Goal: Feedback & Contribution: Submit feedback/report problem

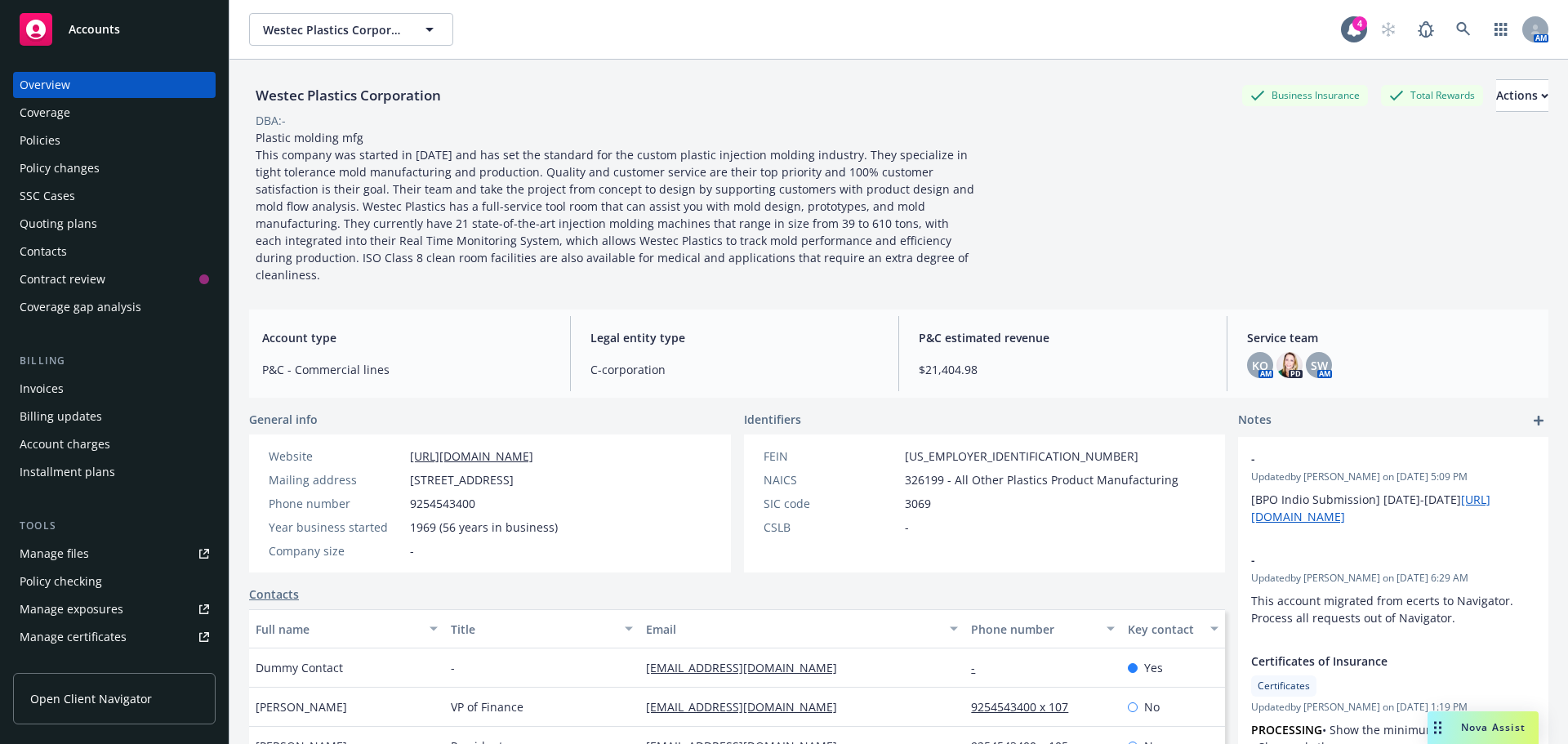
click at [62, 133] on div "Policies" at bounding box center [114, 140] width 190 height 27
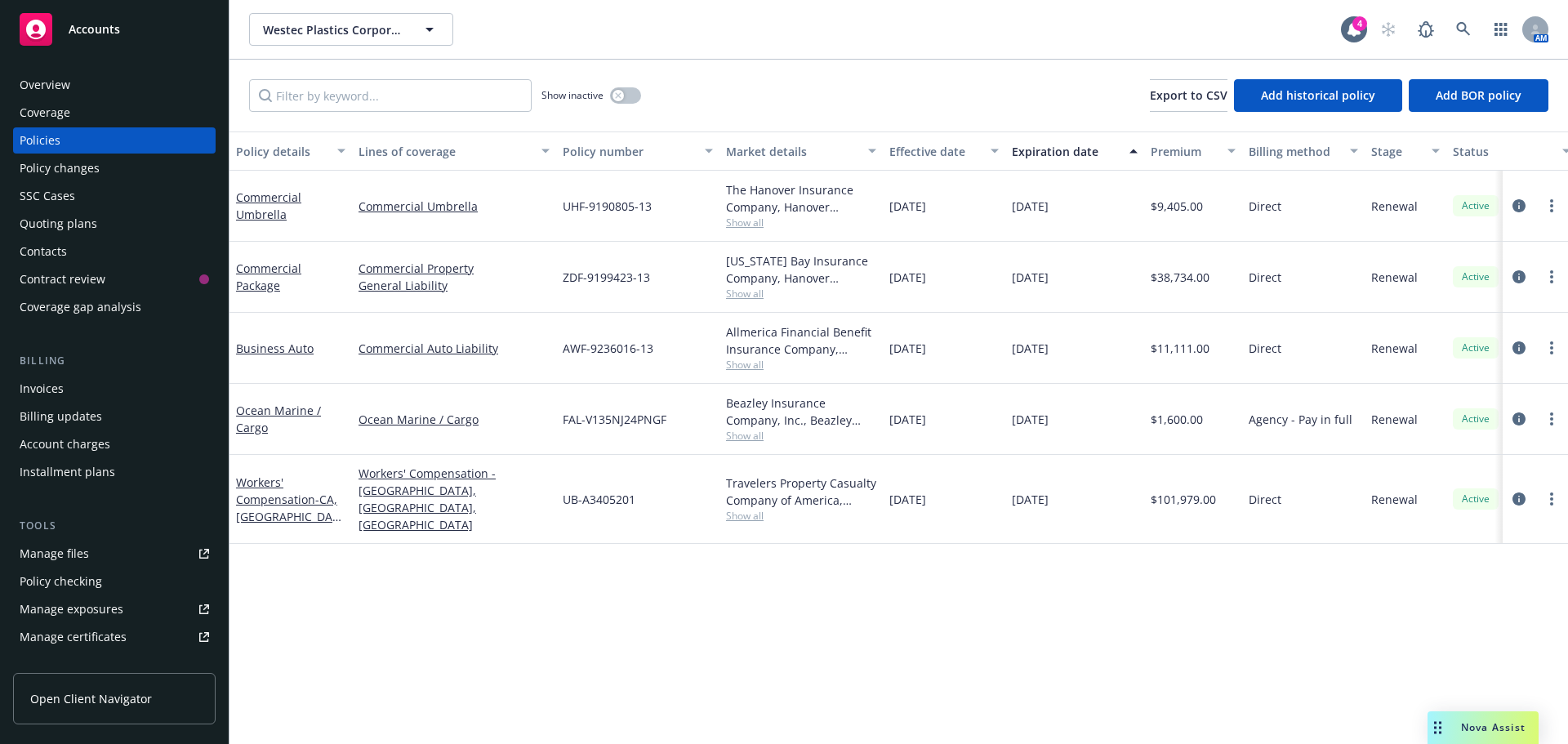
click at [80, 223] on div "Quoting plans" at bounding box center [58, 224] width 78 height 27
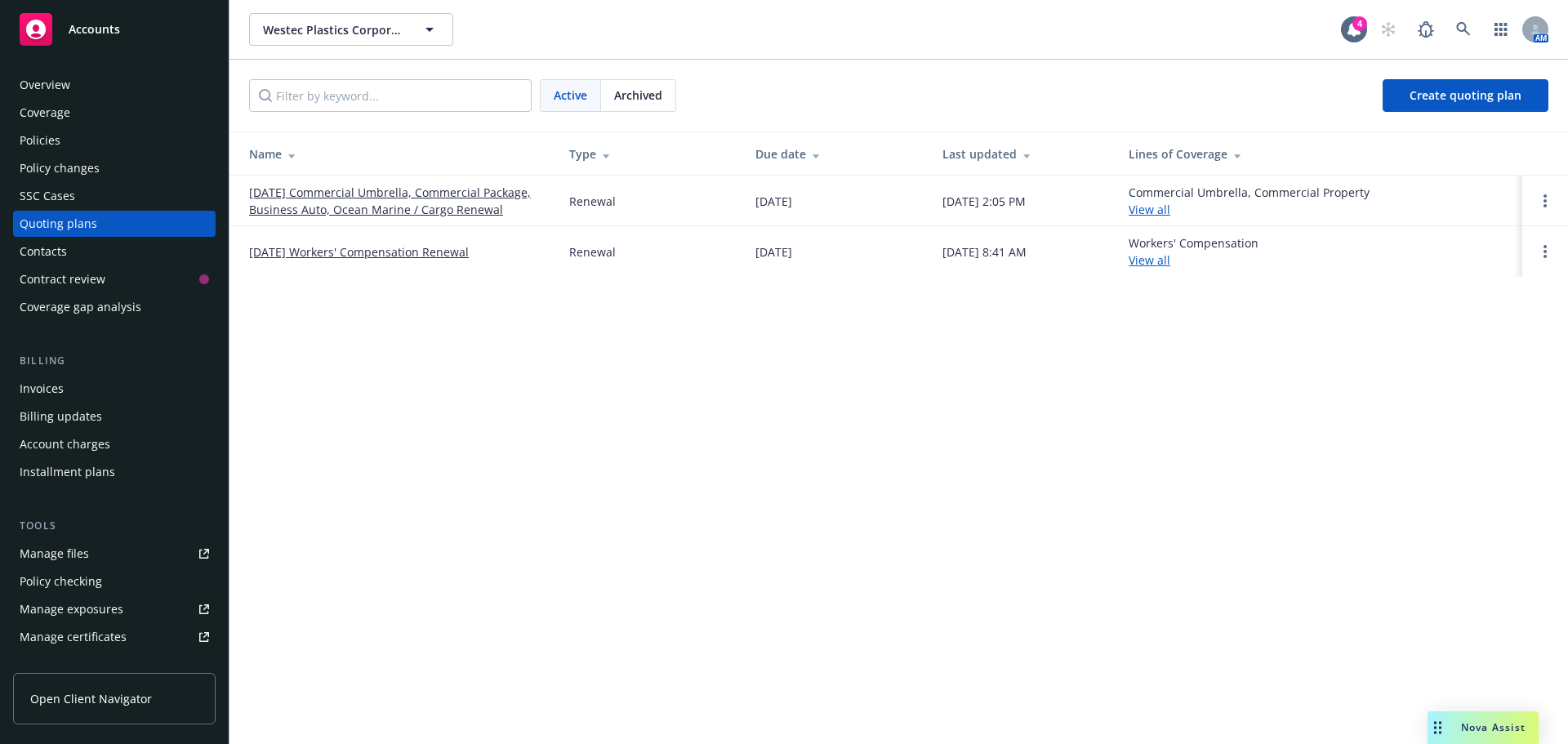
click at [303, 197] on link "[DATE] Commercial Umbrella, Commercial Package, Business Auto, Ocean Marine / C…" at bounding box center [396, 201] width 294 height 34
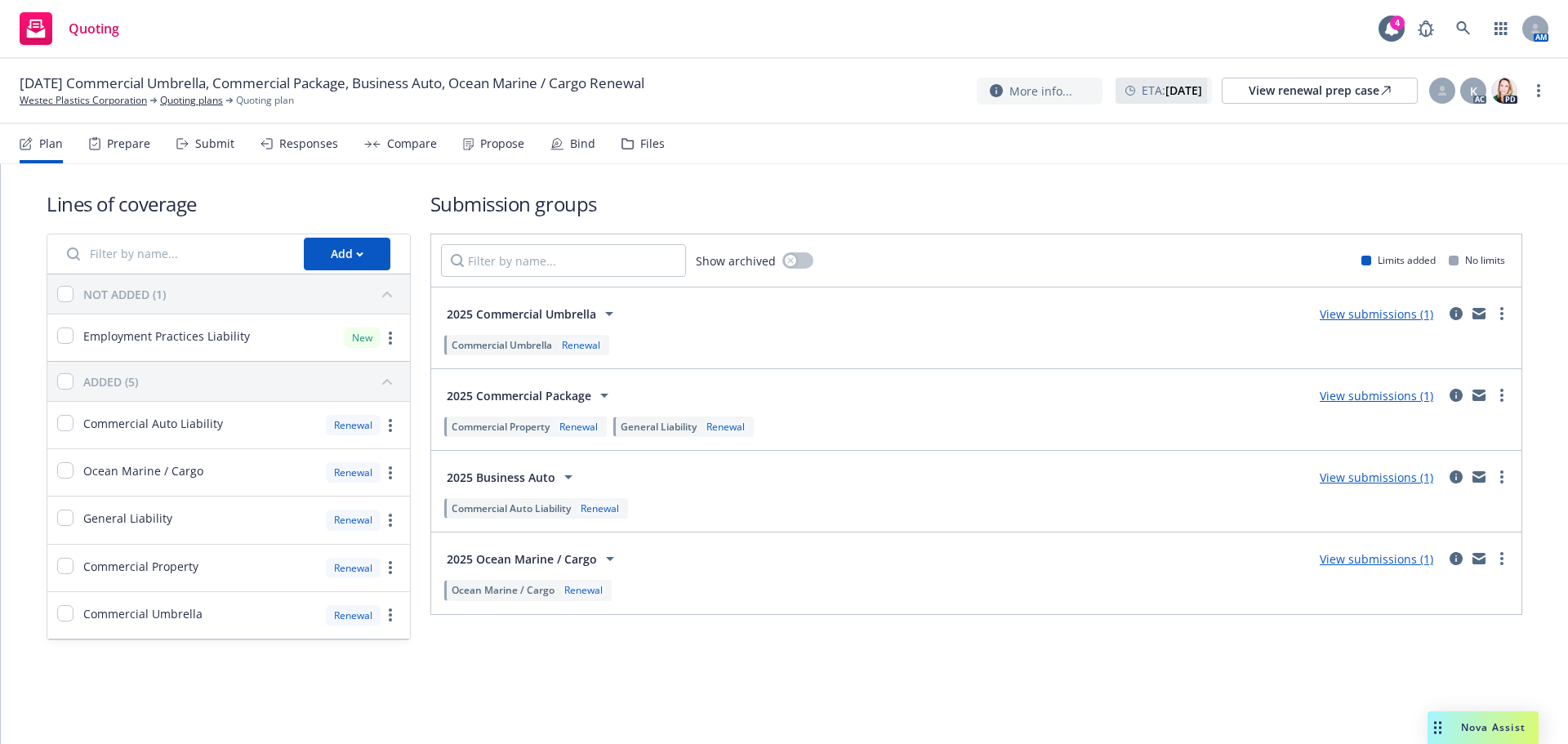
click at [575, 148] on div "Bind" at bounding box center [582, 143] width 26 height 13
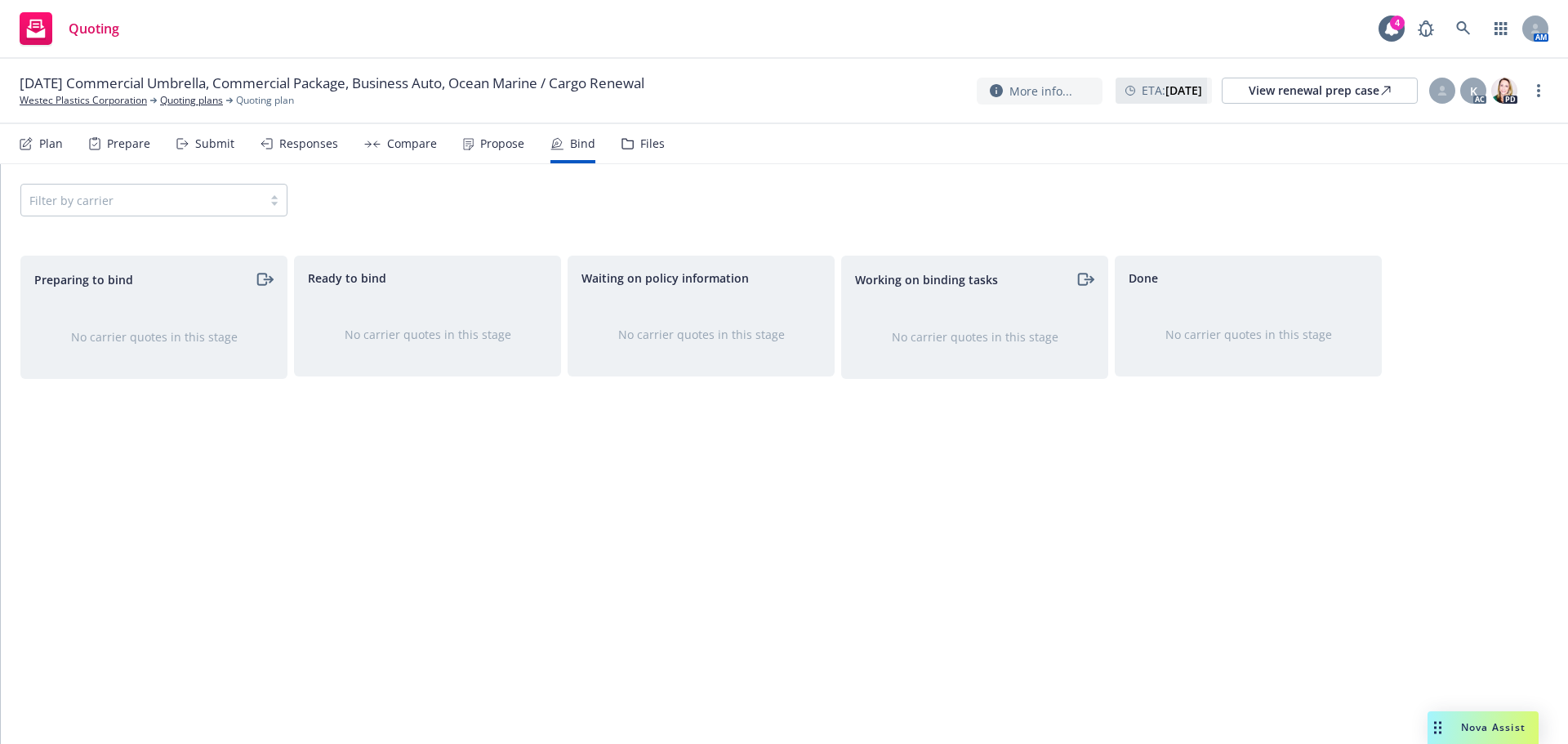
click at [481, 147] on div "Propose" at bounding box center [503, 143] width 44 height 13
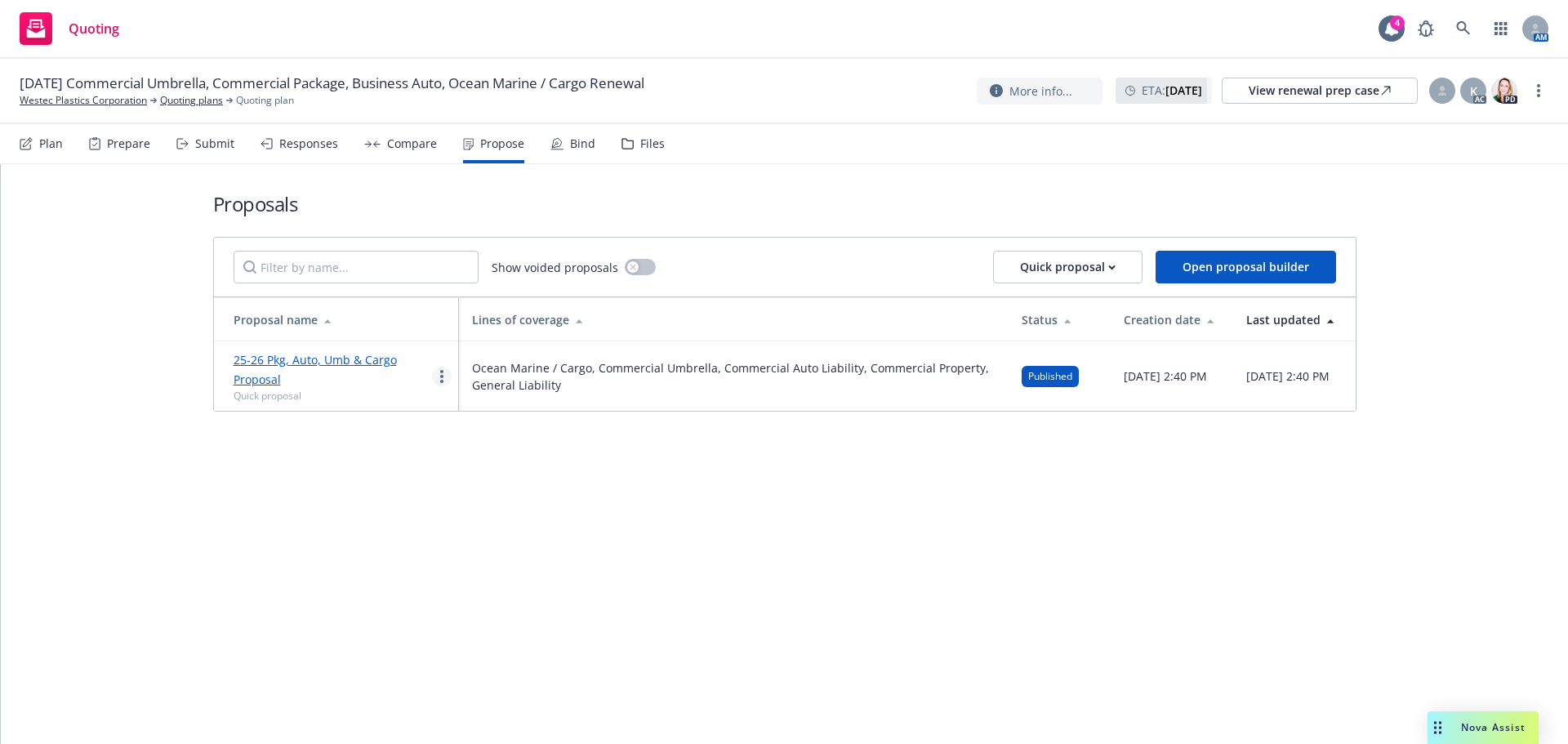
click at [442, 372] on circle "more" at bounding box center [442, 372] width 4 height 4
click at [491, 480] on span "Log client response" at bounding box center [505, 482] width 146 height 16
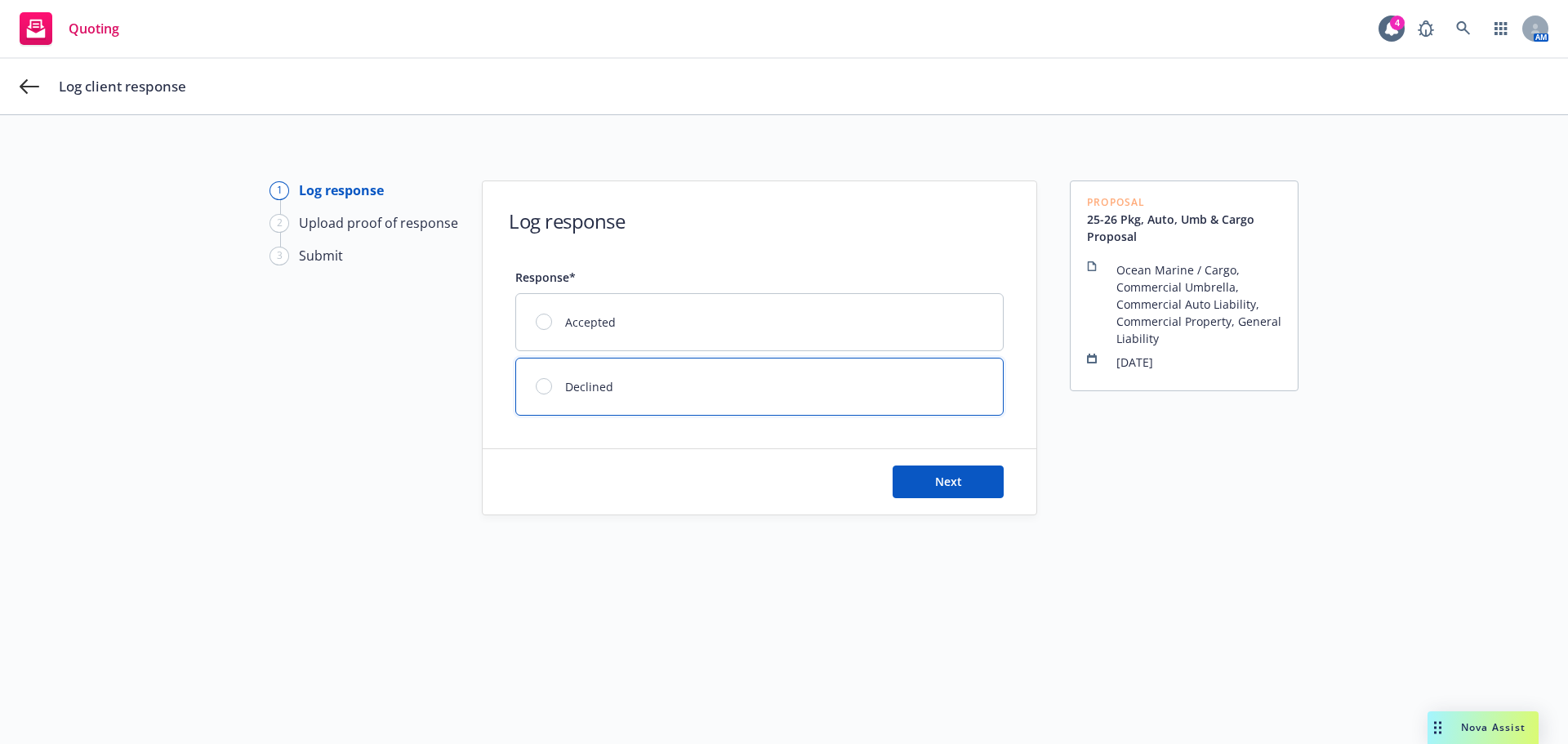
click at [536, 389] on div at bounding box center [544, 386] width 16 height 16
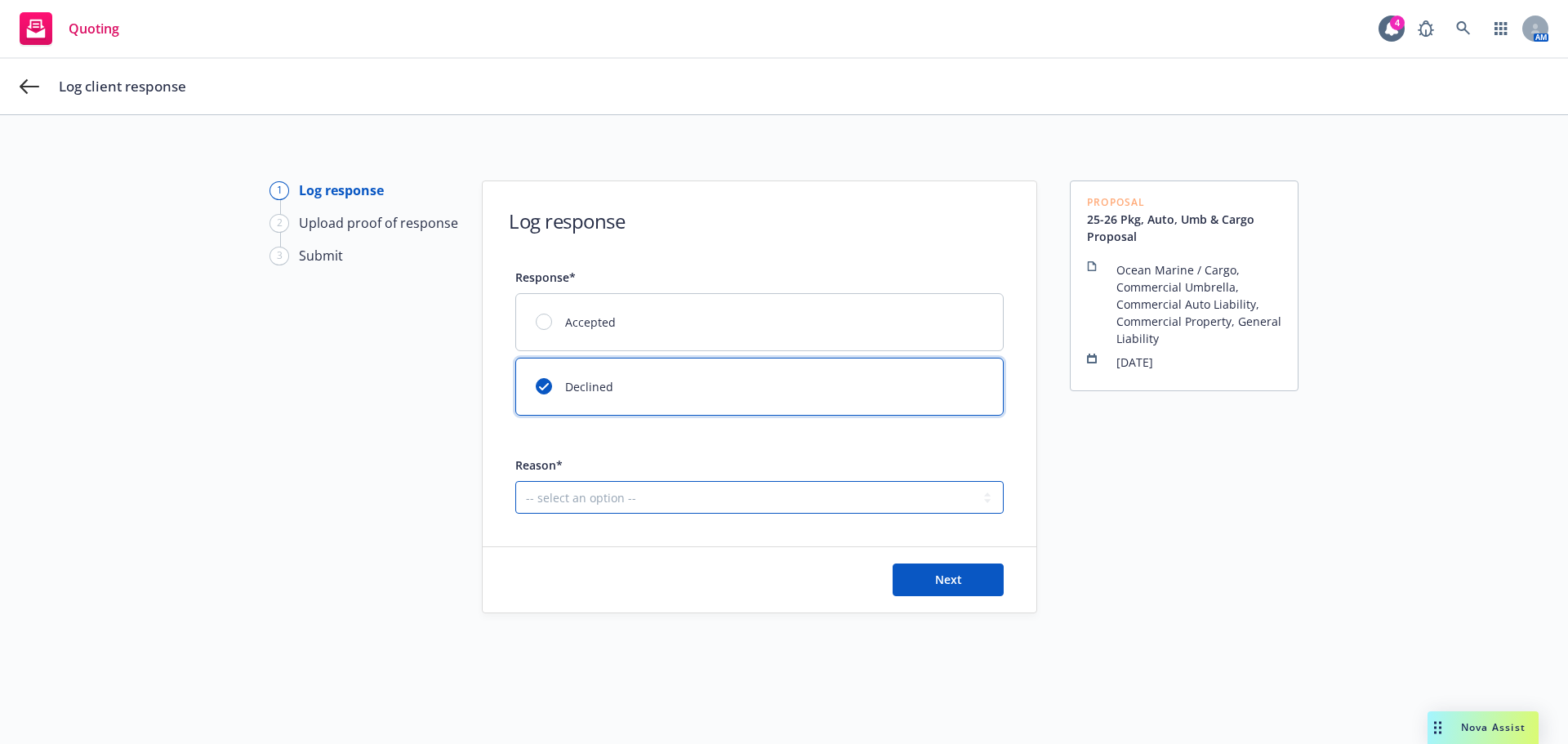
click at [545, 500] on select "-- select an option -- Client decided to stay with incumbent brokerage Client l…" at bounding box center [759, 497] width 489 height 33
select select "CLIENT_UNSATISFIED_PRICE"
click at [515, 482] on select "-- select an option -- Client decided to stay with incumbent brokerage Client l…" at bounding box center [759, 497] width 489 height 33
click at [959, 587] on button "Next" at bounding box center [949, 580] width 111 height 33
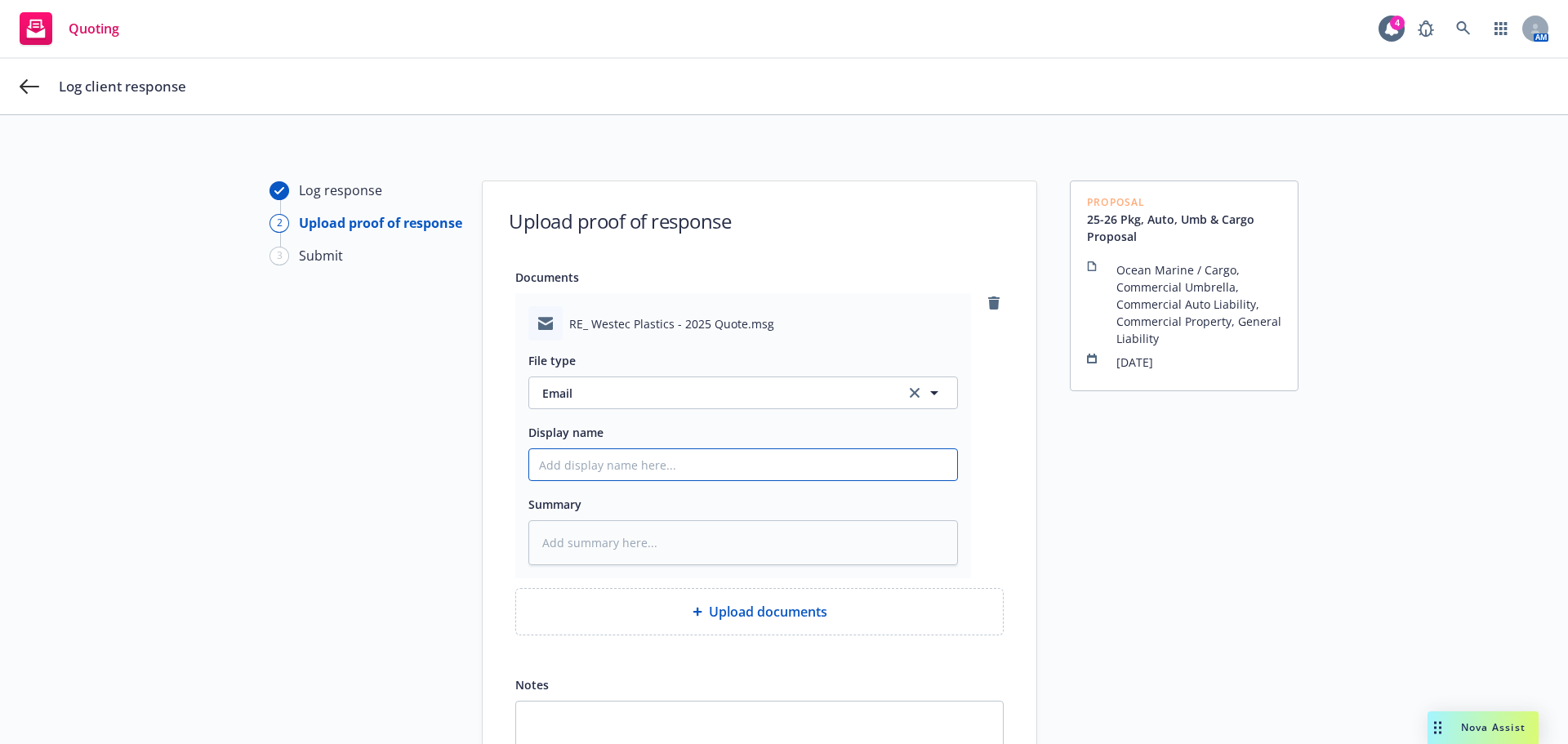
click at [594, 473] on input "Display name" at bounding box center [743, 465] width 428 height 31
type textarea "x"
type input "D"
type textarea "x"
type input "De"
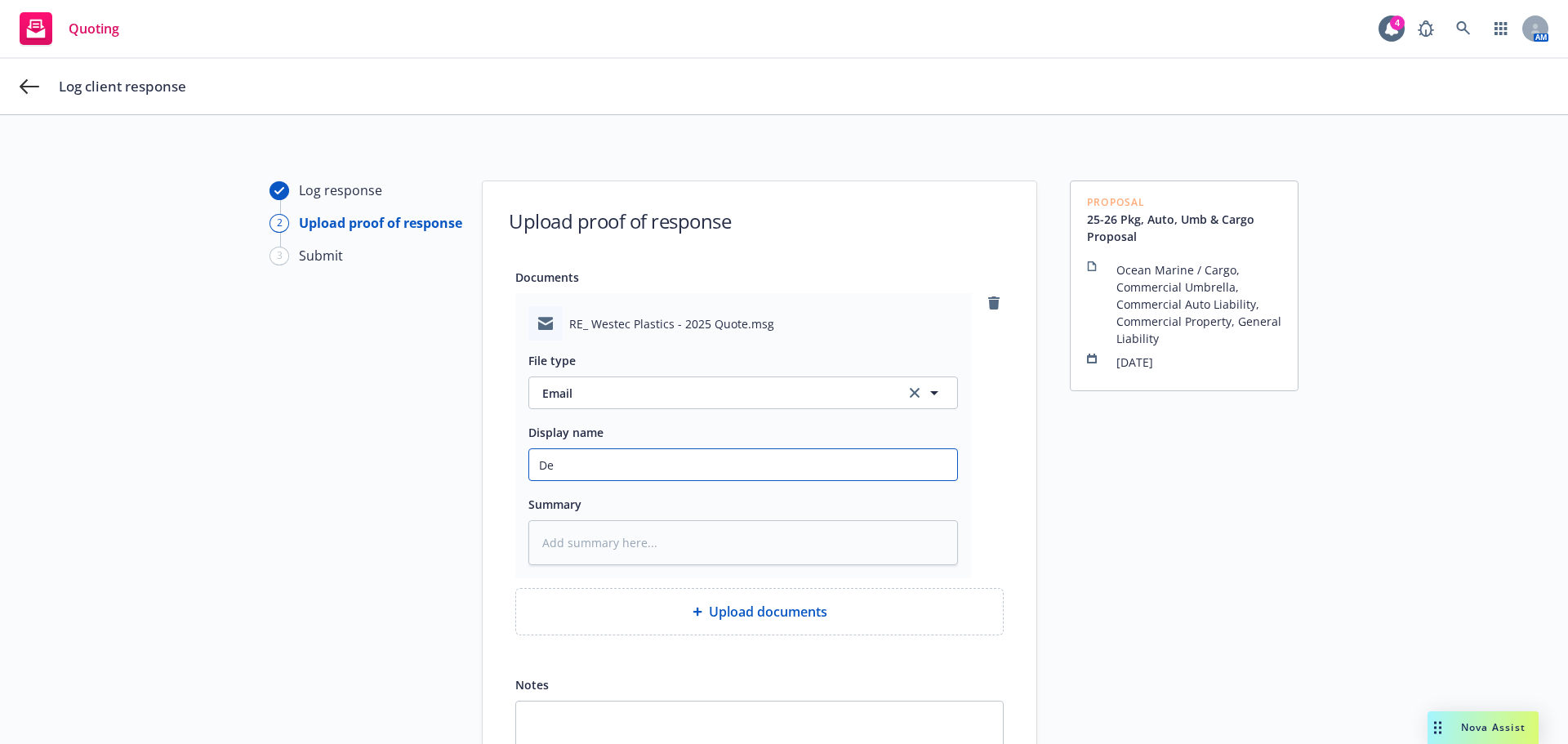
type textarea "x"
type input "Del"
type textarea "x"
type input "[PERSON_NAME]"
type textarea "x"
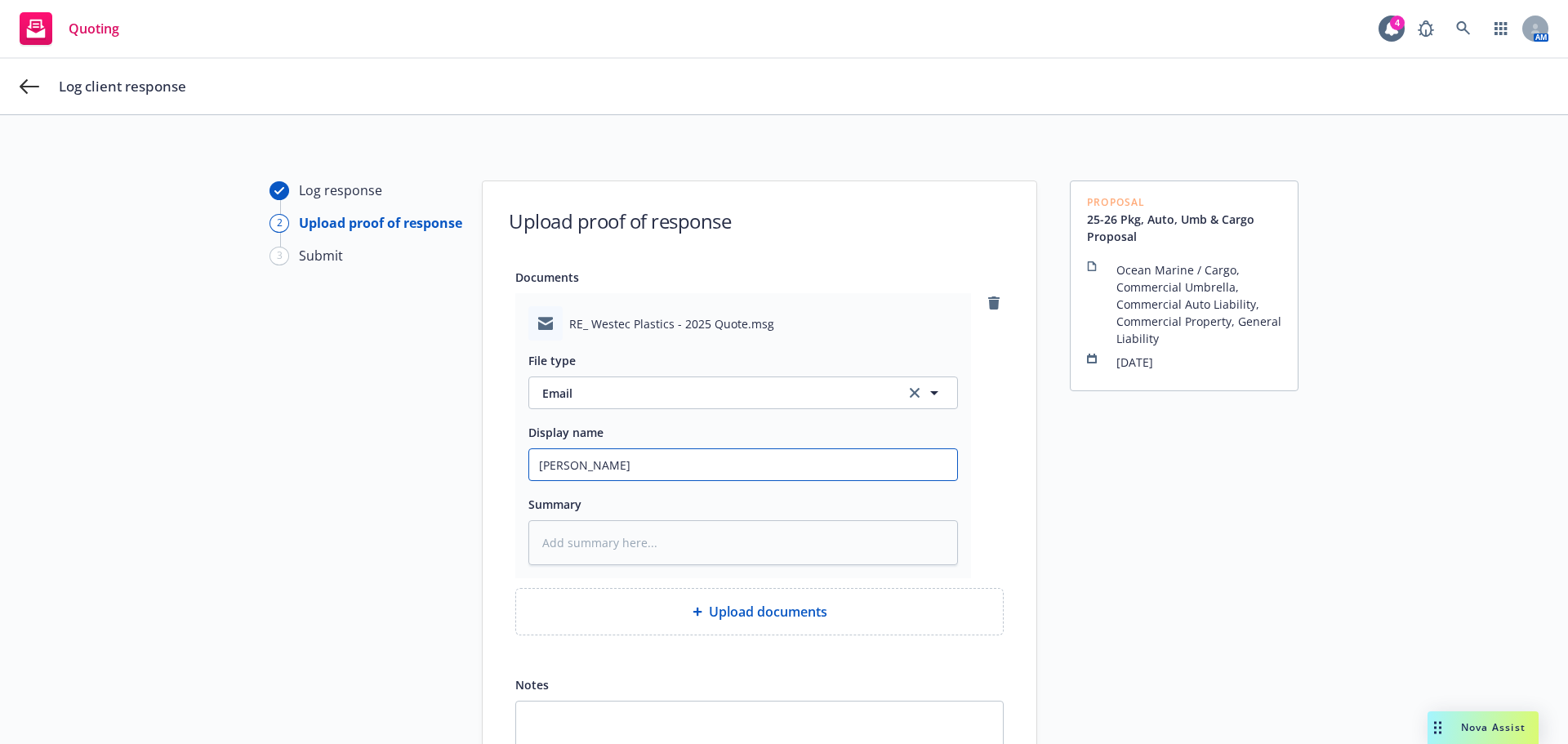
type input "[PERSON_NAME]"
type textarea "x"
type input "[PERSON_NAME]"
type textarea "x"
type input "[PERSON_NAME]"
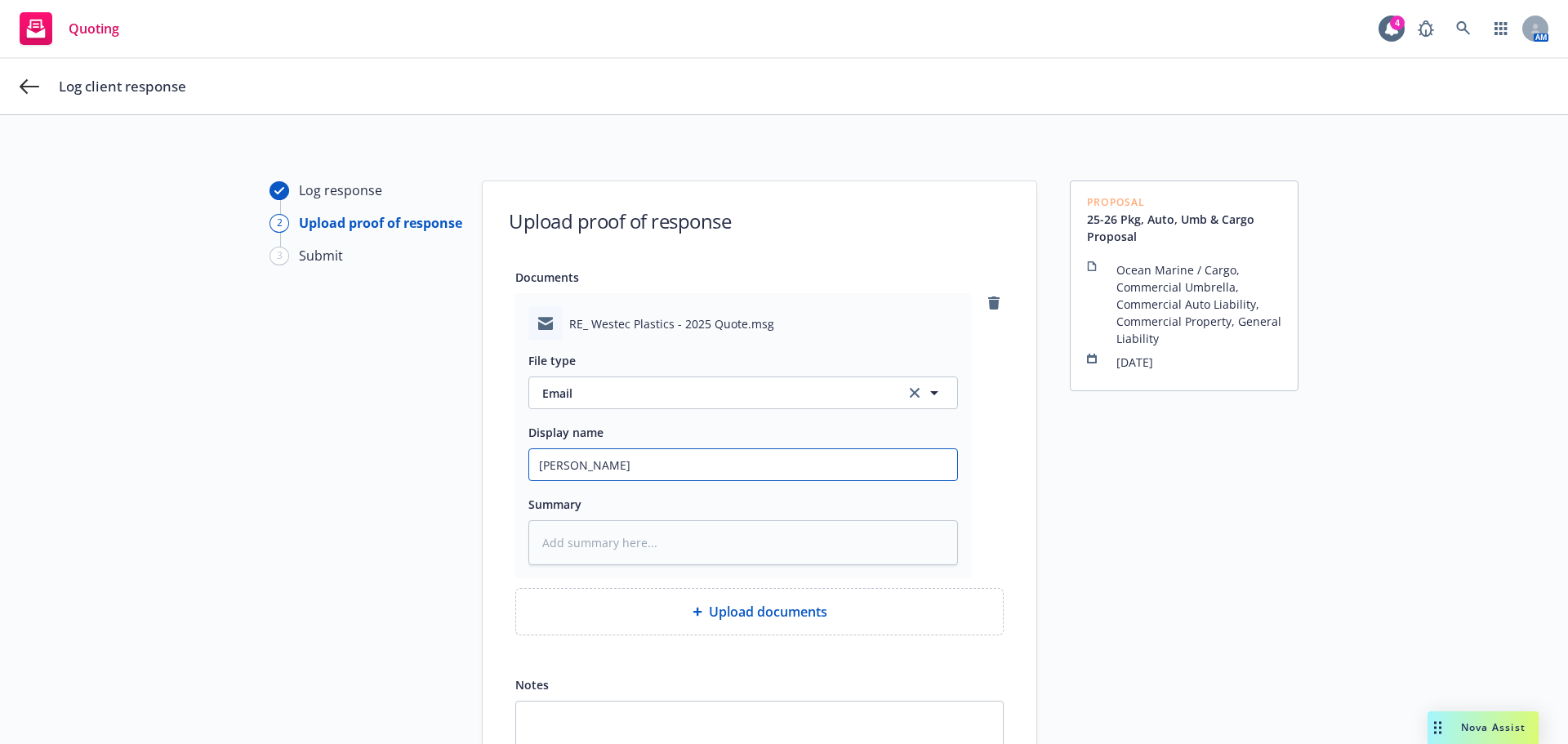
type textarea "x"
type input "[PERSON_NAME]"
type textarea "x"
type input "Deli"
type textarea "x"
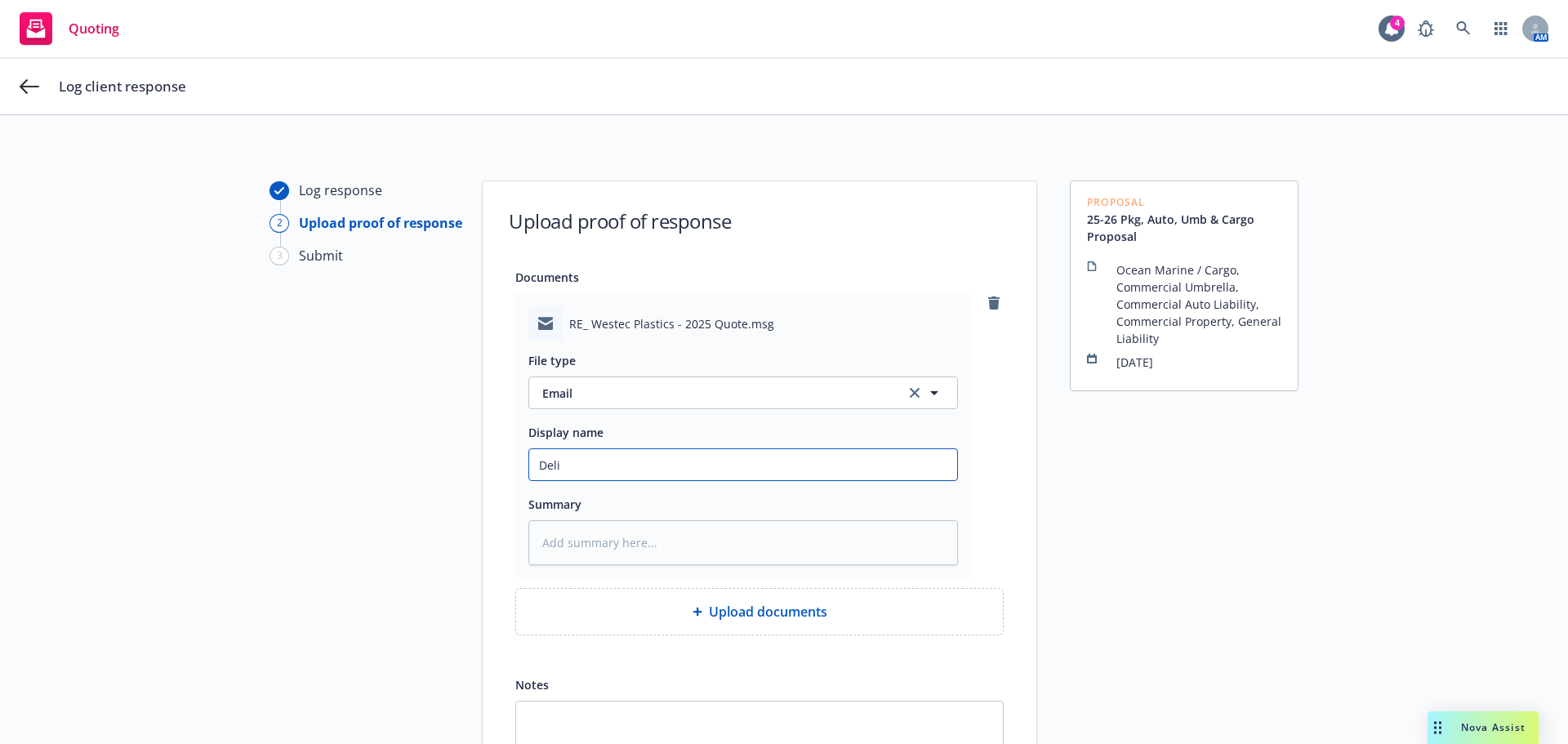
type input "Del"
type textarea "x"
type input "De"
type textarea "x"
type input "D"
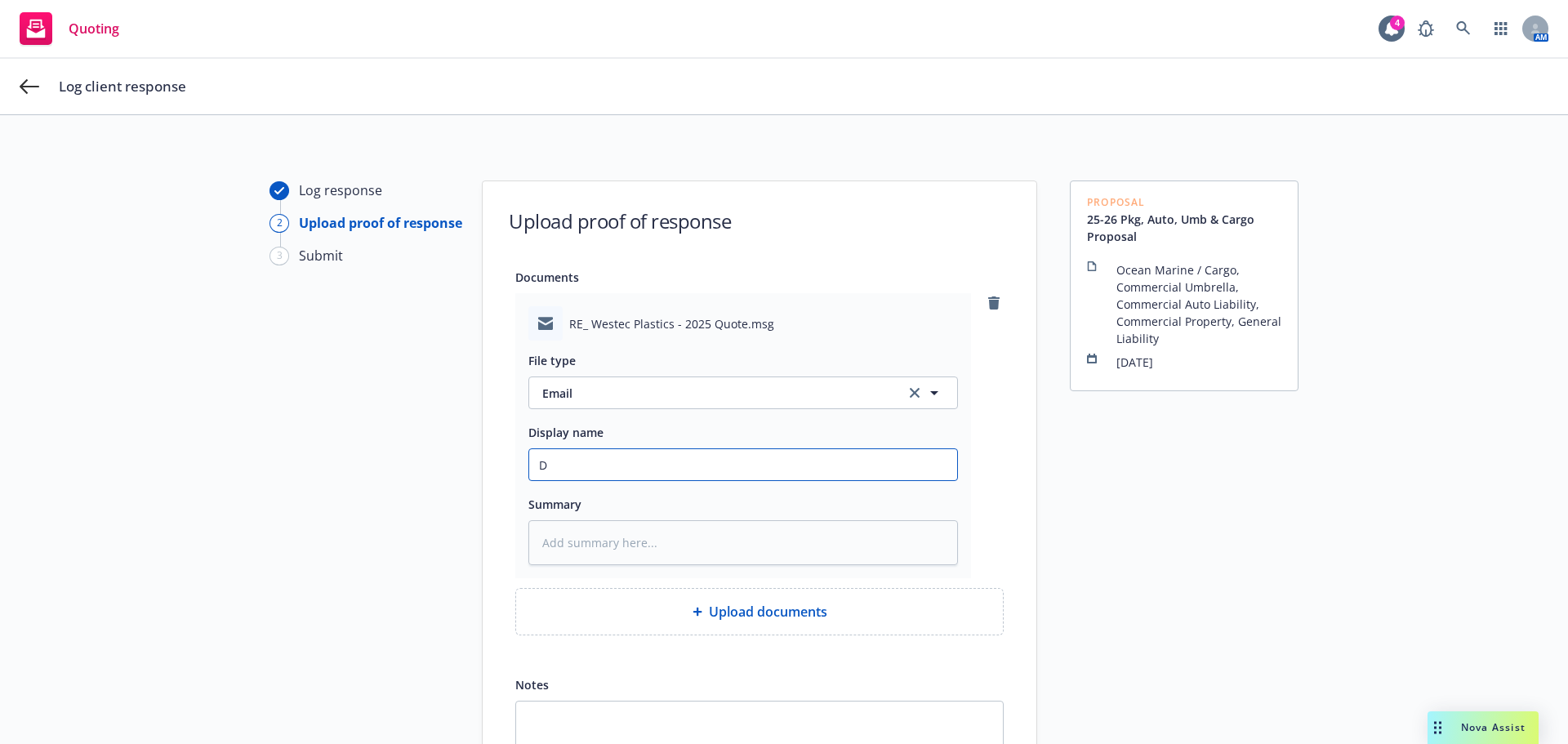
type textarea "x"
type input "E"
type textarea "x"
type input "EM"
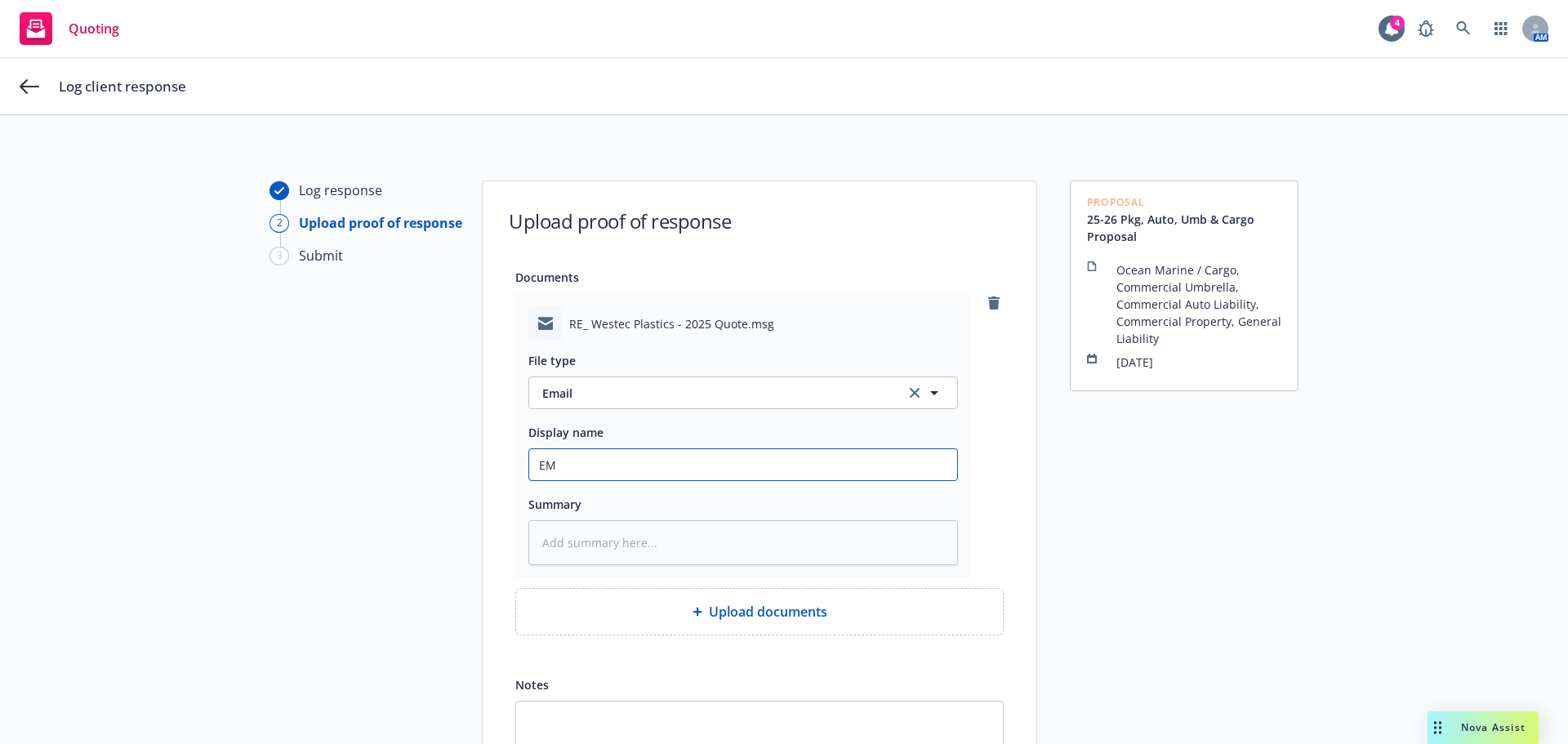
type textarea "x"
type input "EML"
type textarea "x"
type input "EMLD"
type textarea "x"
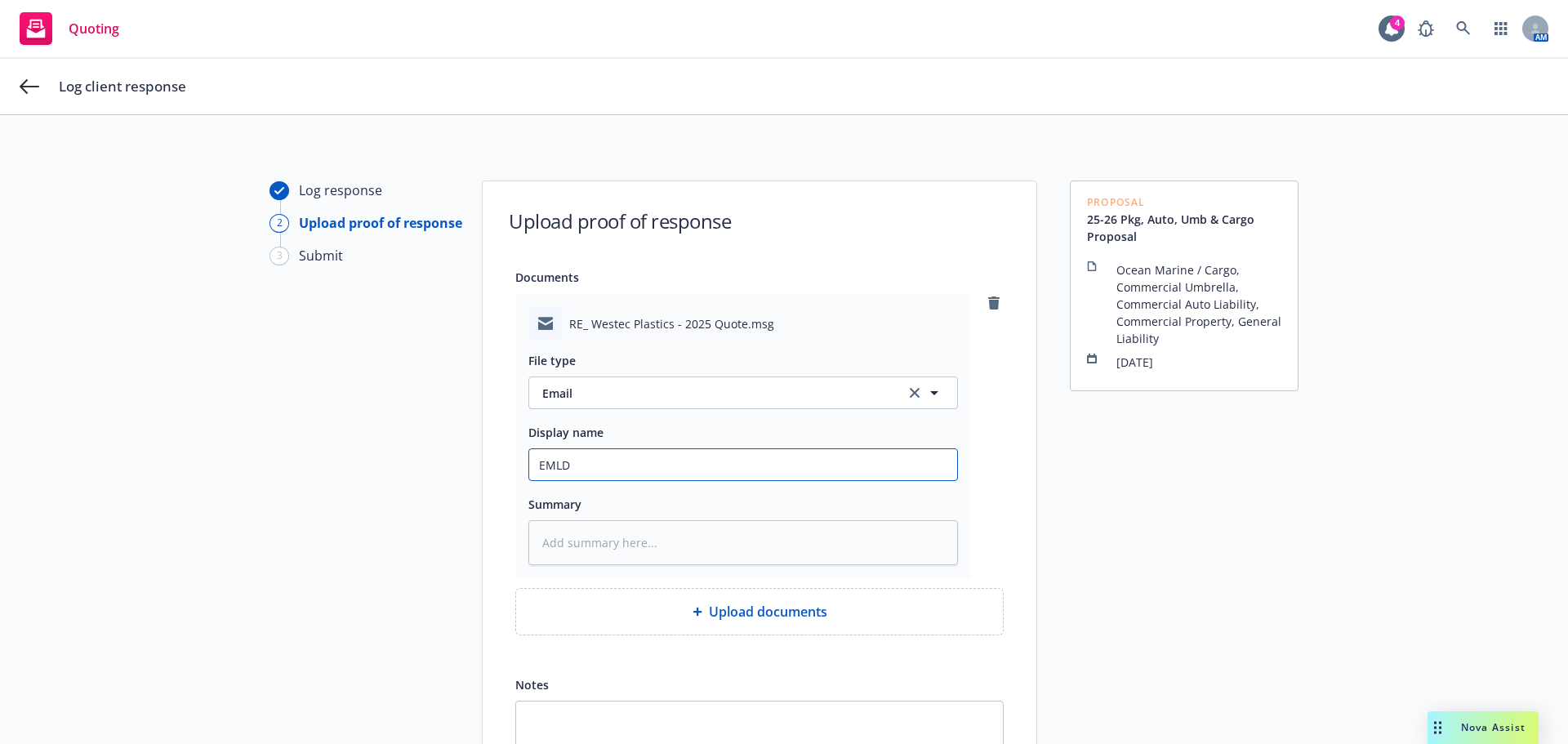
type input "EML"
type textarea "x"
type input "EML"
type textarea "x"
type input "EML to"
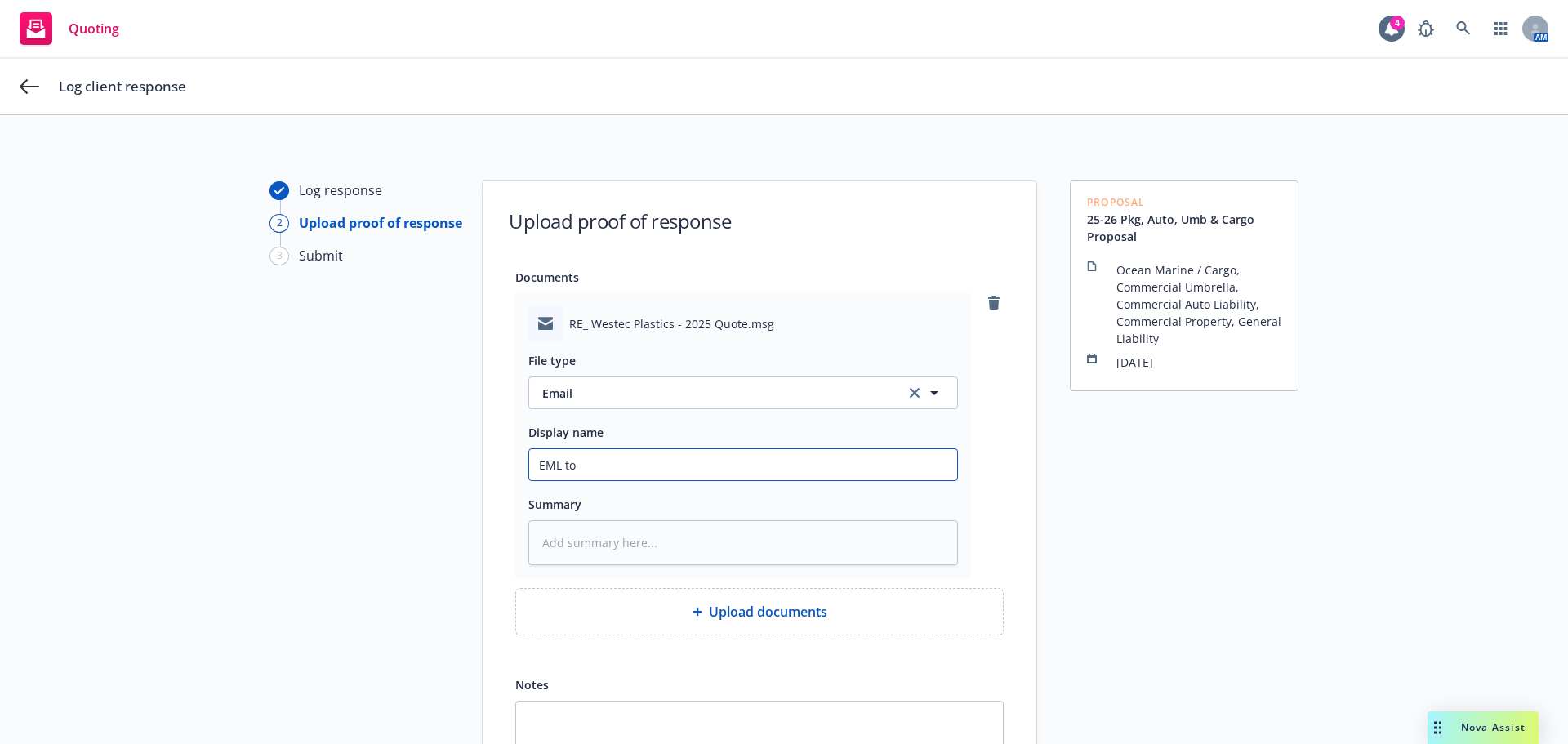
type textarea "x"
type input "EML to"
click at [622, 465] on input "EML to" at bounding box center [743, 465] width 428 height 31
type textarea "x"
type input "EML to F"
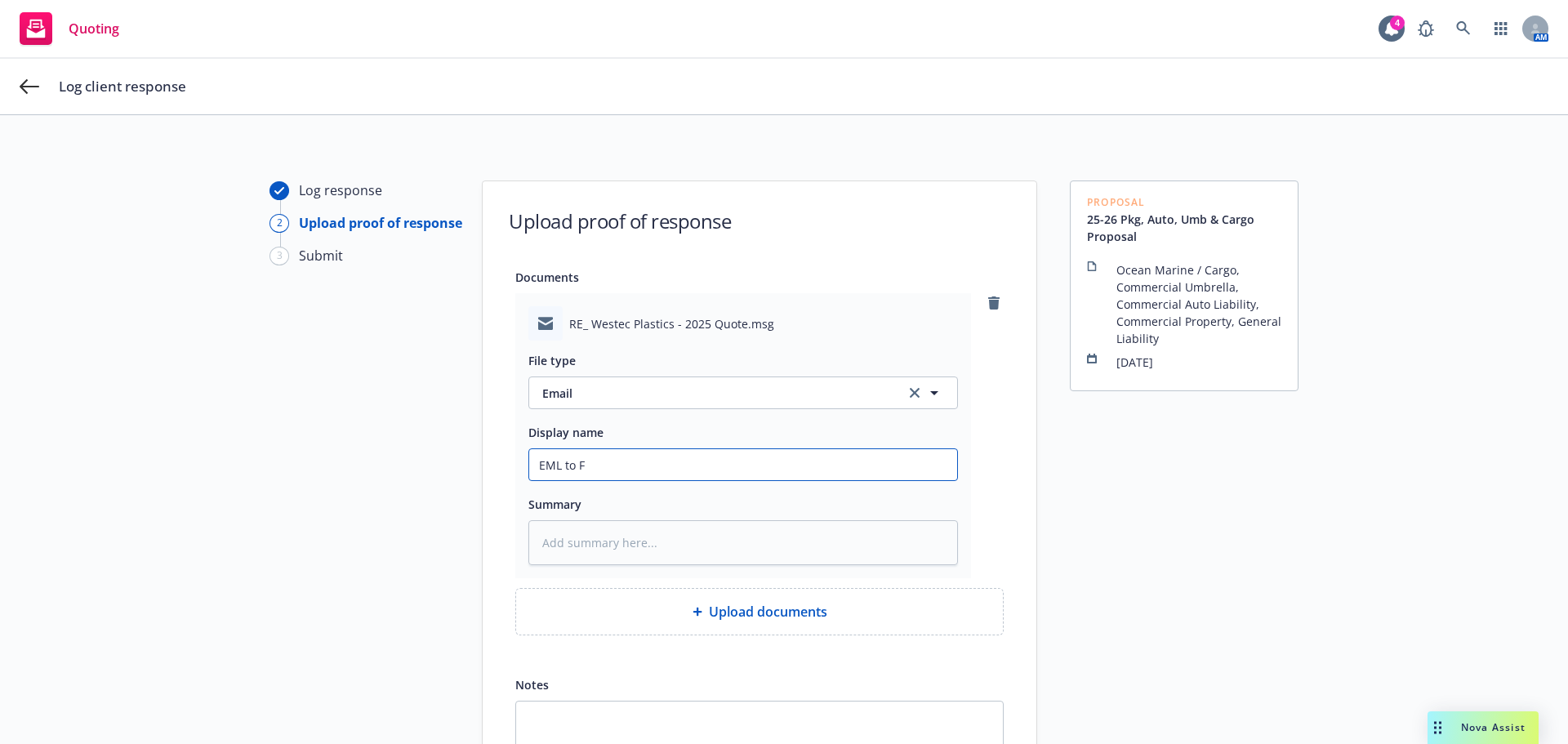
type textarea "x"
type input "EML to Fa"
type textarea "x"
type input "EML to Fal"
type textarea "x"
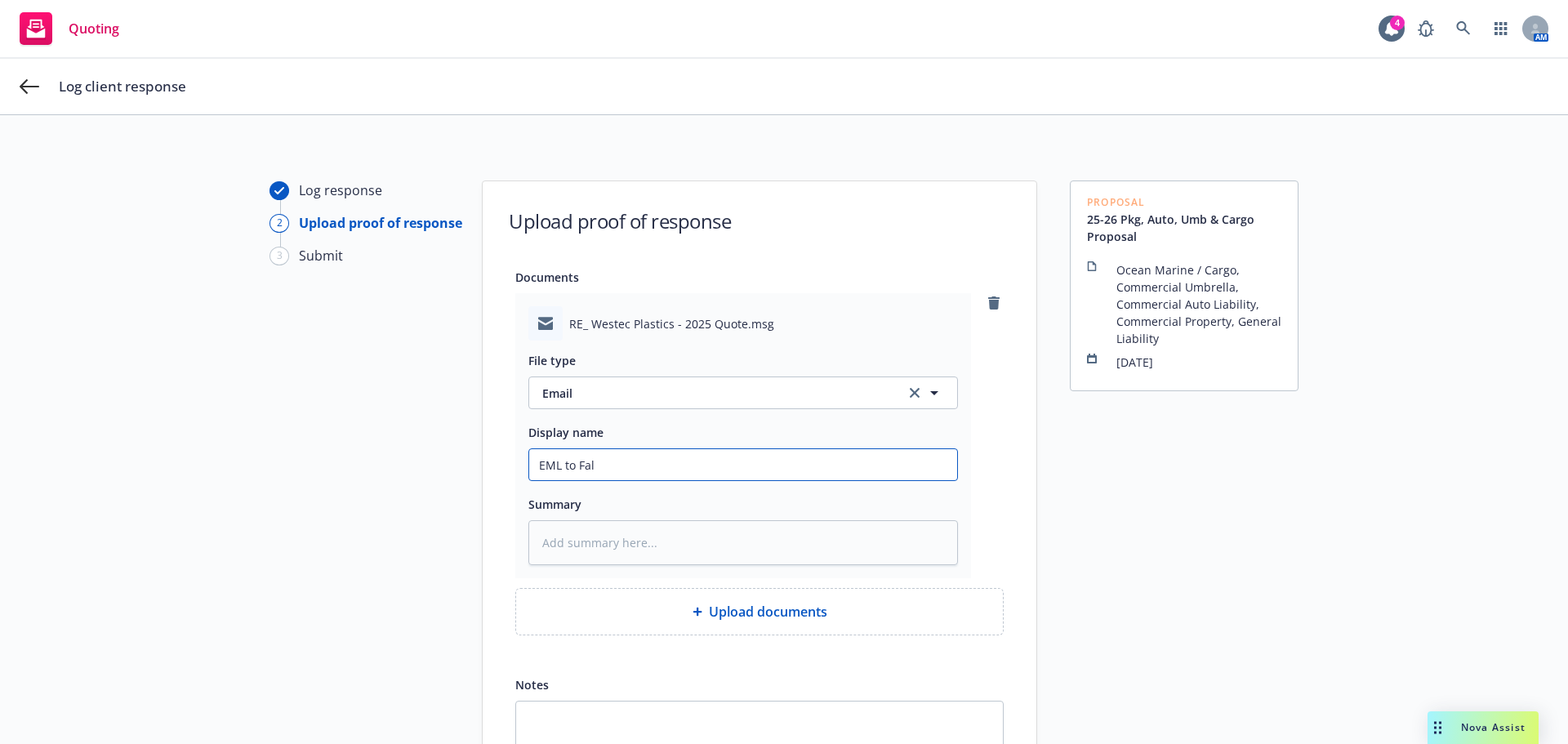
type input "EML to Falv"
type textarea "x"
type input "EML to Falve"
type textarea "x"
type input "EML to [PERSON_NAME]"
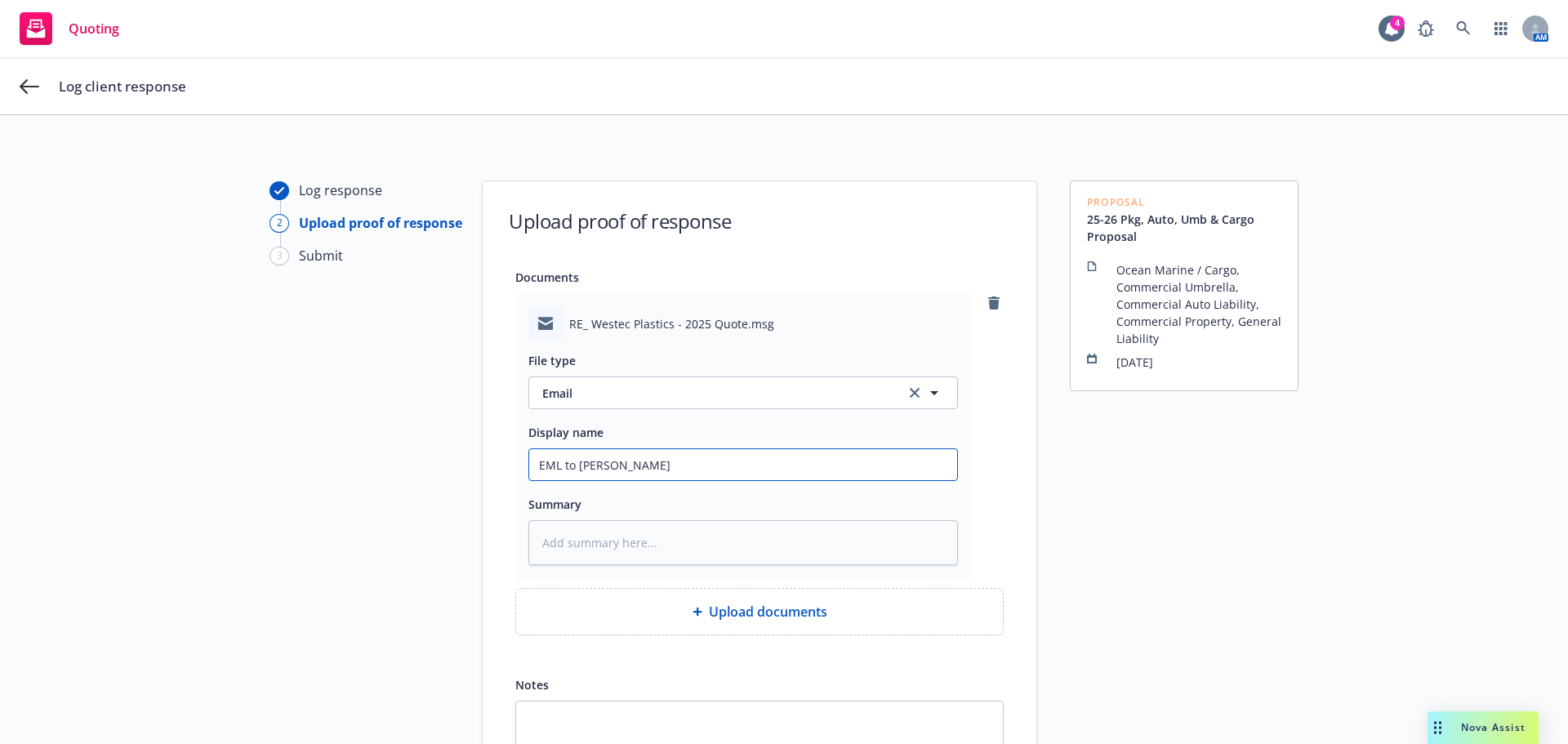
type textarea "x"
type input "EML to [PERSON_NAME]"
type textarea "x"
type input "EML to [PERSON_NAME] c"
type textarea "x"
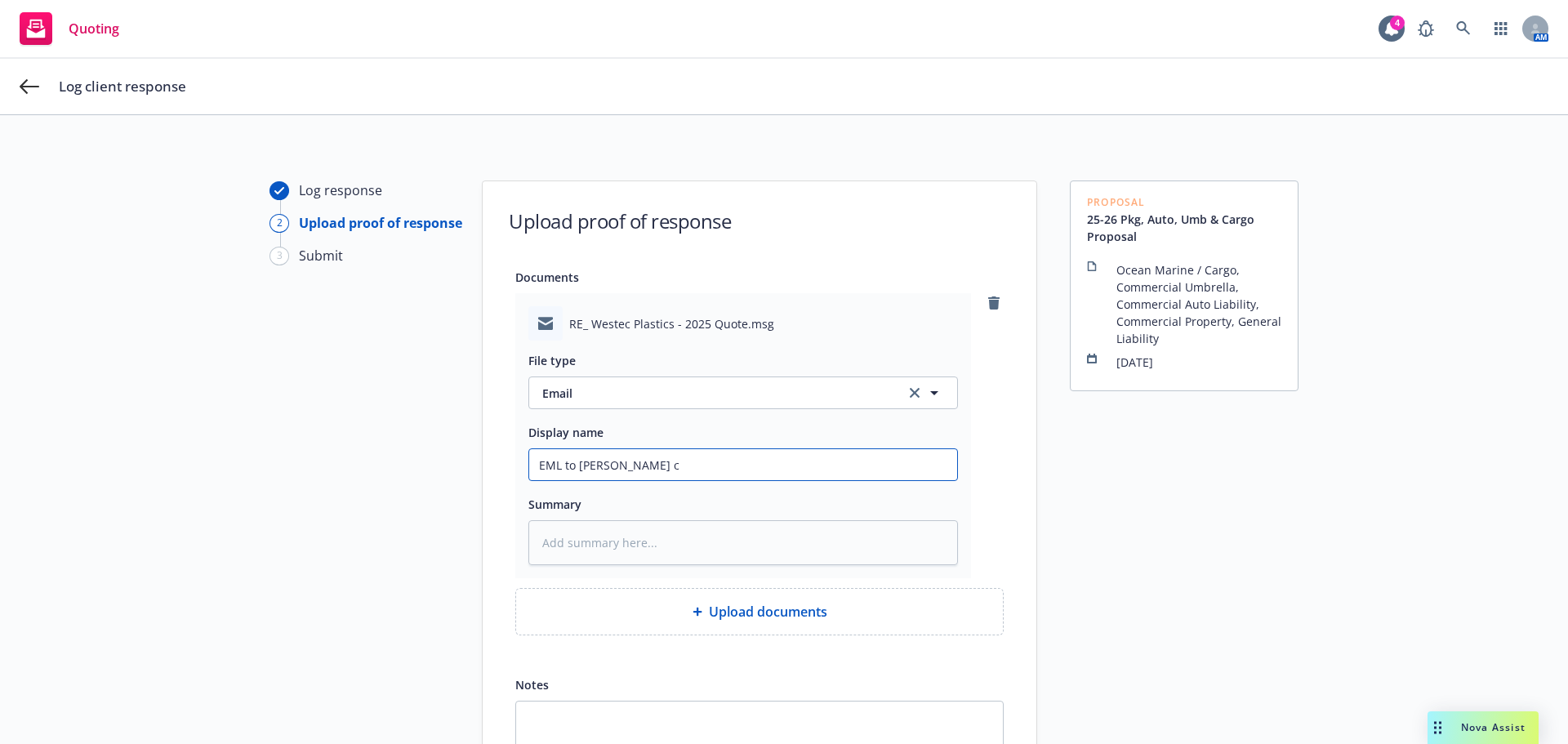
type input "EML to [PERSON_NAME] co"
type textarea "x"
type input "EML to [PERSON_NAME] con"
type textarea "x"
type input "EML to [PERSON_NAME] conf"
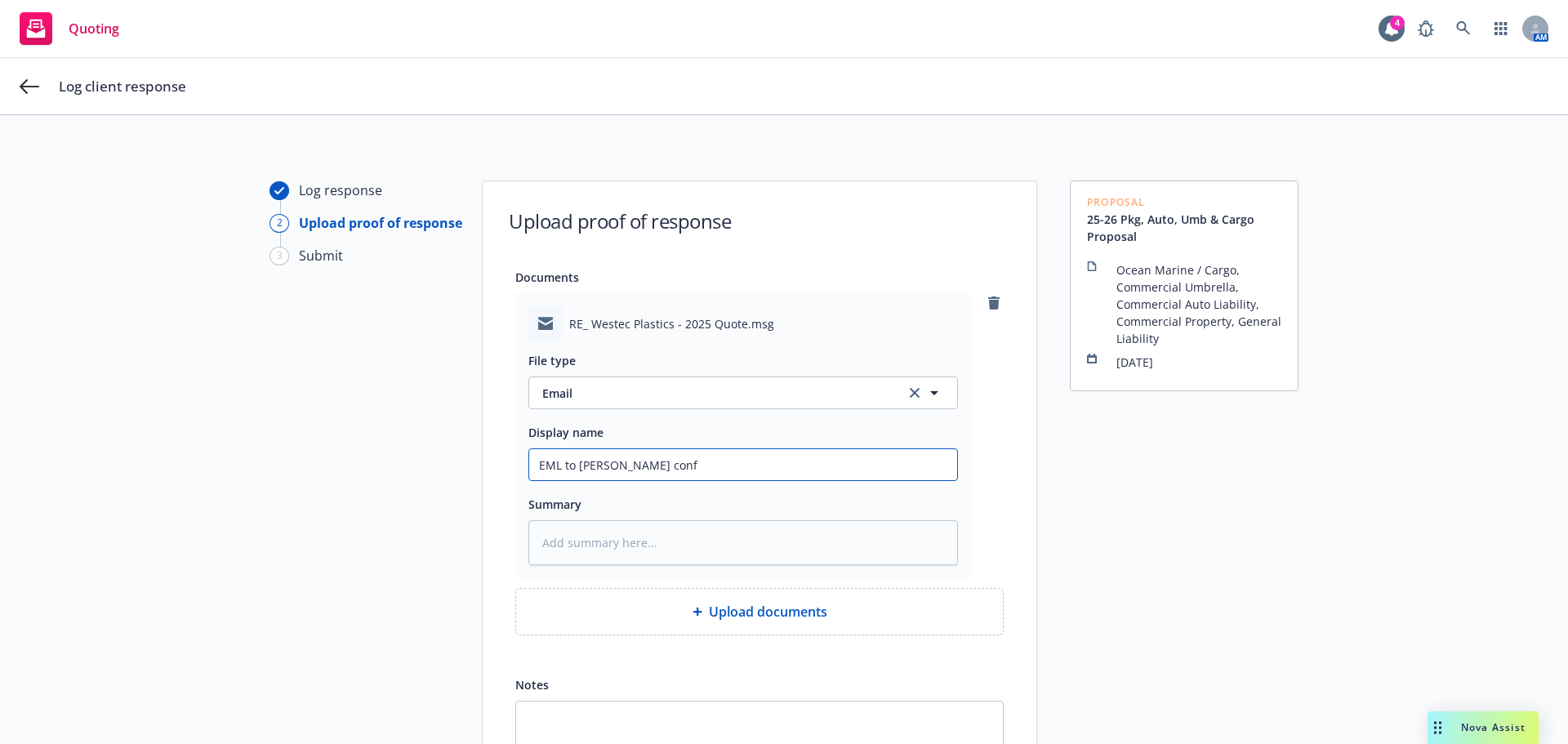
type textarea "x"
type input "EML to [PERSON_NAME] confi"
type textarea "x"
type input "EML to [PERSON_NAME] confir"
type textarea "x"
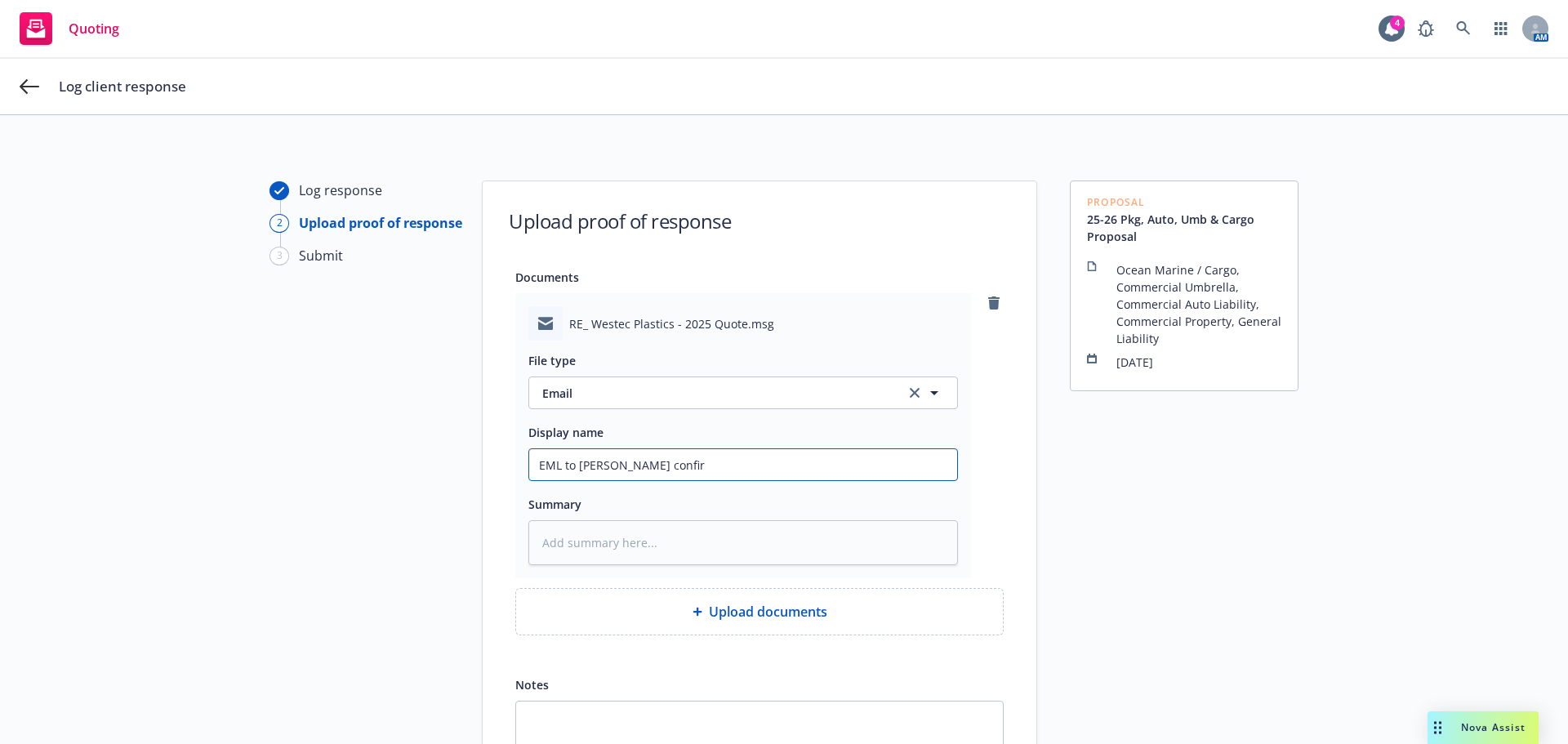
type input "EML to [PERSON_NAME] confirm"
type textarea "x"
type input "EML to [PERSON_NAME] confirmi"
type textarea "x"
type input "EML to [PERSON_NAME] confirmin"
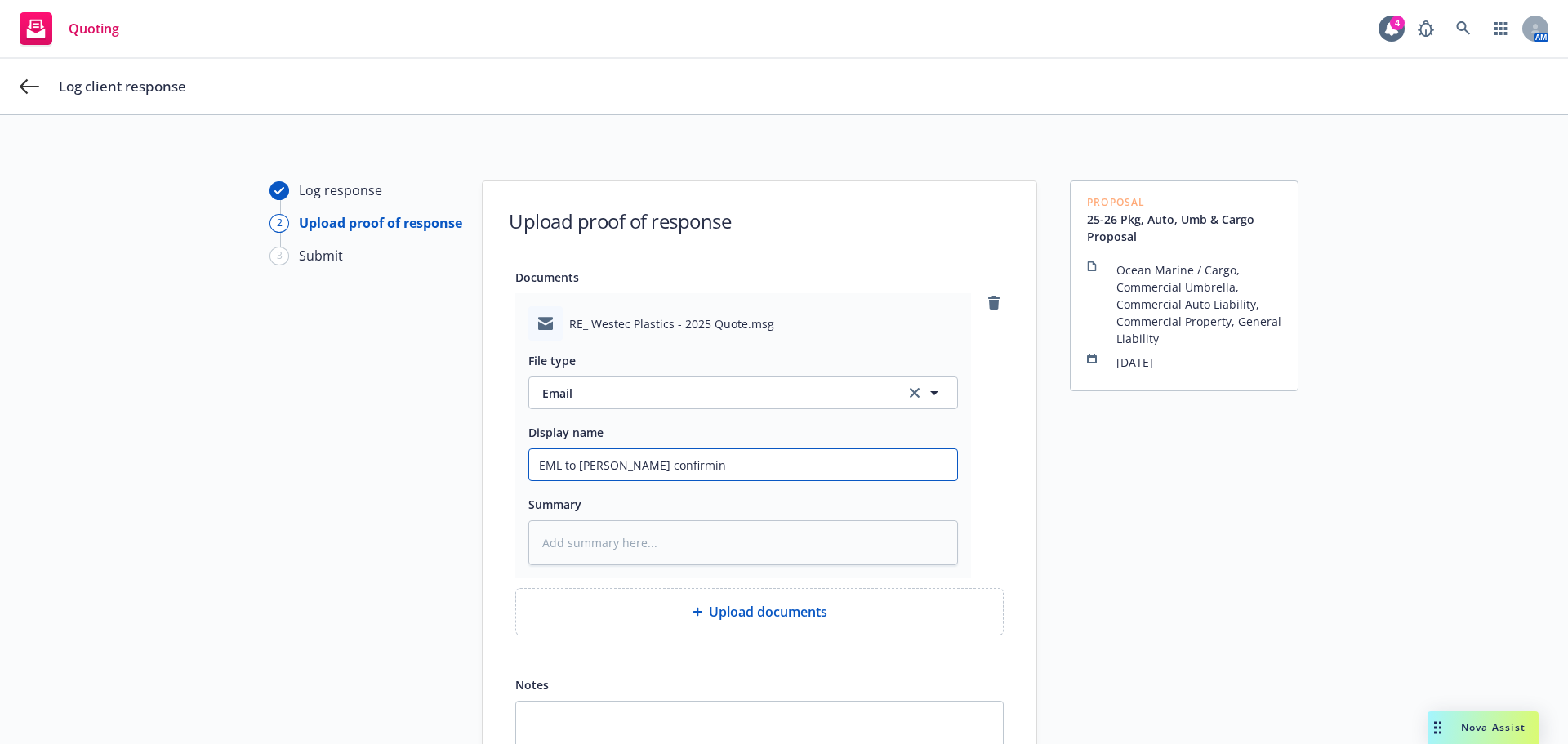
type textarea "x"
type input "EML to [PERSON_NAME] confirming"
type textarea "x"
type input "EML to [PERSON_NAME] confirming"
type textarea "x"
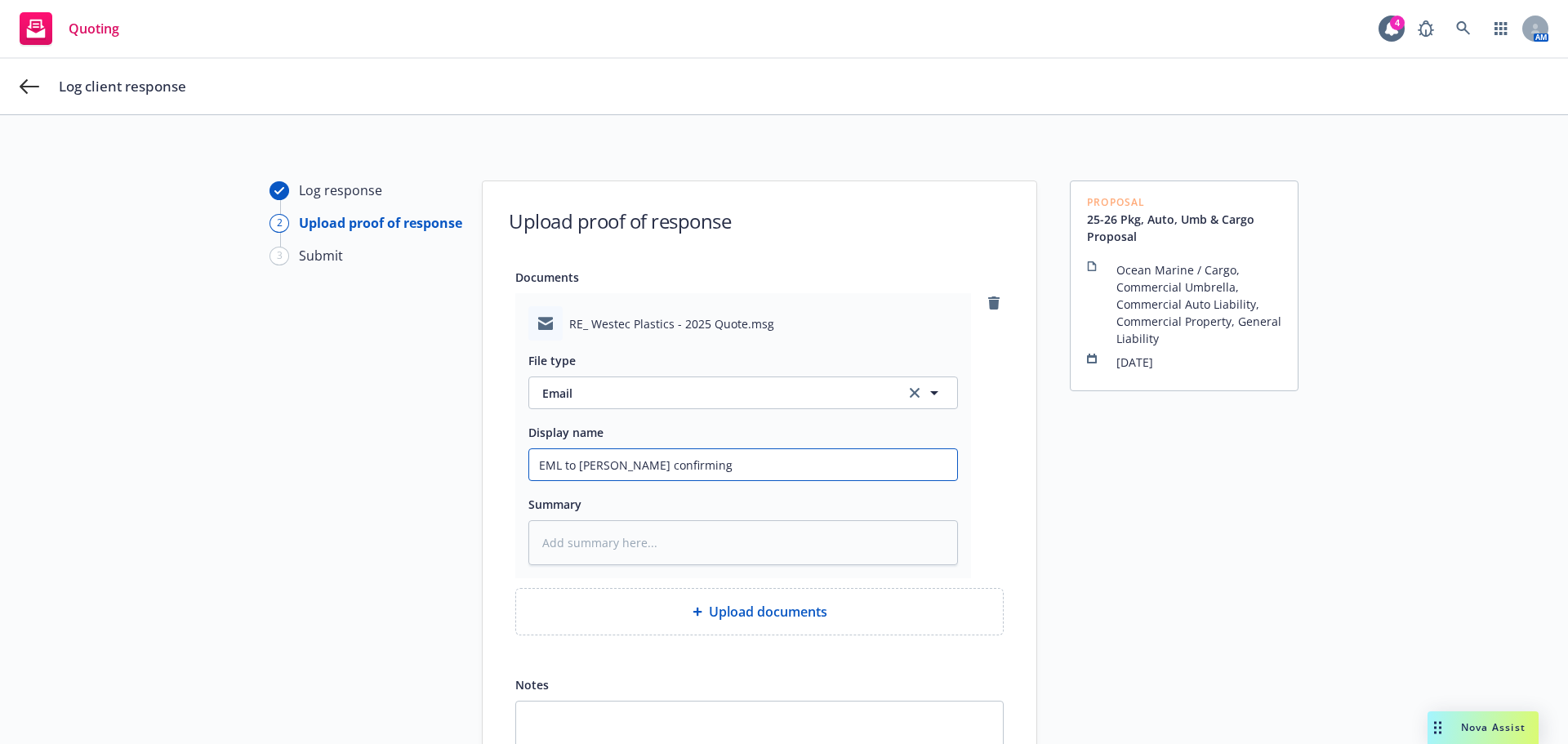
type input "EML to [PERSON_NAME] confirming c"
type textarea "x"
type input "EML to [PERSON_NAME] confirming cl"
type textarea "x"
type input "EML to [PERSON_NAME] confirming cli"
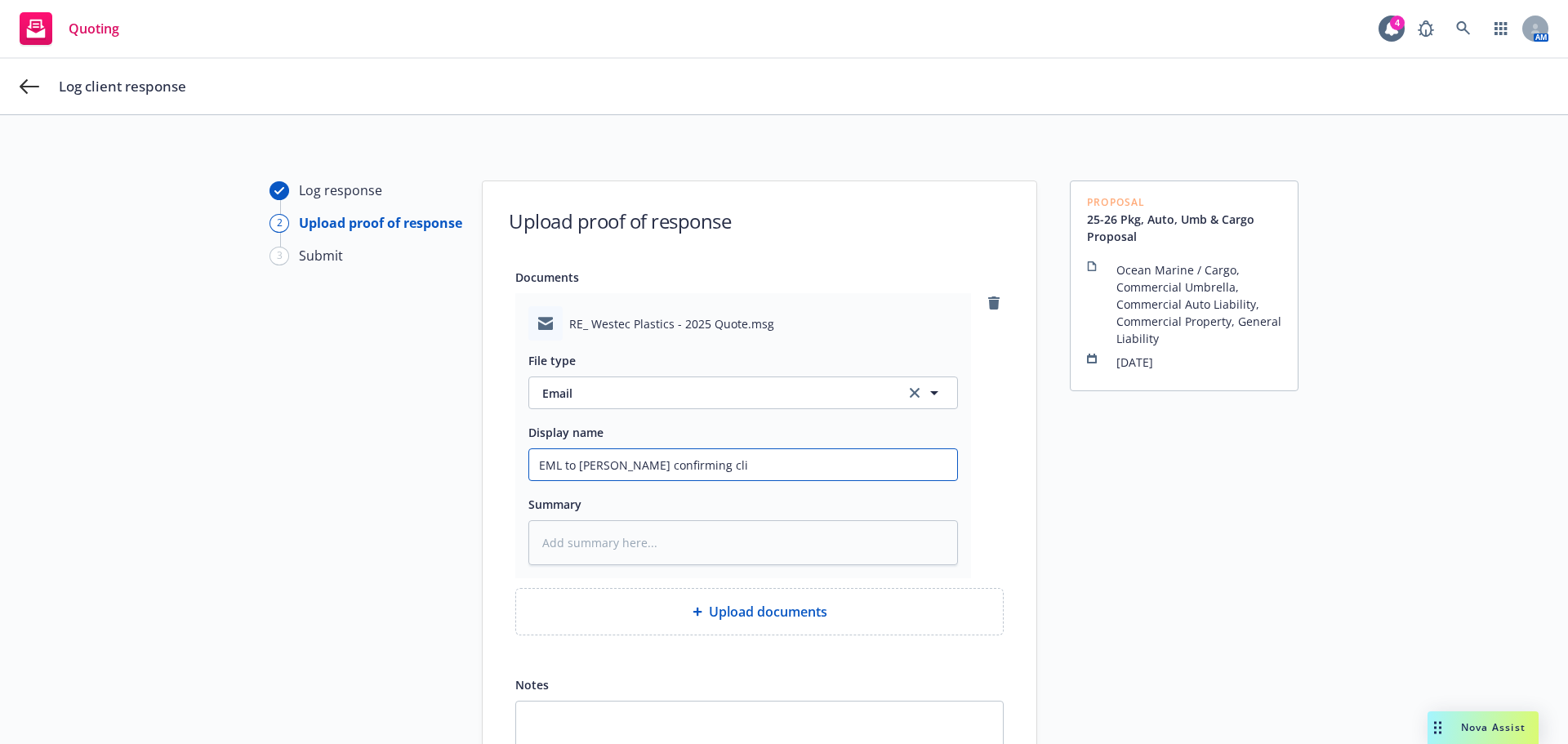
type textarea "x"
type input "EML to [PERSON_NAME] confirming clie"
type textarea "x"
type input "EML to [PERSON_NAME] confirming clien"
type textarea "x"
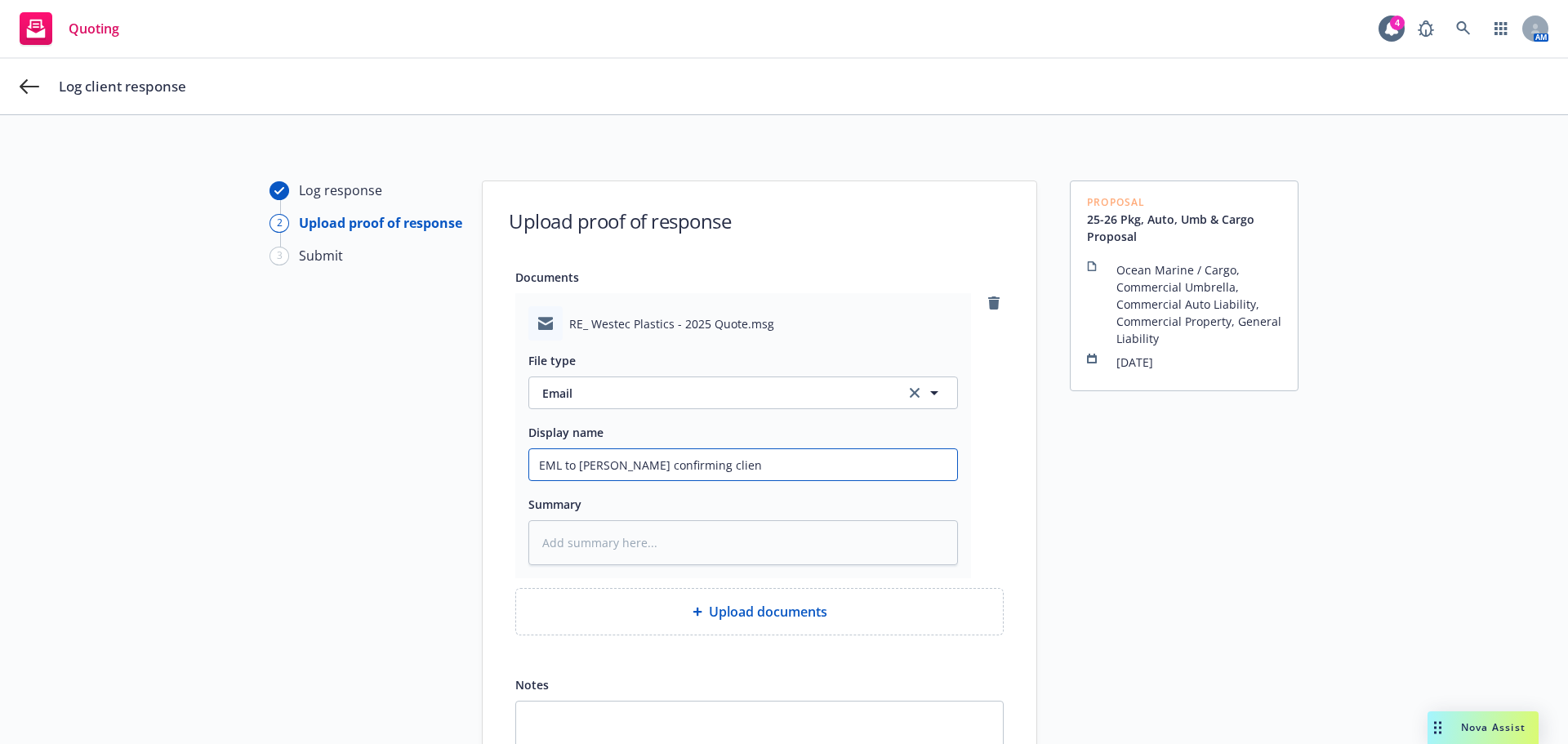
type input "EML to [PERSON_NAME] confirming client"
type textarea "x"
type input "EML to [PERSON_NAME] confirming client"
type textarea "x"
type input "EML to [PERSON_NAME] confirming client g"
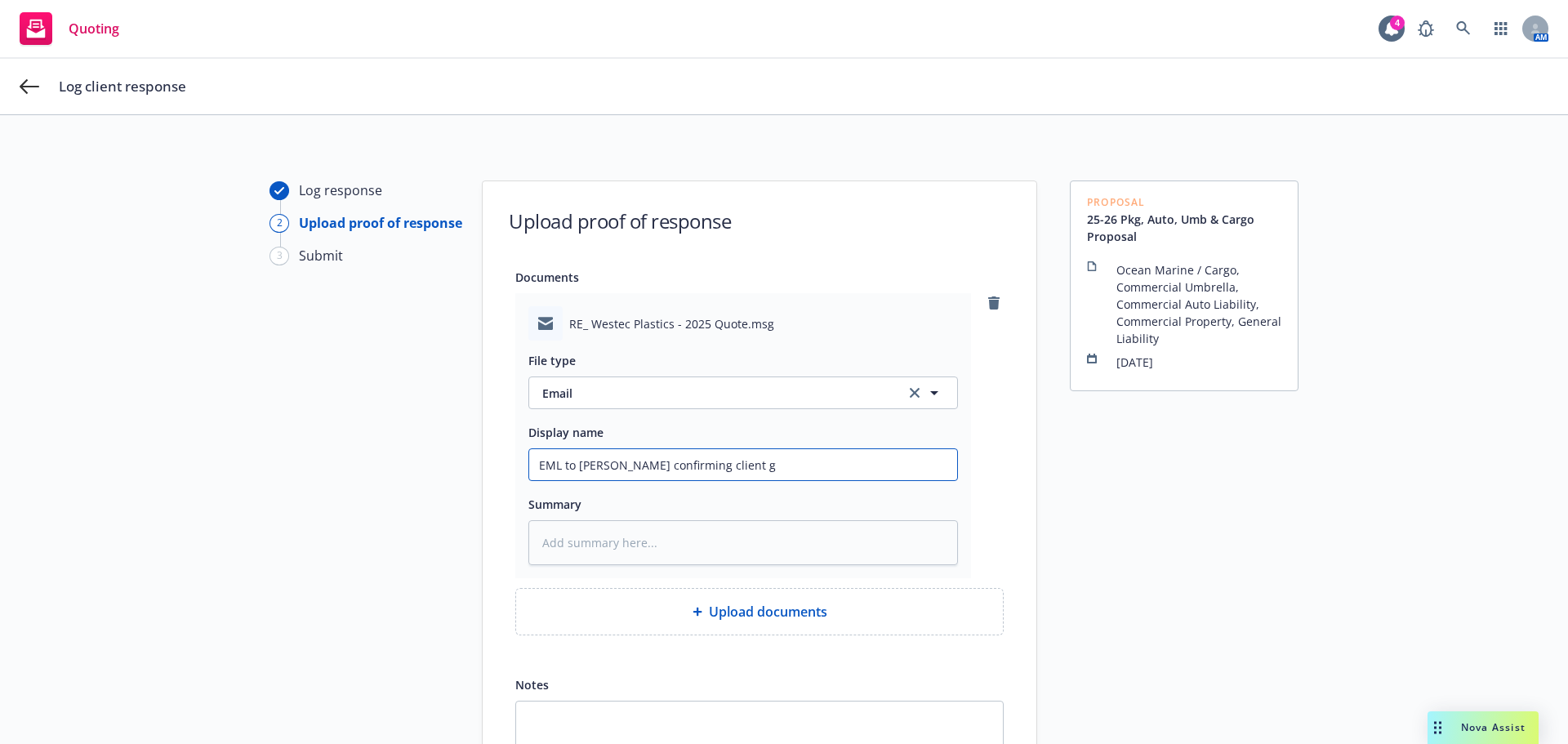
type textarea "x"
type input "EML to [PERSON_NAME] confirming client go"
type textarea "x"
type input "EML to [PERSON_NAME] confirming client goi"
type textarea "x"
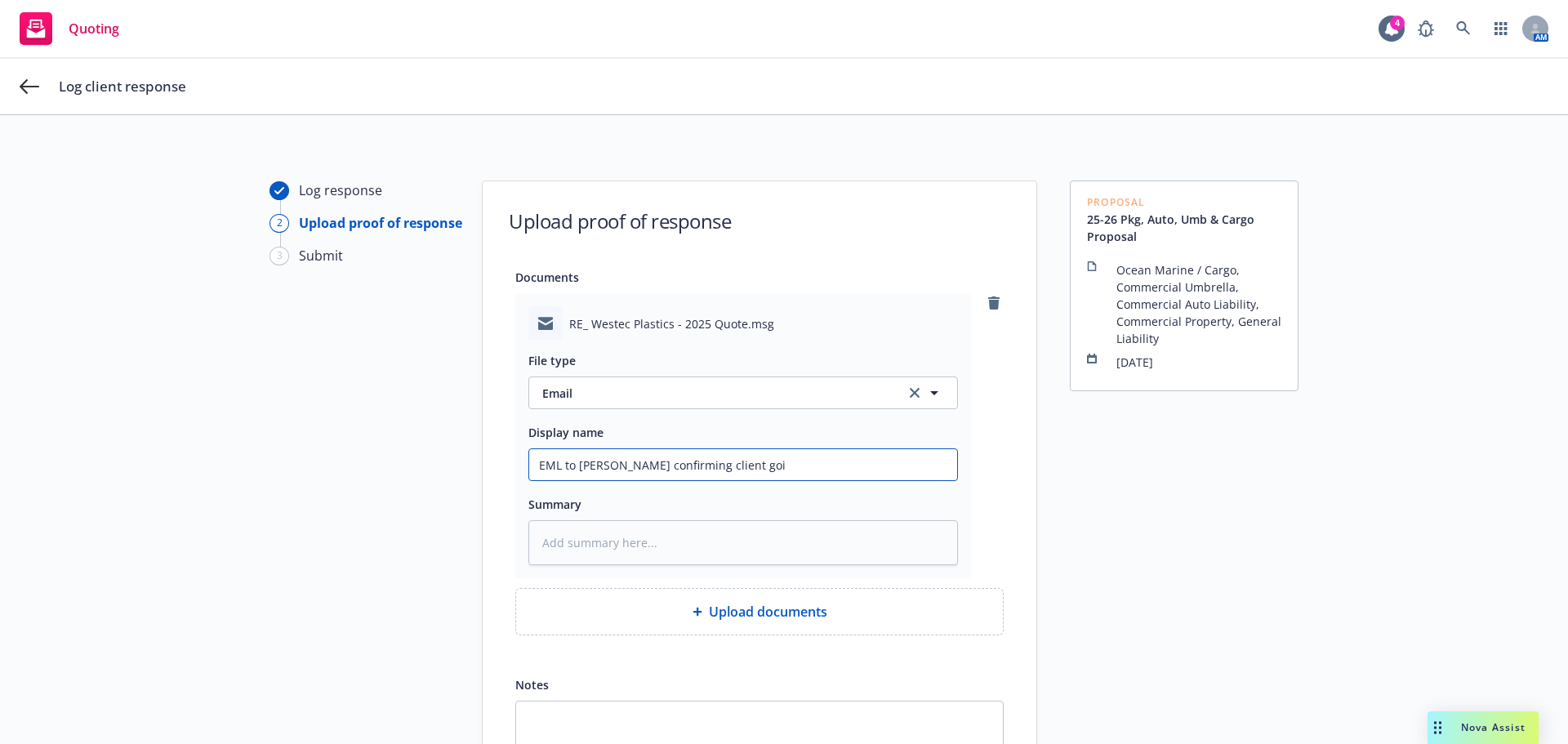
type input "EML to [PERSON_NAME] confirming client goin"
type textarea "x"
type input "EML to [PERSON_NAME] confirming client going"
type textarea "x"
type input "EML to [PERSON_NAME] confirming client going"
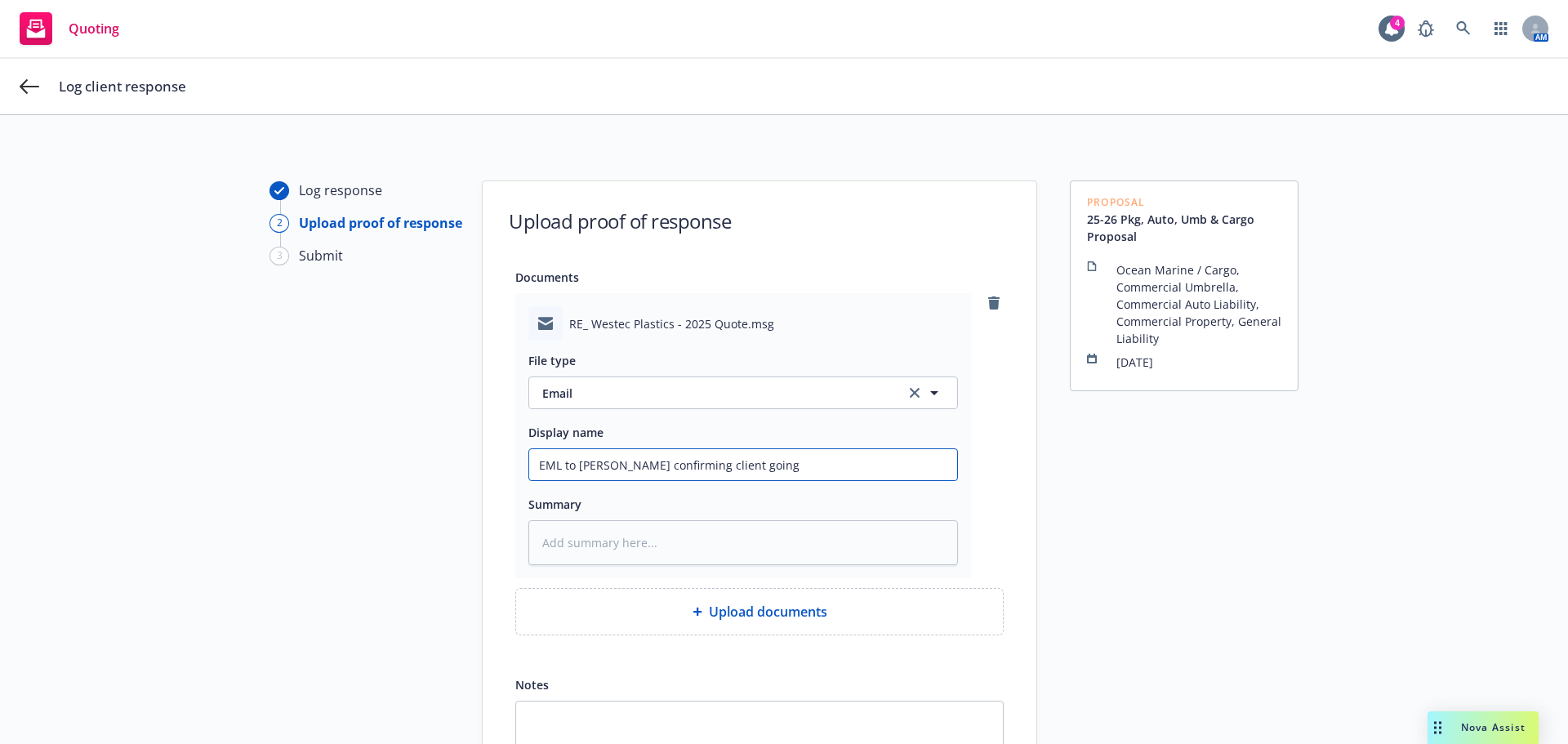
type textarea "x"
type input "EML to [PERSON_NAME] confirming client going t"
type textarea "x"
type input "EML to [PERSON_NAME] confirming client going ti"
type textarea "x"
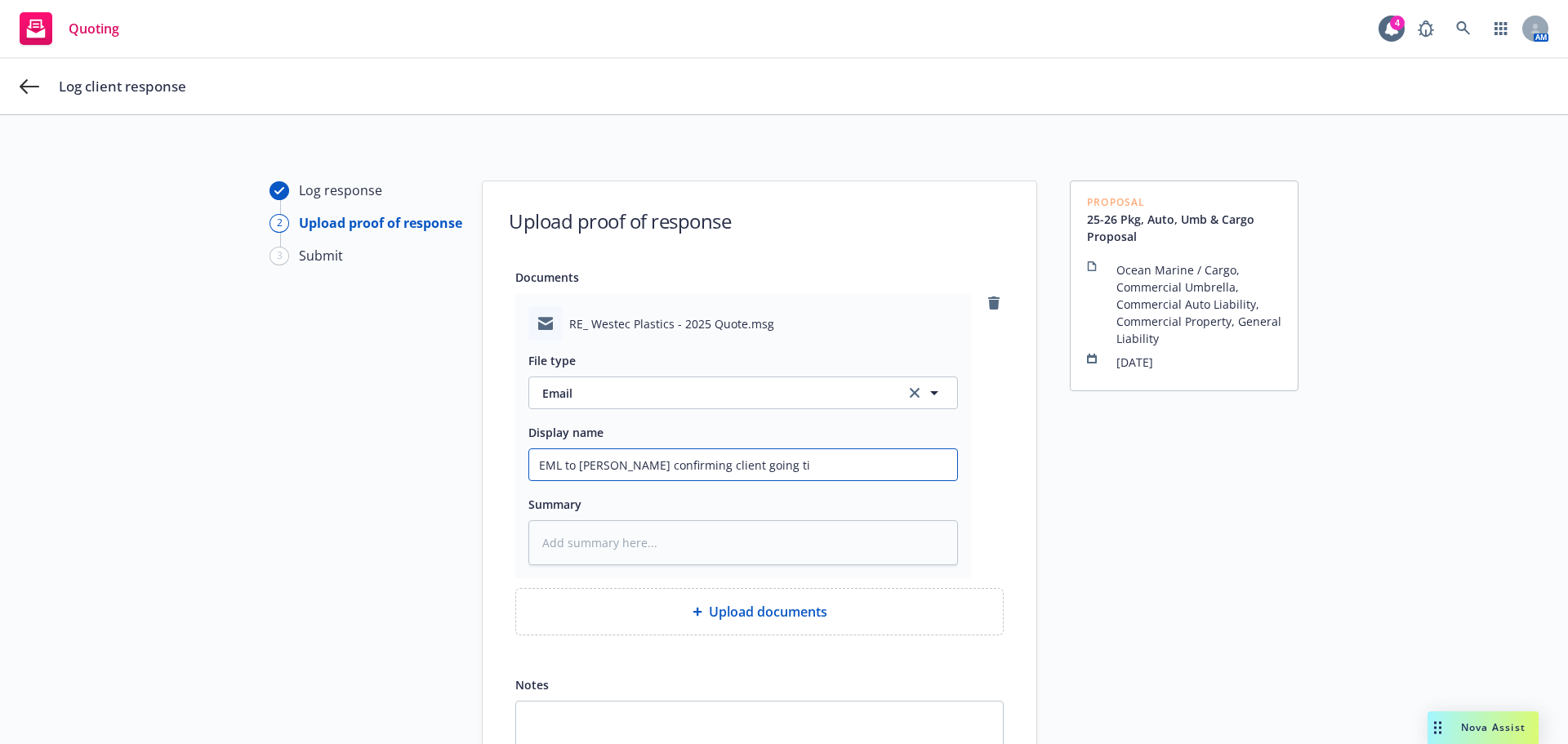
type input "EML to [PERSON_NAME] confirming client going t"
type textarea "x"
type input "EML to [PERSON_NAME] confirming client going"
type textarea "x"
type input "EML to [PERSON_NAME] confirming client going w"
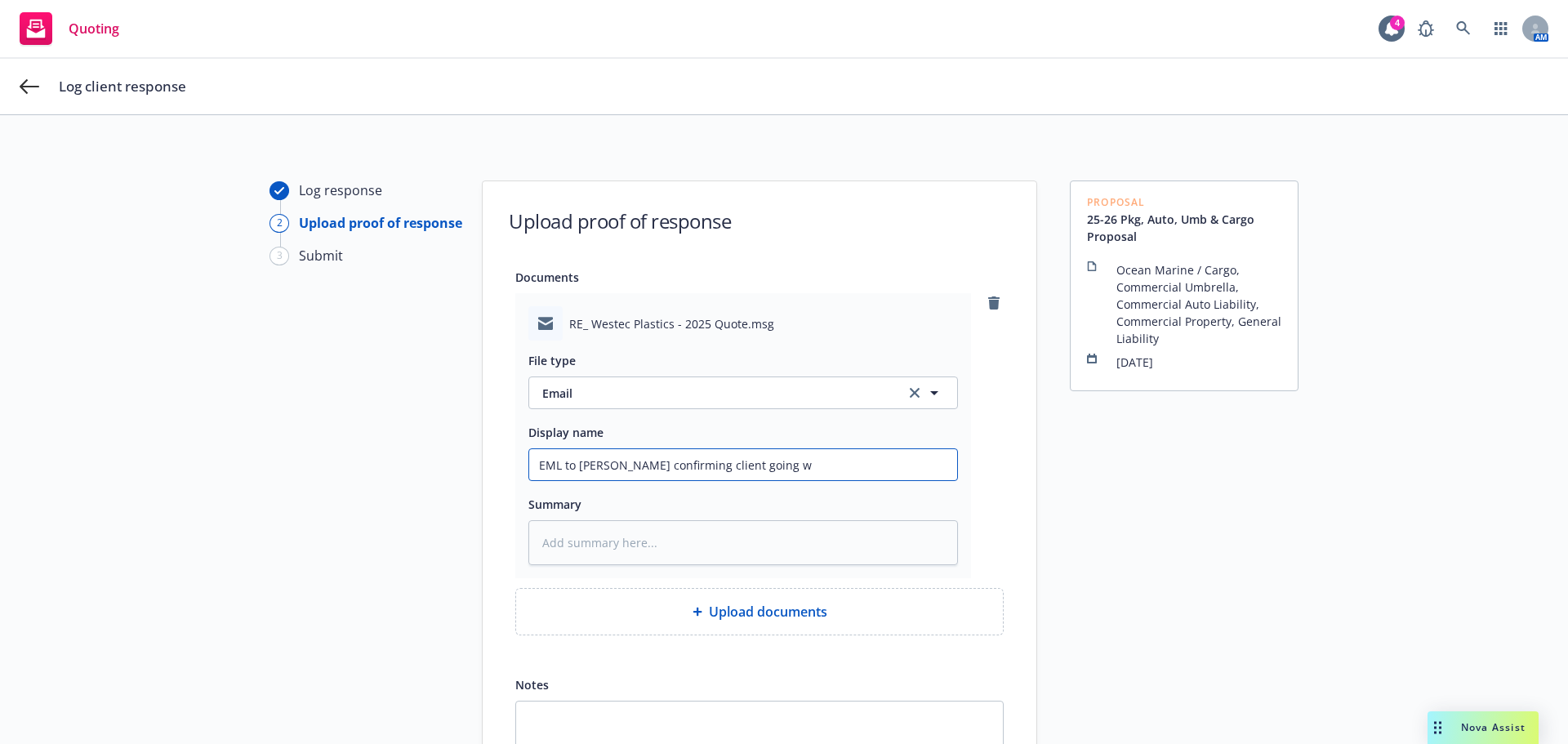
type textarea "x"
type input "EML to [PERSON_NAME] confirming client going wi"
type textarea "x"
type input "EML to [PERSON_NAME] confirming client going wit"
type textarea "x"
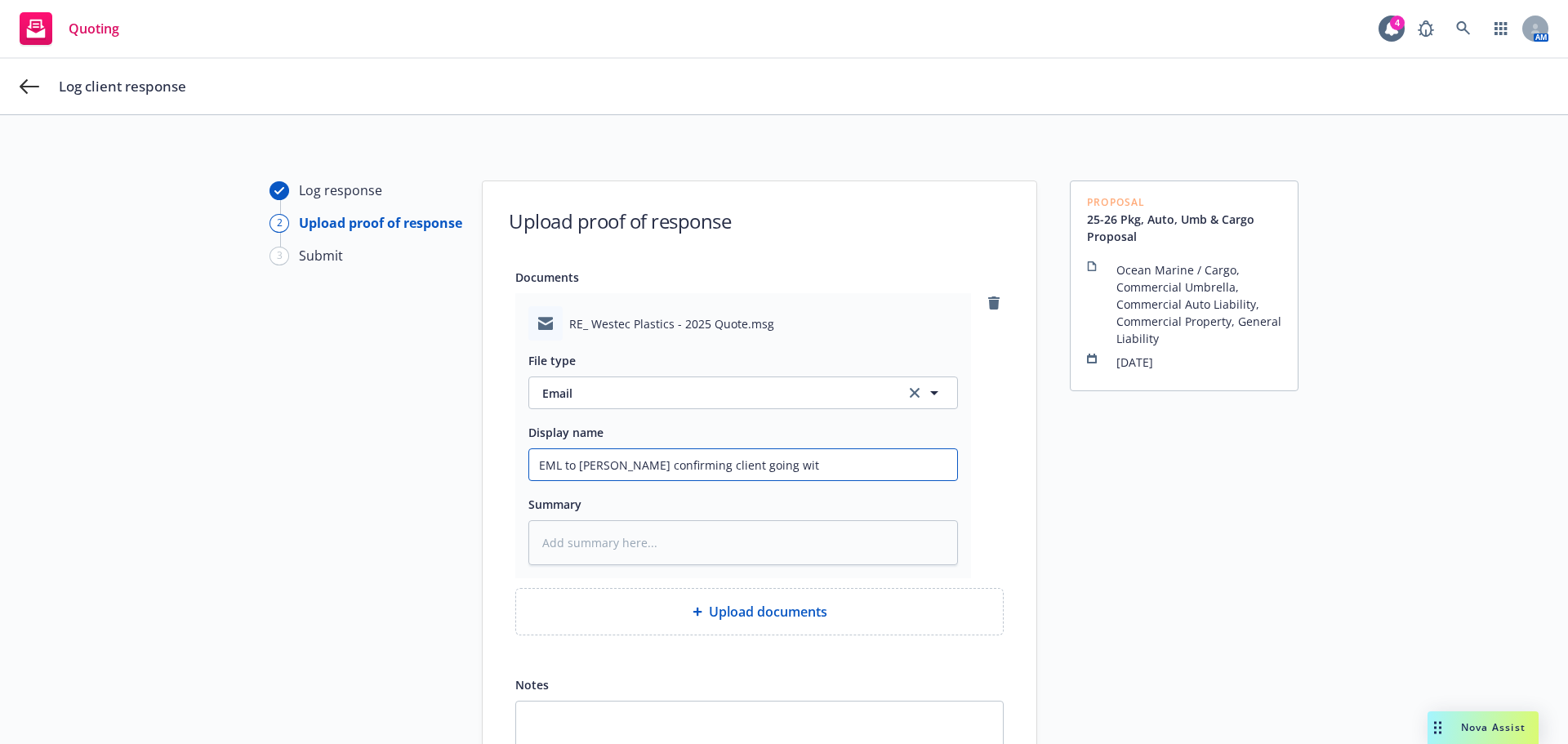
type input "EML to [PERSON_NAME] confirming client going with"
type textarea "x"
type input "EML to [PERSON_NAME] confirming client going with"
type textarea "x"
type input "EML to [PERSON_NAME] confirming client going with D"
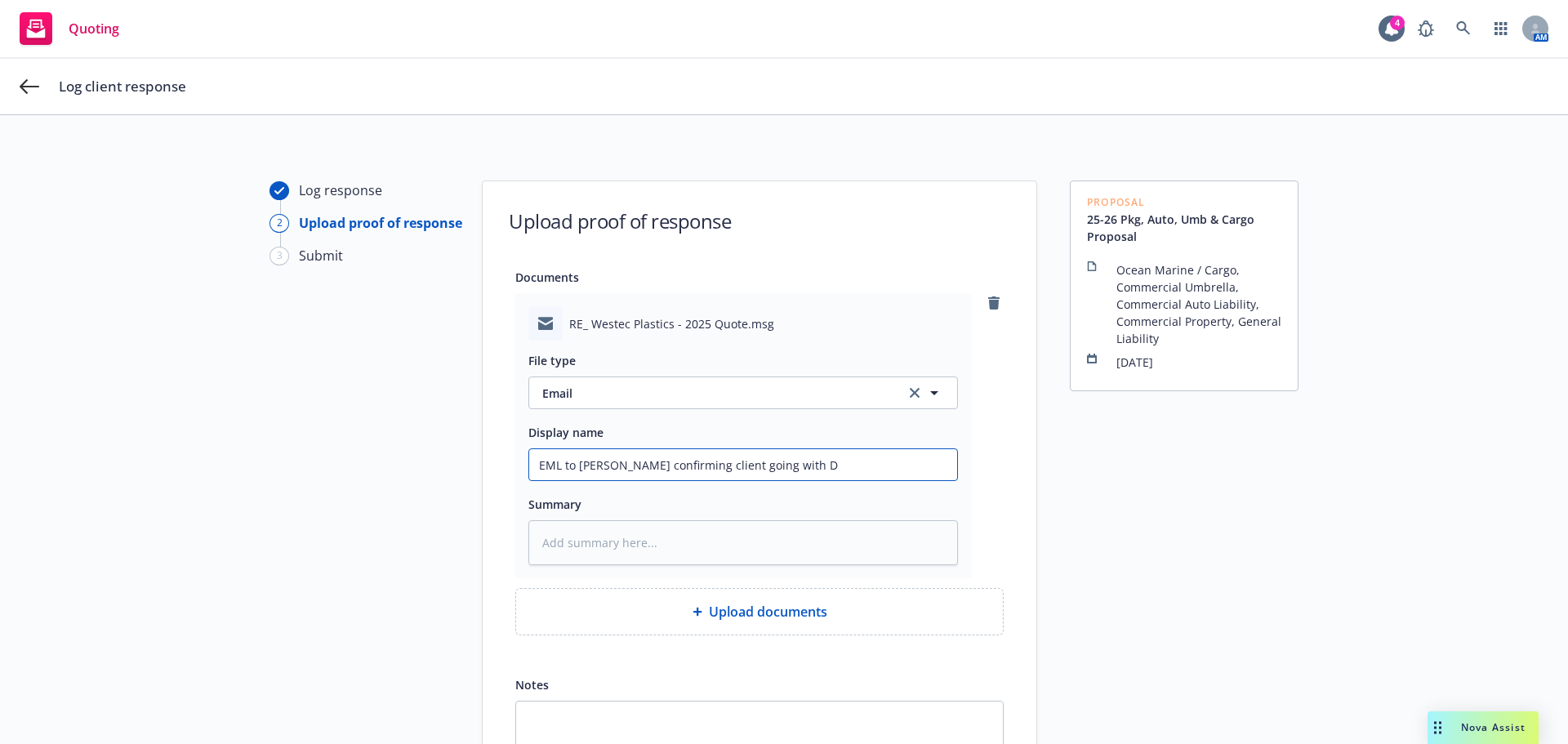
type textarea "x"
type input "EML to [PERSON_NAME] confirming client going with"
type textarea "x"
type input "EML to [PERSON_NAME] confirming client going with F"
type textarea "x"
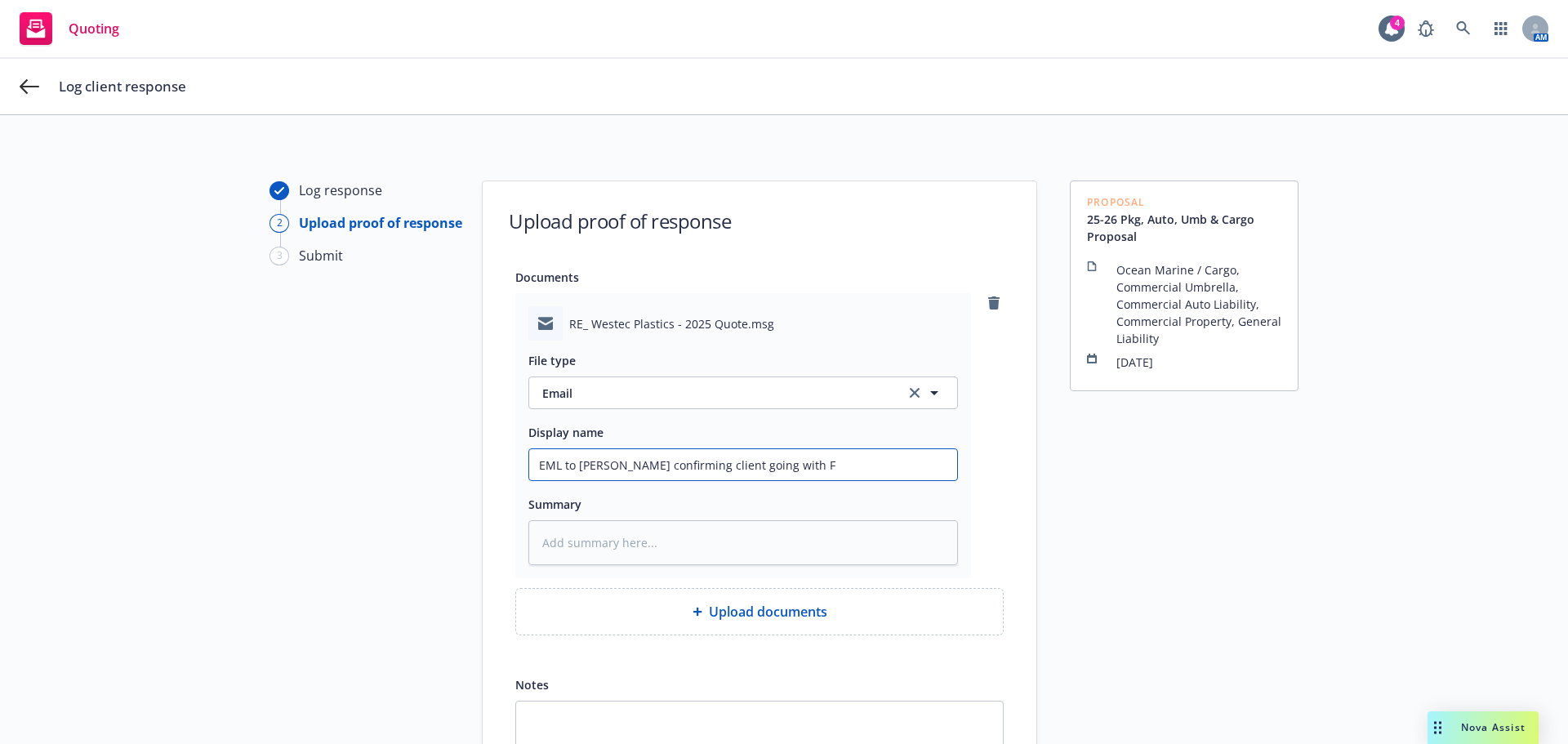
type input "EML to [PERSON_NAME] confirming client going with Fe"
type textarea "x"
type input "EML to [PERSON_NAME] confirming client going with Fed"
type textarea "x"
type input "EML to [PERSON_NAME] confirming client going with Fede"
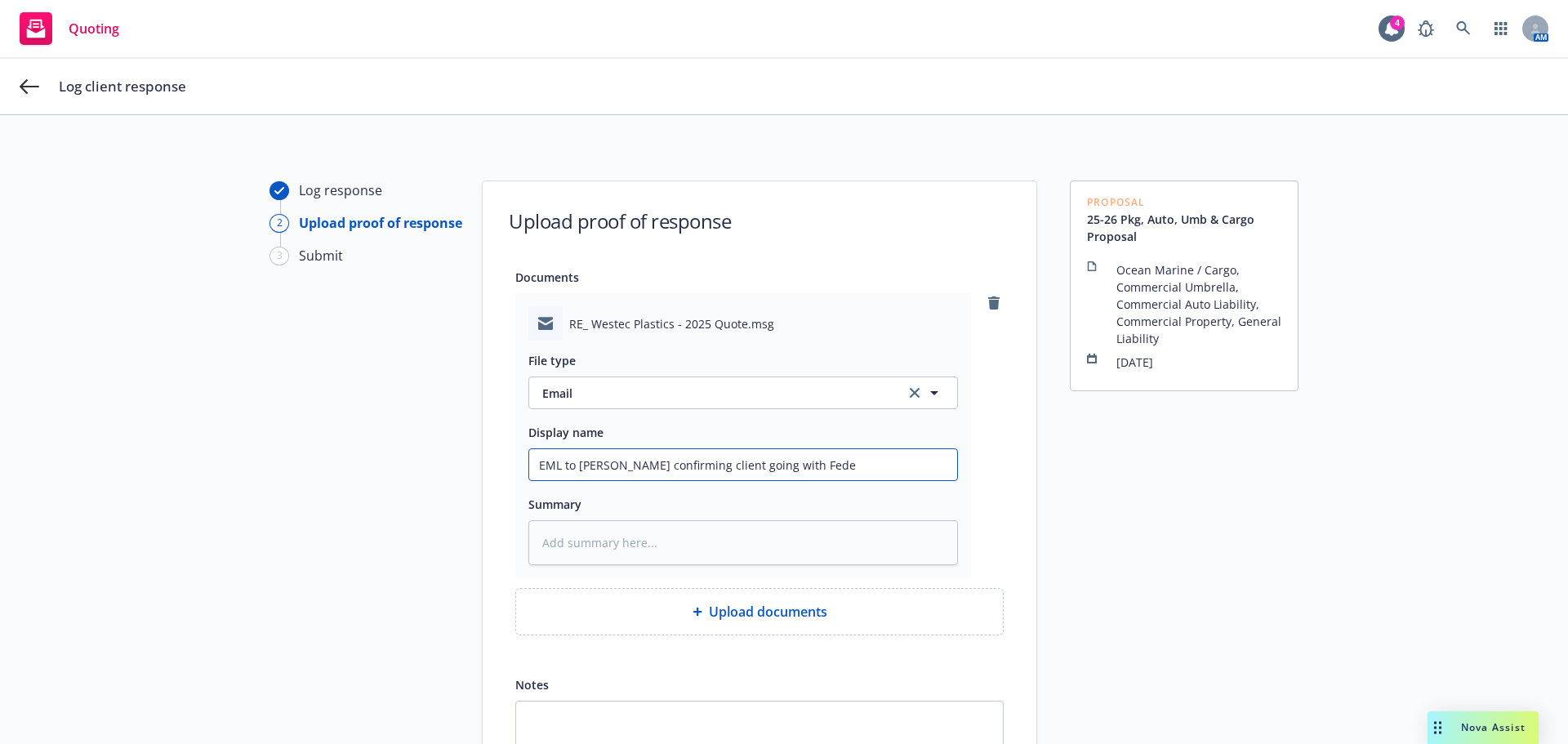
type textarea "x"
type input "EML to [PERSON_NAME] confirming client going with [PERSON_NAME]"
type textarea "x"
type input "EML to [PERSON_NAME] confirming client going with Federa"
type textarea "x"
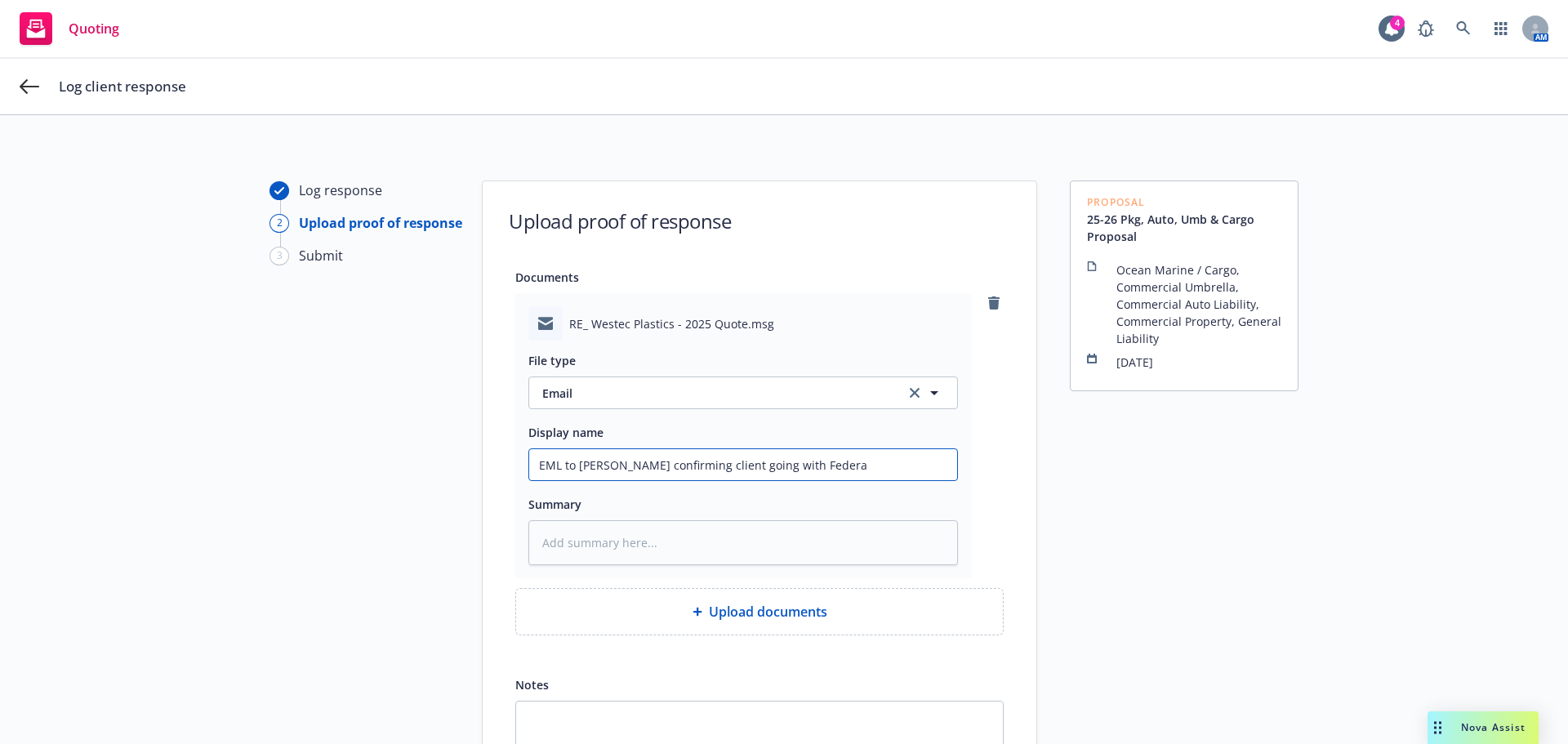
type input "EML to [PERSON_NAME] confirming client going with Federat"
type textarea "x"
type input "EML to [PERSON_NAME] confirming client going with Federate"
type textarea "x"
type input "EML to [PERSON_NAME] confirming client going with Federated"
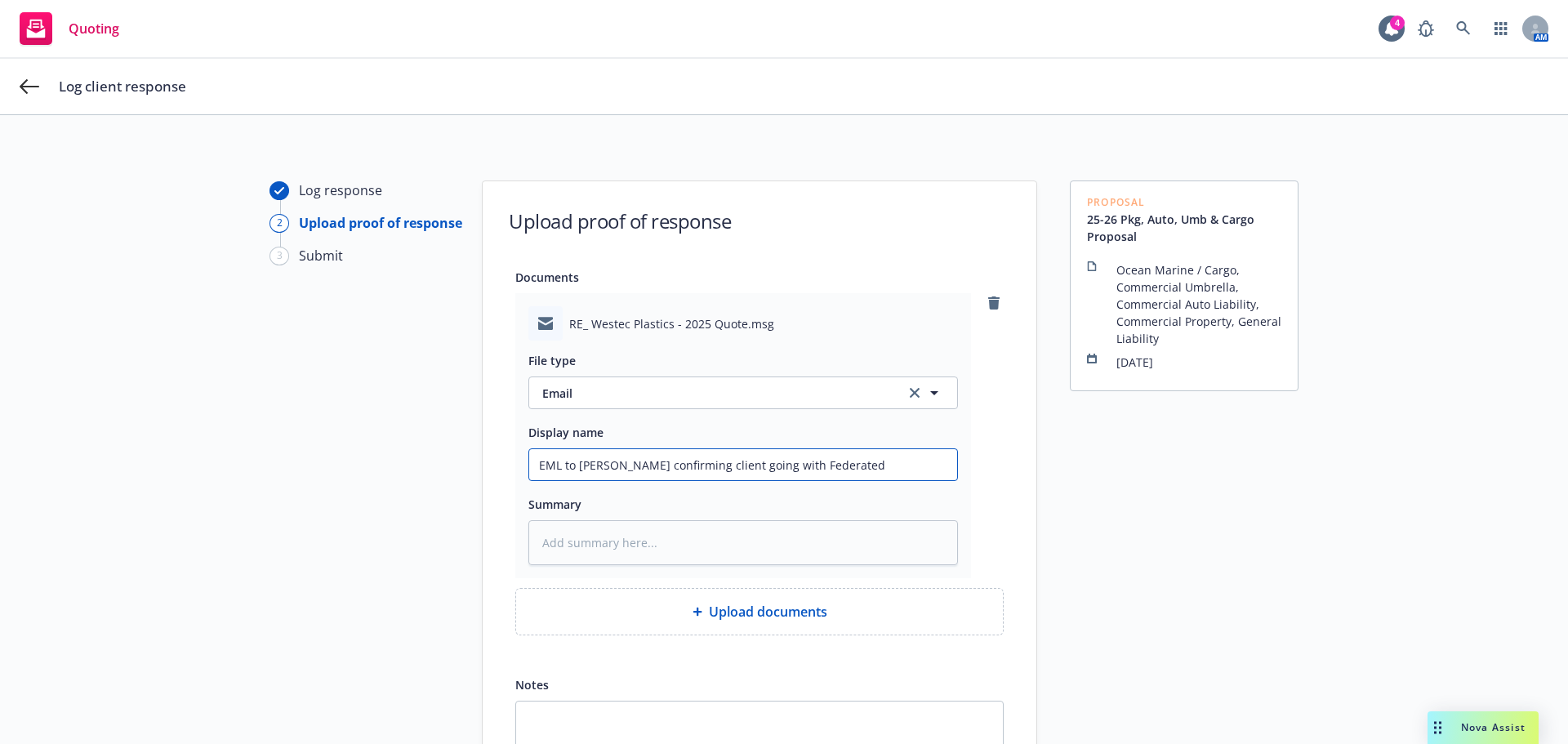
type textarea "x"
type input "EML to [PERSON_NAME] confirming client going with Federated"
type textarea "x"
type input "EML to [PERSON_NAME] confirming client going with Federated f"
type textarea "x"
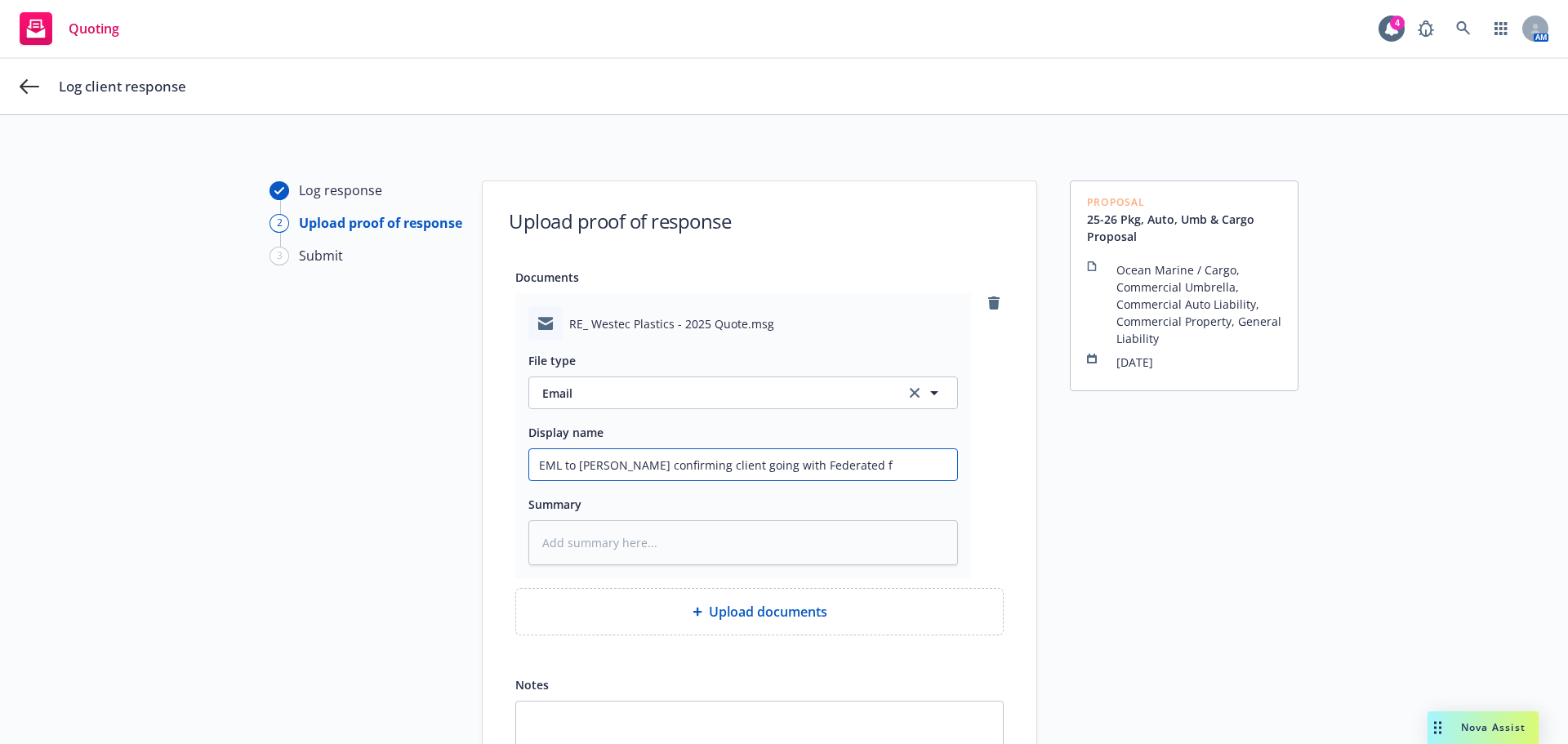
type input "EML to [PERSON_NAME] confirming client going with Federated fo"
type textarea "x"
type input "EML to [PERSON_NAME] confirming client going with Federated for"
type textarea "x"
type input "EML to [PERSON_NAME] confirming client going with Federated for"
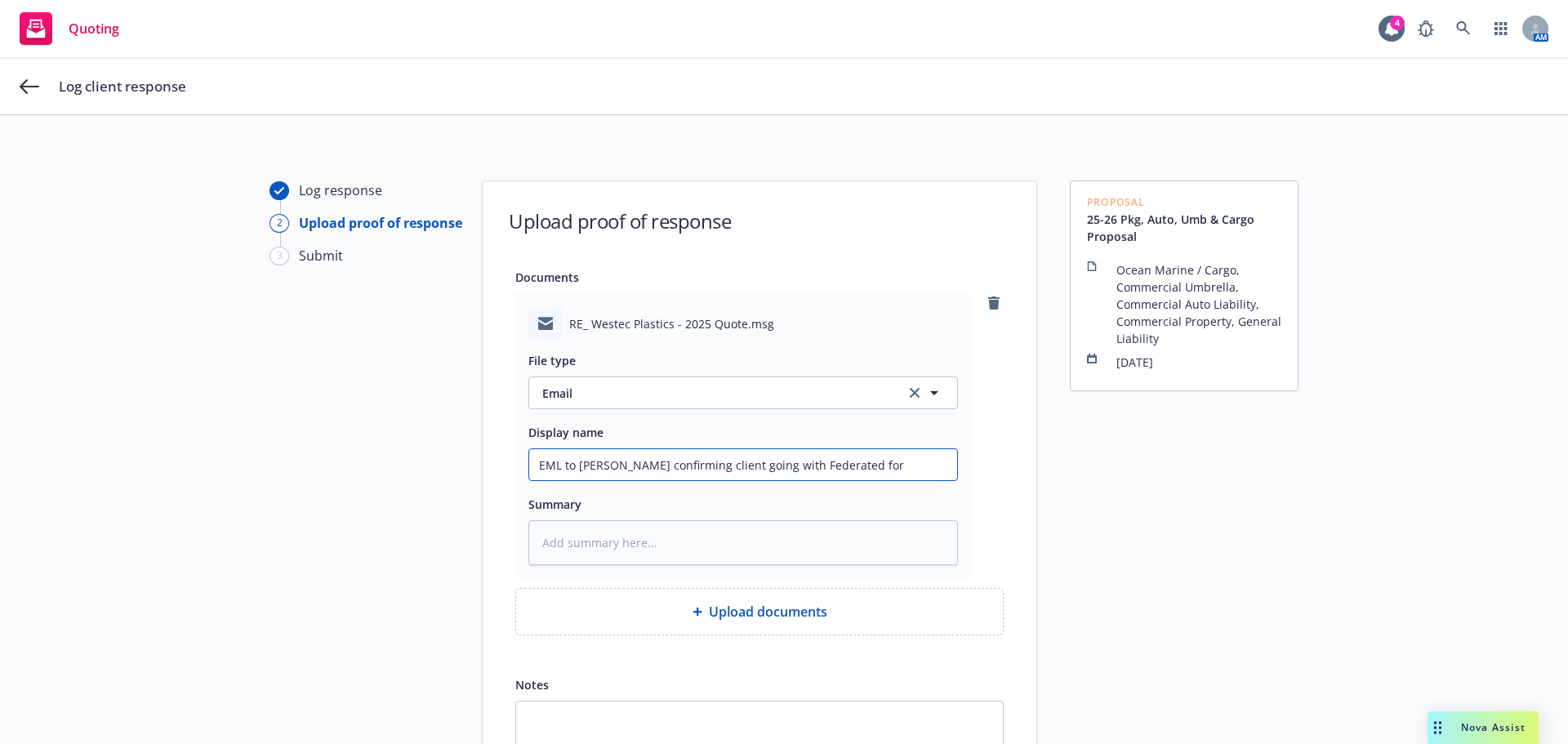
type textarea "x"
type input "EML to [PERSON_NAME] confirming client going with Federated for c"
type textarea "x"
type input "EML to [PERSON_NAME] confirming client going with Federated for ch"
type textarea "x"
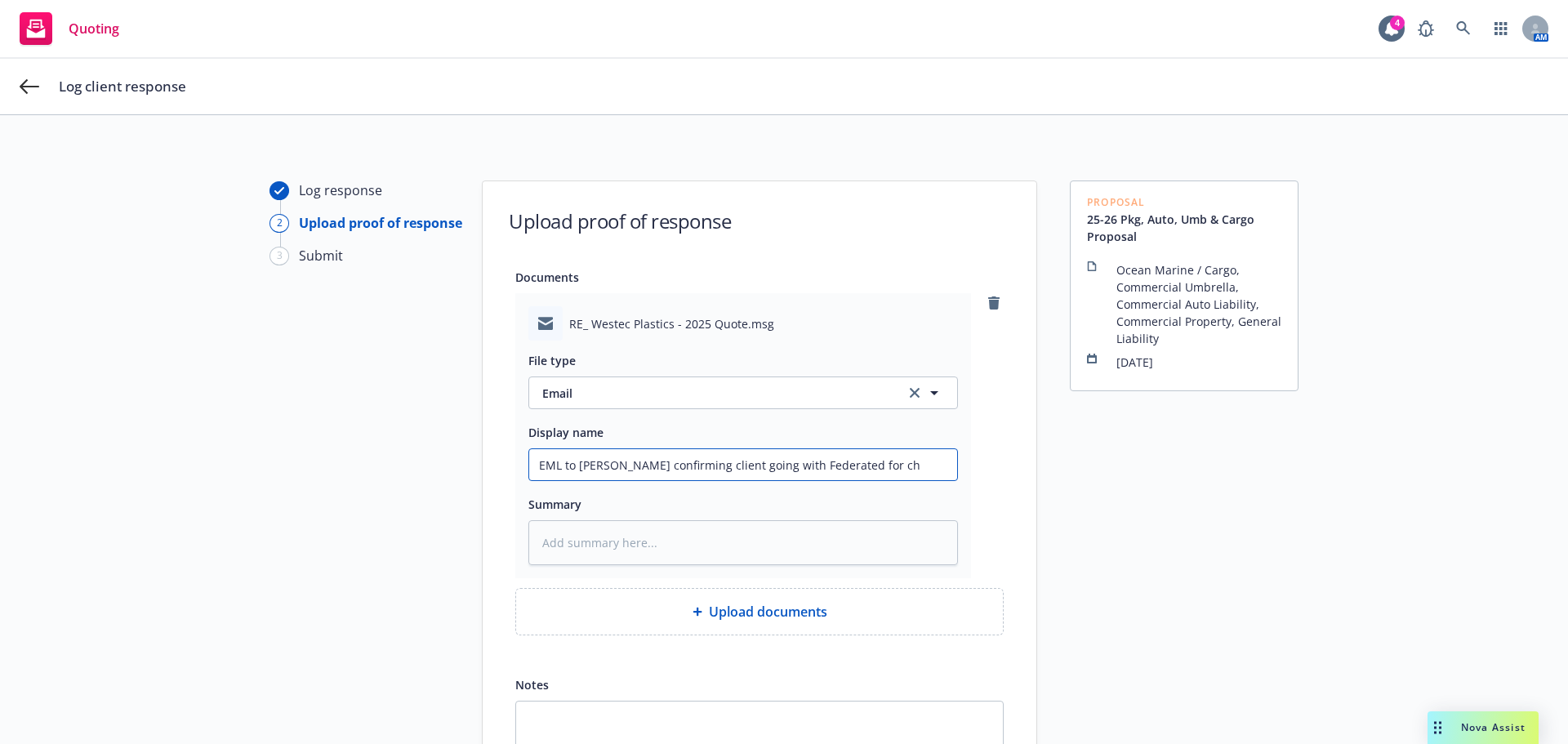
type input "EML to [PERSON_NAME] confirming client going with Federated for che"
type textarea "x"
type input "EML to [PERSON_NAME] confirming client going with Federated for chea"
type textarea "x"
type input "EML to [PERSON_NAME] confirming client going with Federated for cheap"
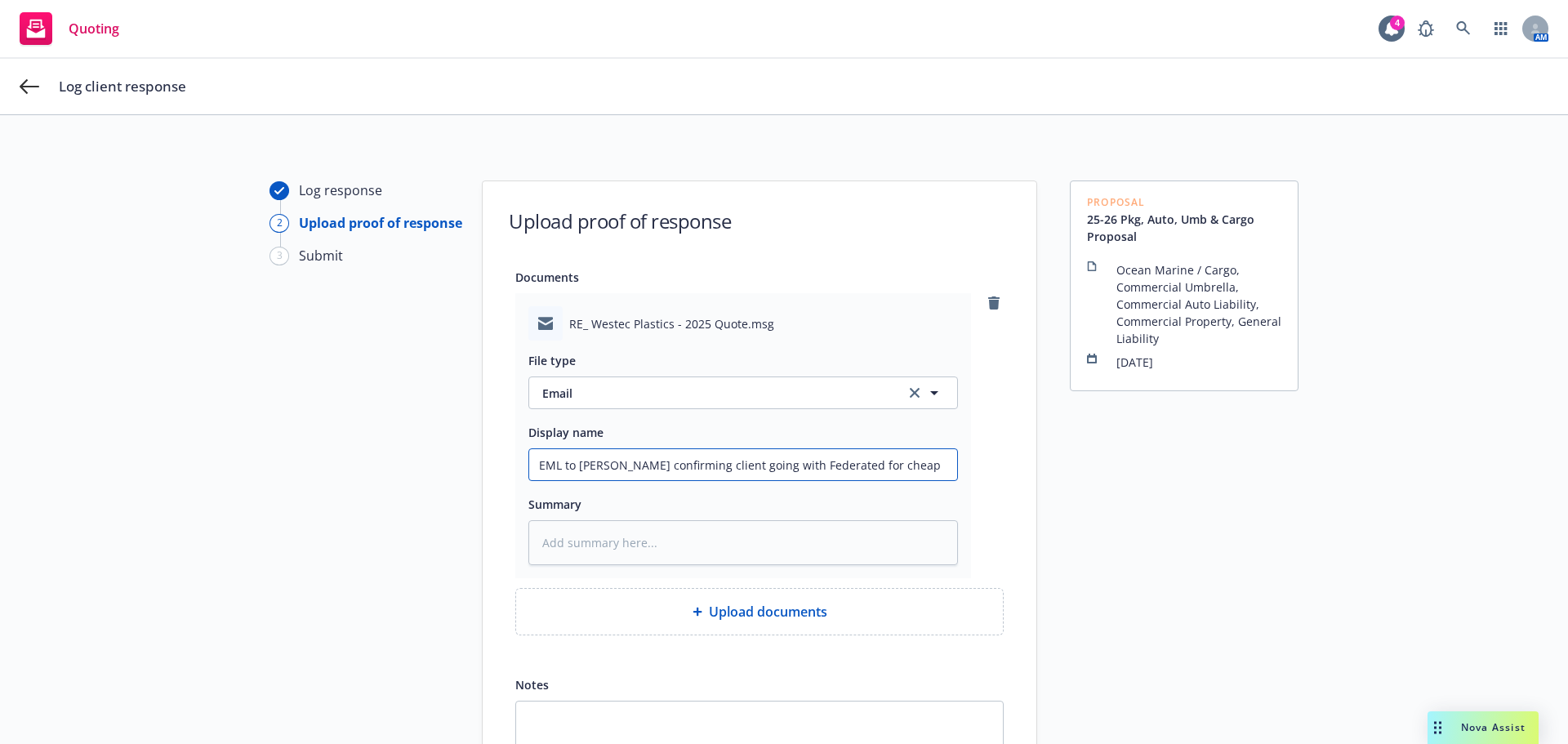
type textarea "x"
type input "EML to [PERSON_NAME] confirming client going with Federated for cheape"
type textarea "x"
type input "EML to [PERSON_NAME] confirming client going with Federated for cheaper"
type textarea "x"
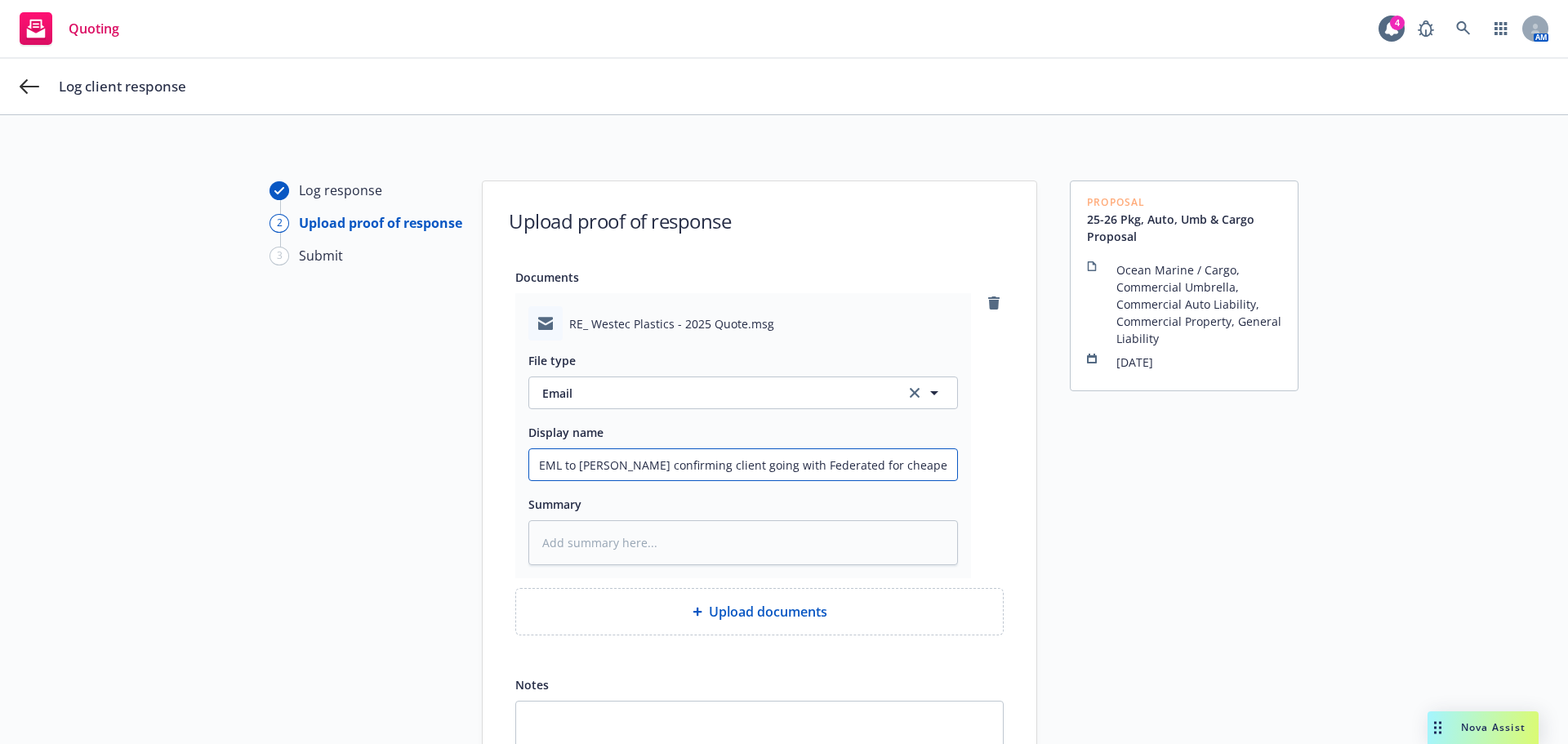
type input "EML to [PERSON_NAME] confirming client going with Federated for cheaper"
type textarea "x"
type input "EML to [PERSON_NAME] confirming client going with Federated for cheaper p"
type textarea "x"
type input "EML to [PERSON_NAME] confirming client going with Federated for cheaper pr"
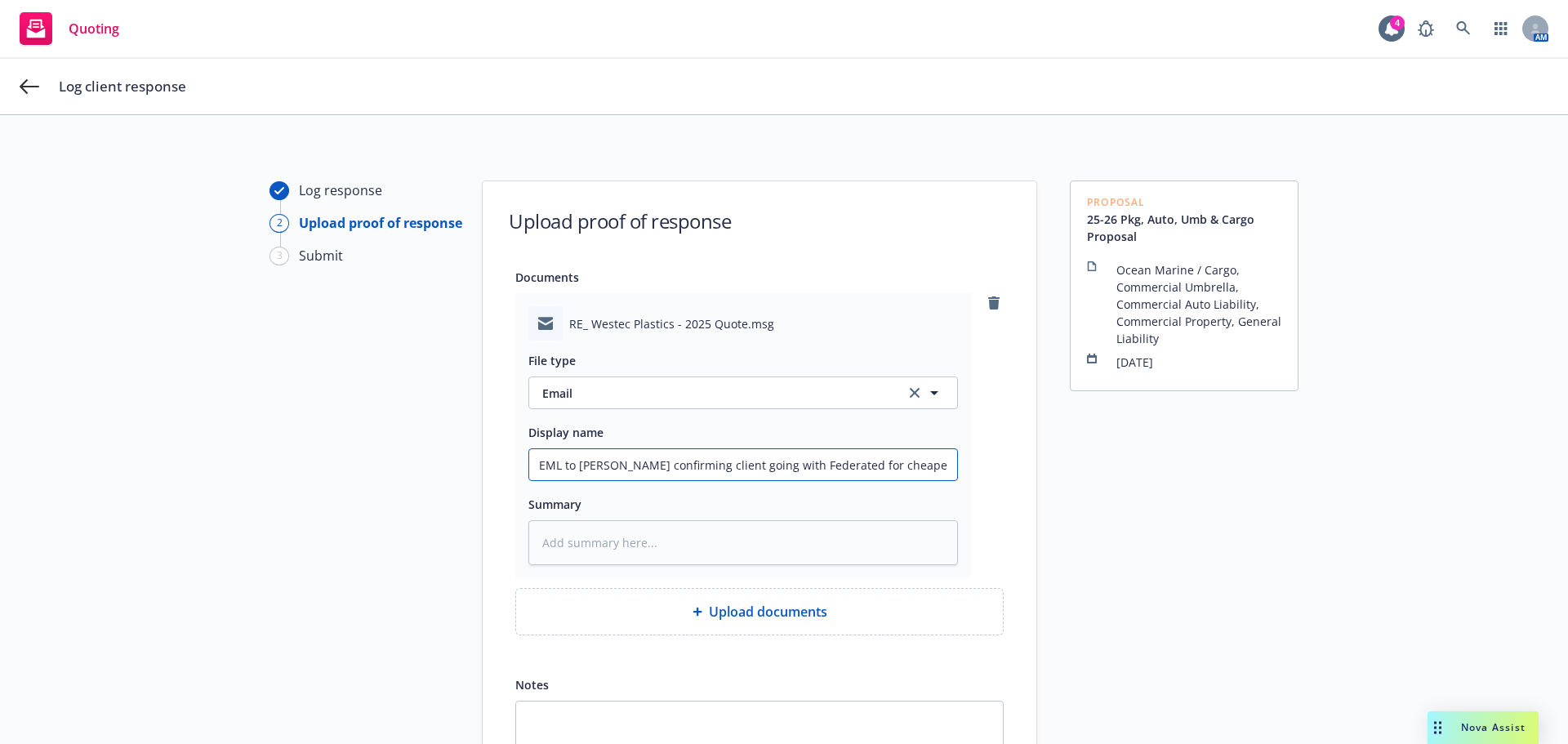
type textarea "x"
type input "EML to [PERSON_NAME] confirming client going with Federated for cheaper pre"
type textarea "x"
type input "EML to [PERSON_NAME] confirming client going with Federated for cheaper prem"
type textarea "x"
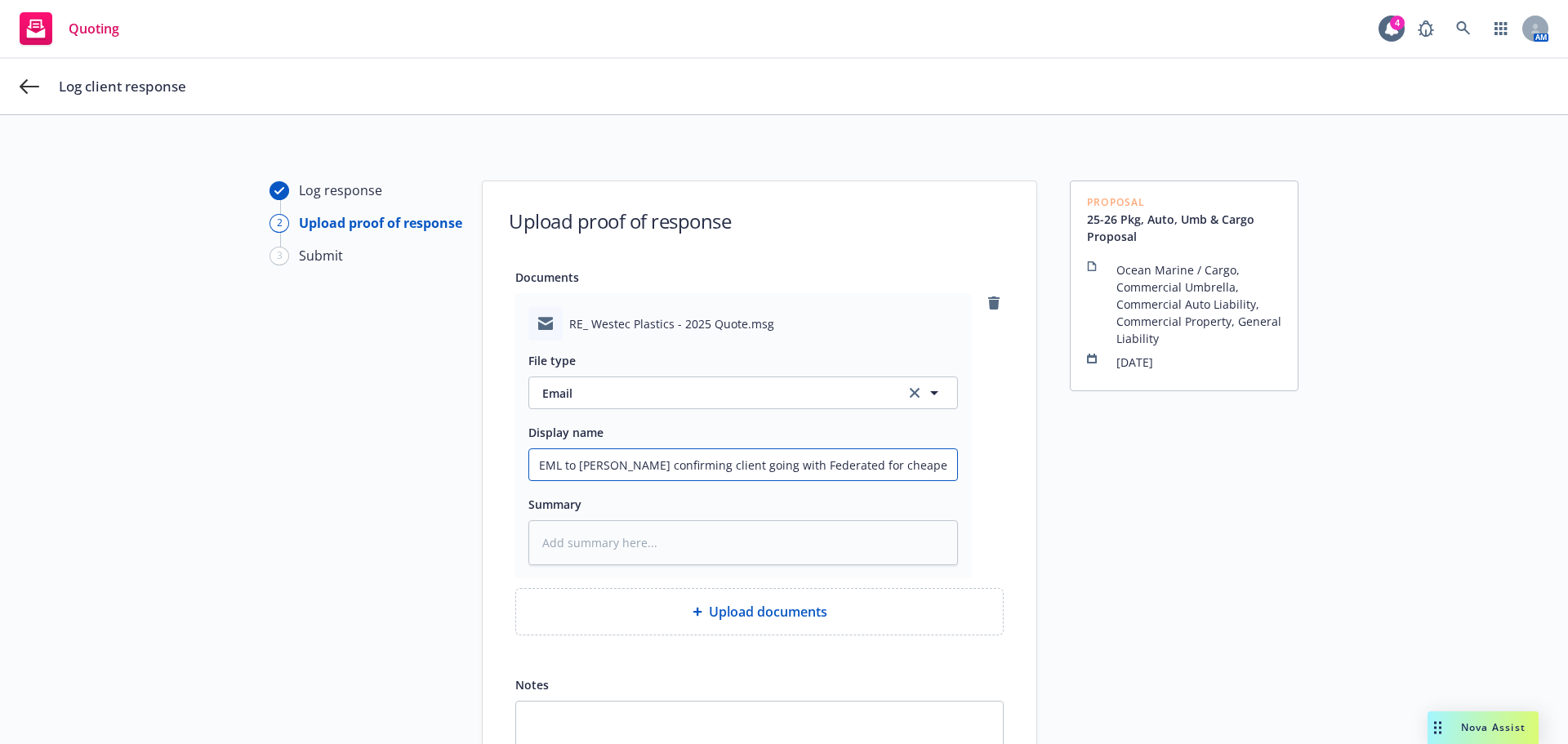
type input "EML to [PERSON_NAME] confirming client going with Federated for cheaper premi"
type textarea "x"
type input "EML to [PERSON_NAME] confirming client going with Federated for cheaper premiu"
type textarea "x"
type input "EML to [PERSON_NAME] confirming client going with Federated for cheaper premium"
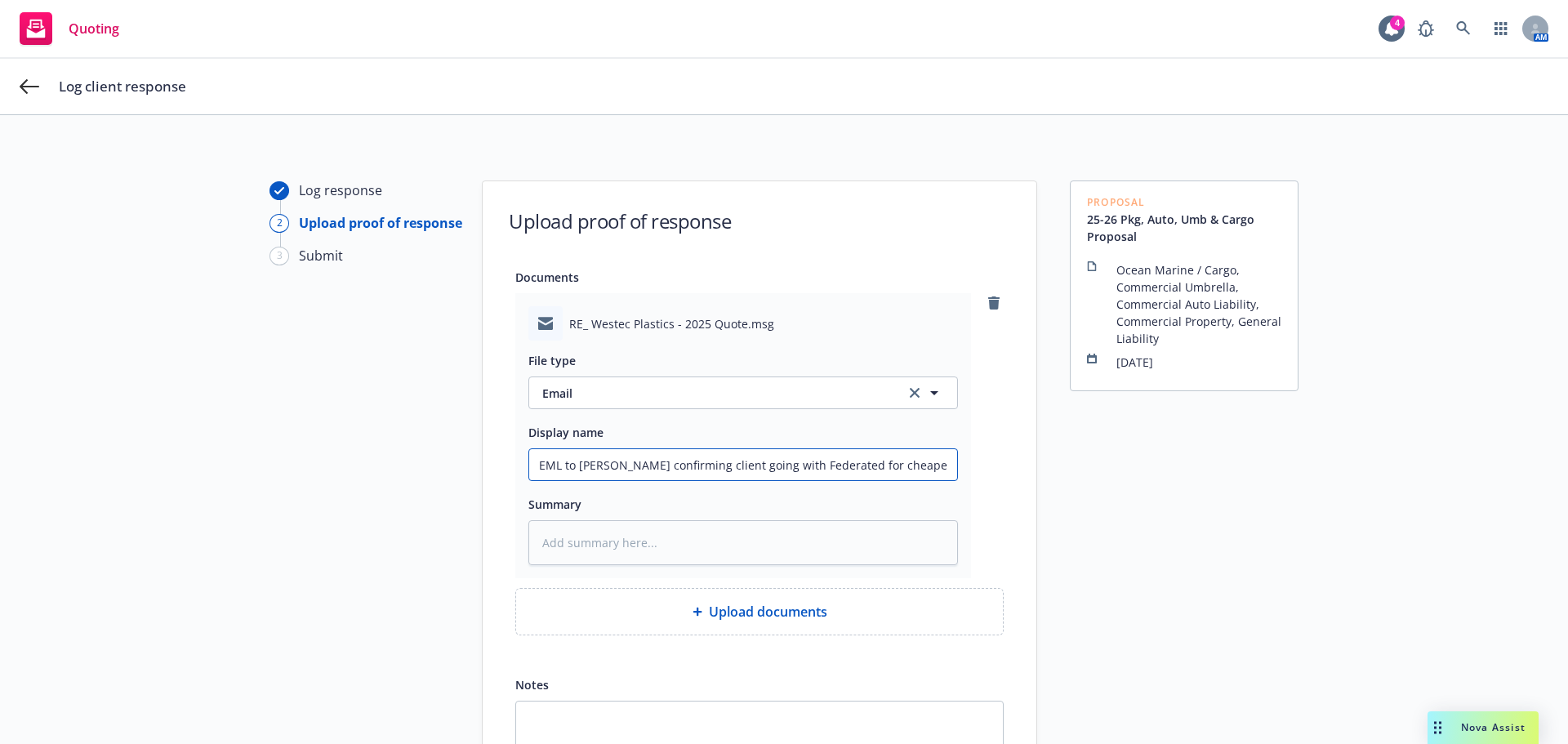
type textarea "x"
type input "EML to [PERSON_NAME] confirming client going with Federated for cheaper premium"
click at [617, 548] on textarea at bounding box center [743, 543] width 429 height 45
paste textarea "Hi [PERSON_NAME], I am sorry to say that the insured is not going to be binding…"
type textarea "x"
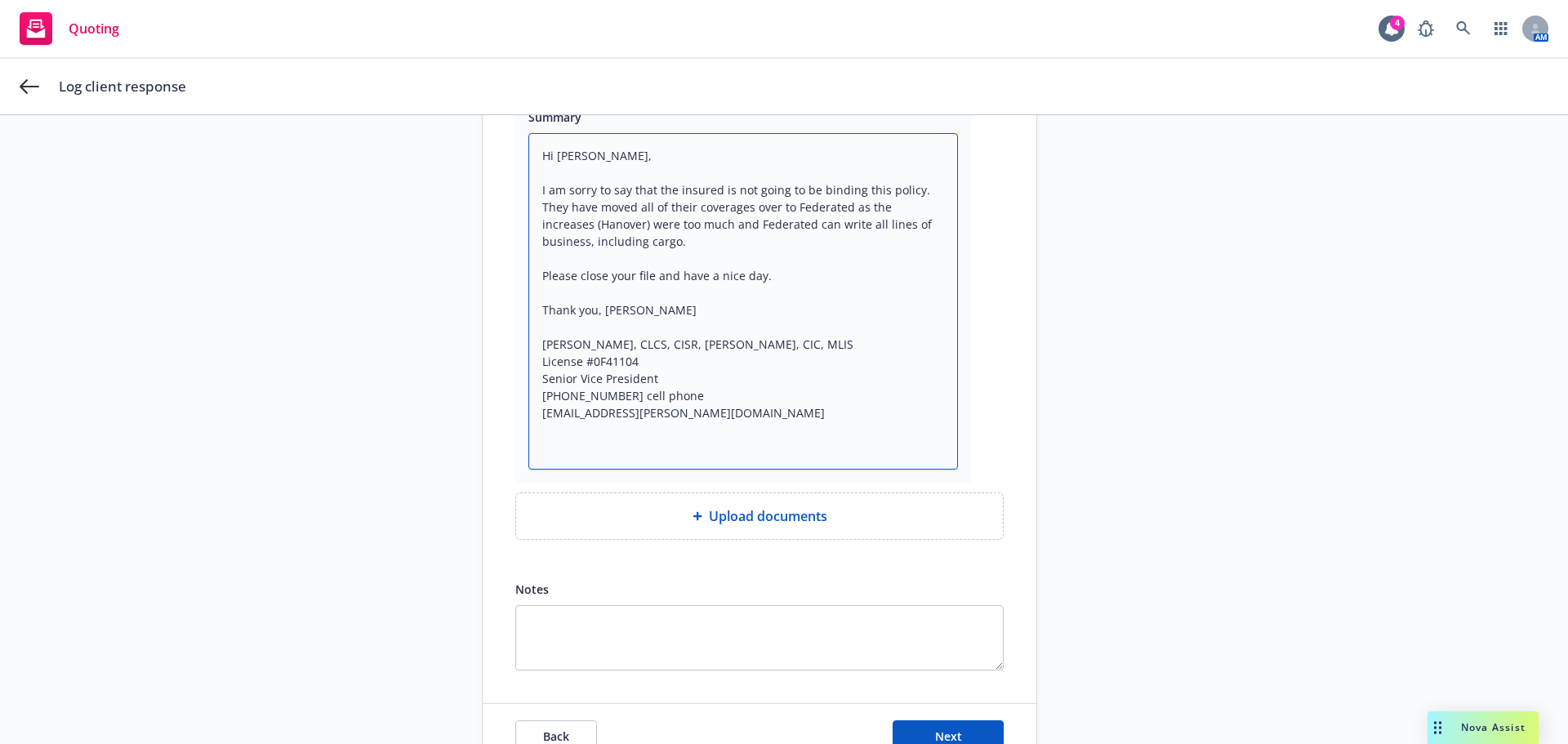
scroll to position [479, 0]
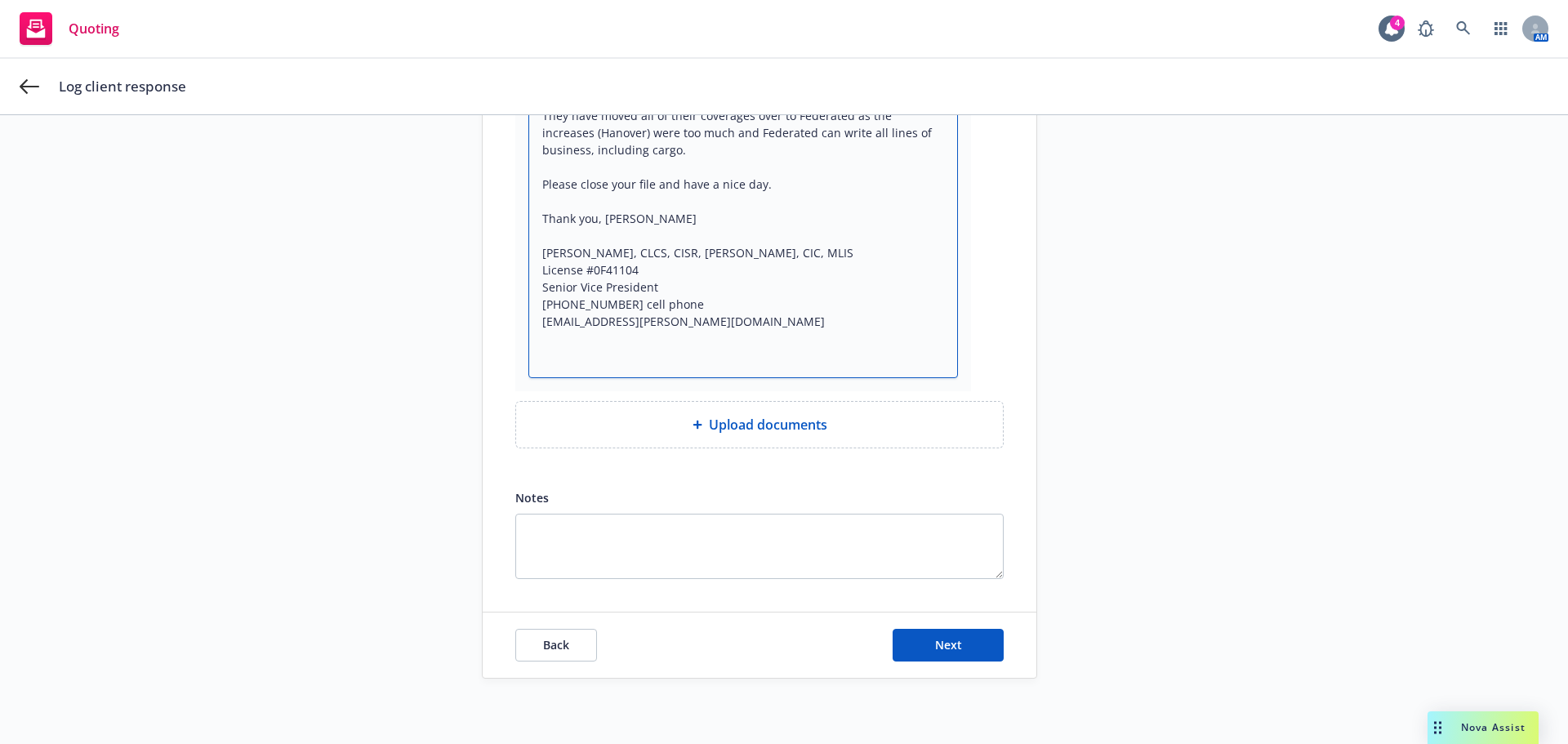
type textarea "Hi [PERSON_NAME], I am sorry to say that the insured is not going to be binding…"
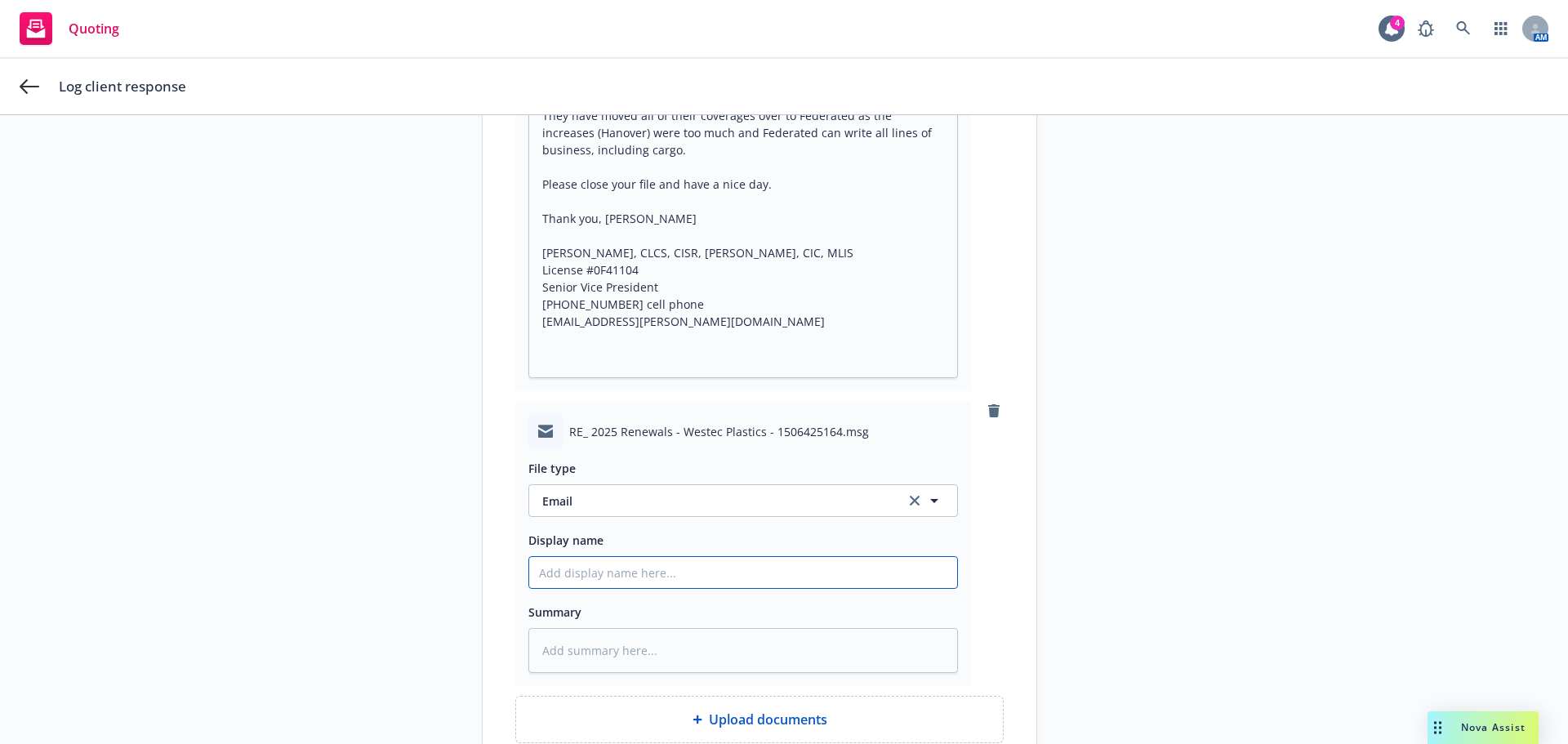
click at [587, 574] on input "Display name" at bounding box center [743, 573] width 428 height 31
type textarea "x"
type input "E"
type textarea "x"
type input "EM"
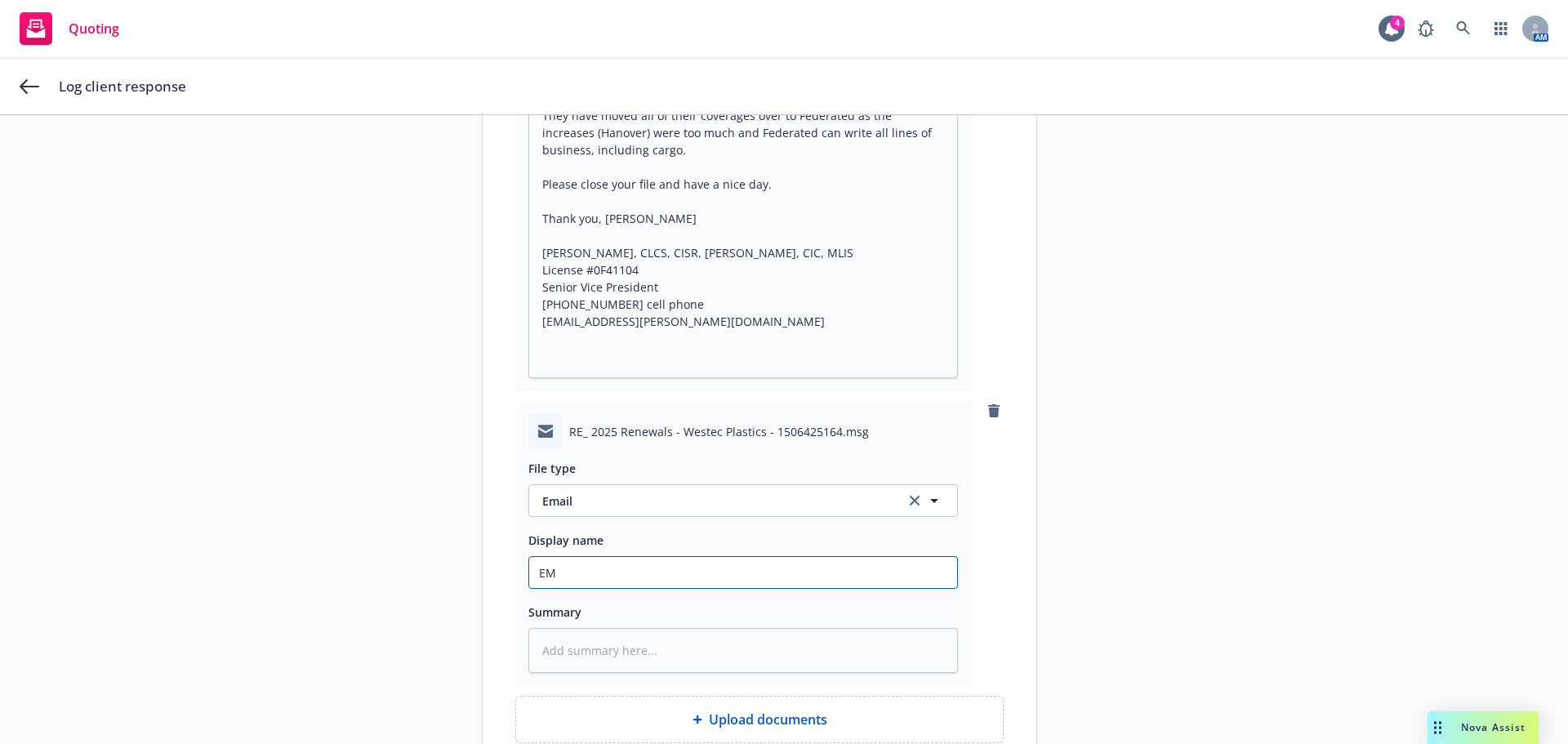
type textarea "x"
type input "EML"
type textarea "x"
type input "EML"
type textarea "x"
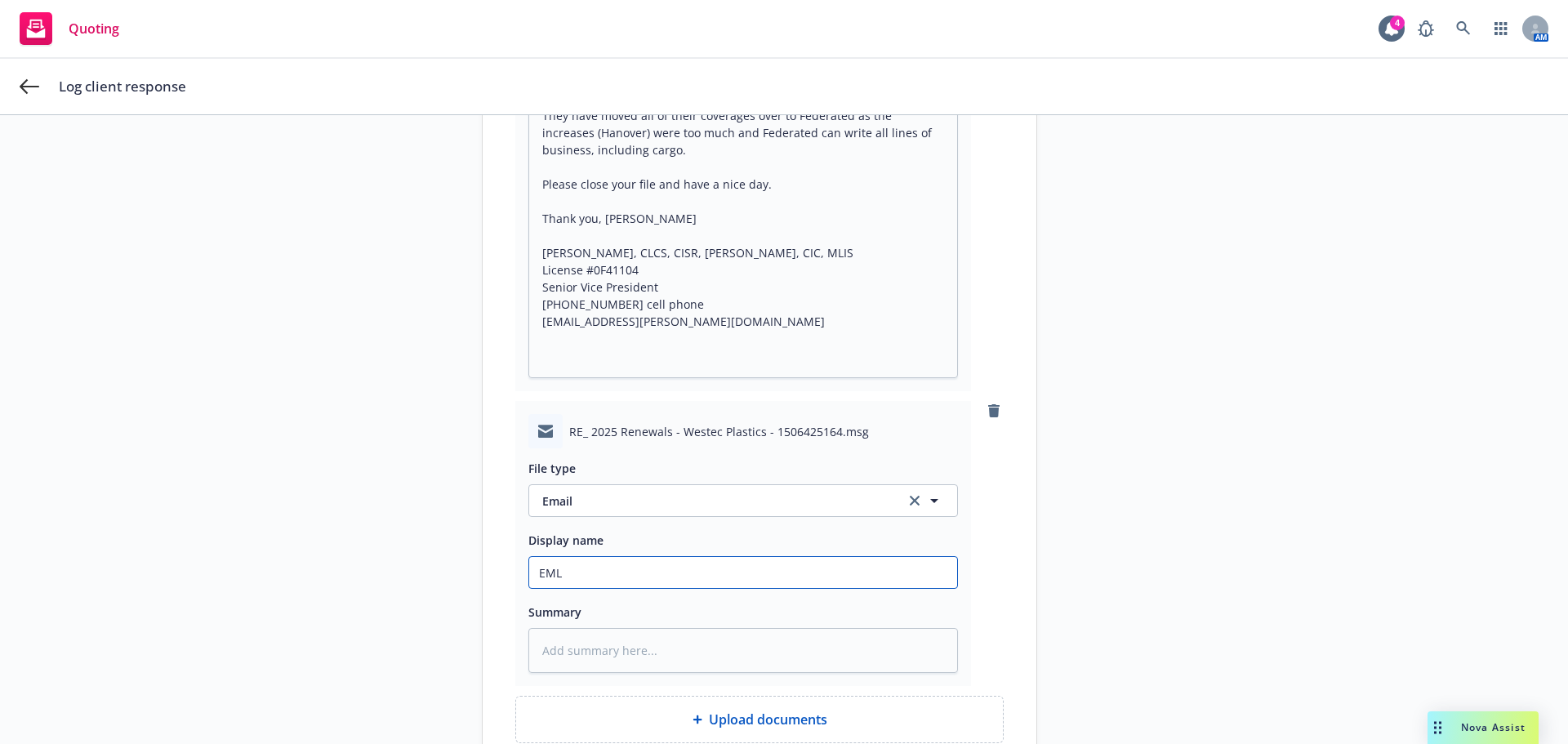
type input "EML t"
type textarea "x"
click at [628, 588] on div "EML to" at bounding box center [743, 573] width 429 height 33
click at [599, 583] on input "EML to" at bounding box center [743, 573] width 428 height 31
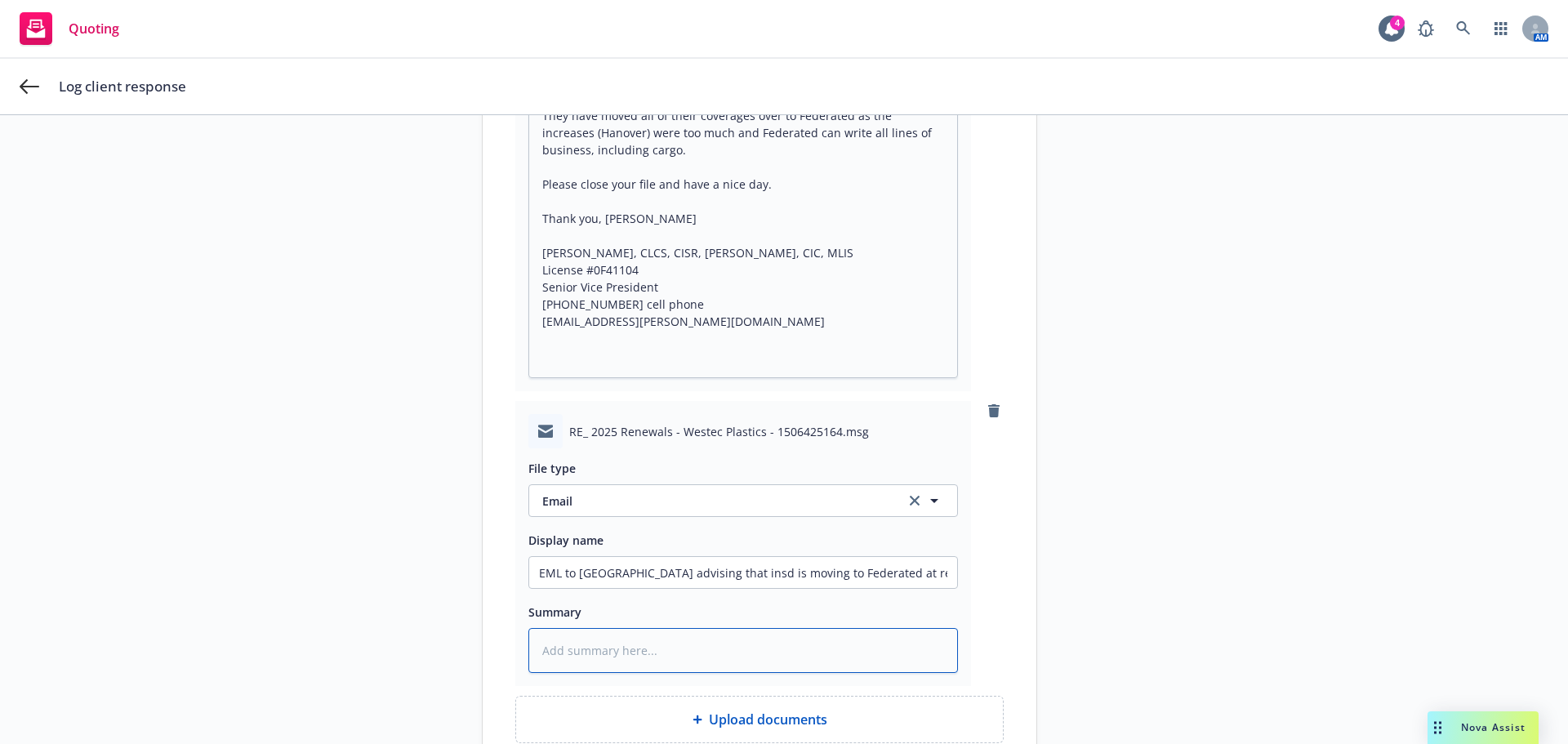
click at [579, 646] on textarea at bounding box center [743, 650] width 429 height 45
paste textarea "Hi [PERSON_NAME], I am sorry to say that the insured is not going to be binding…"
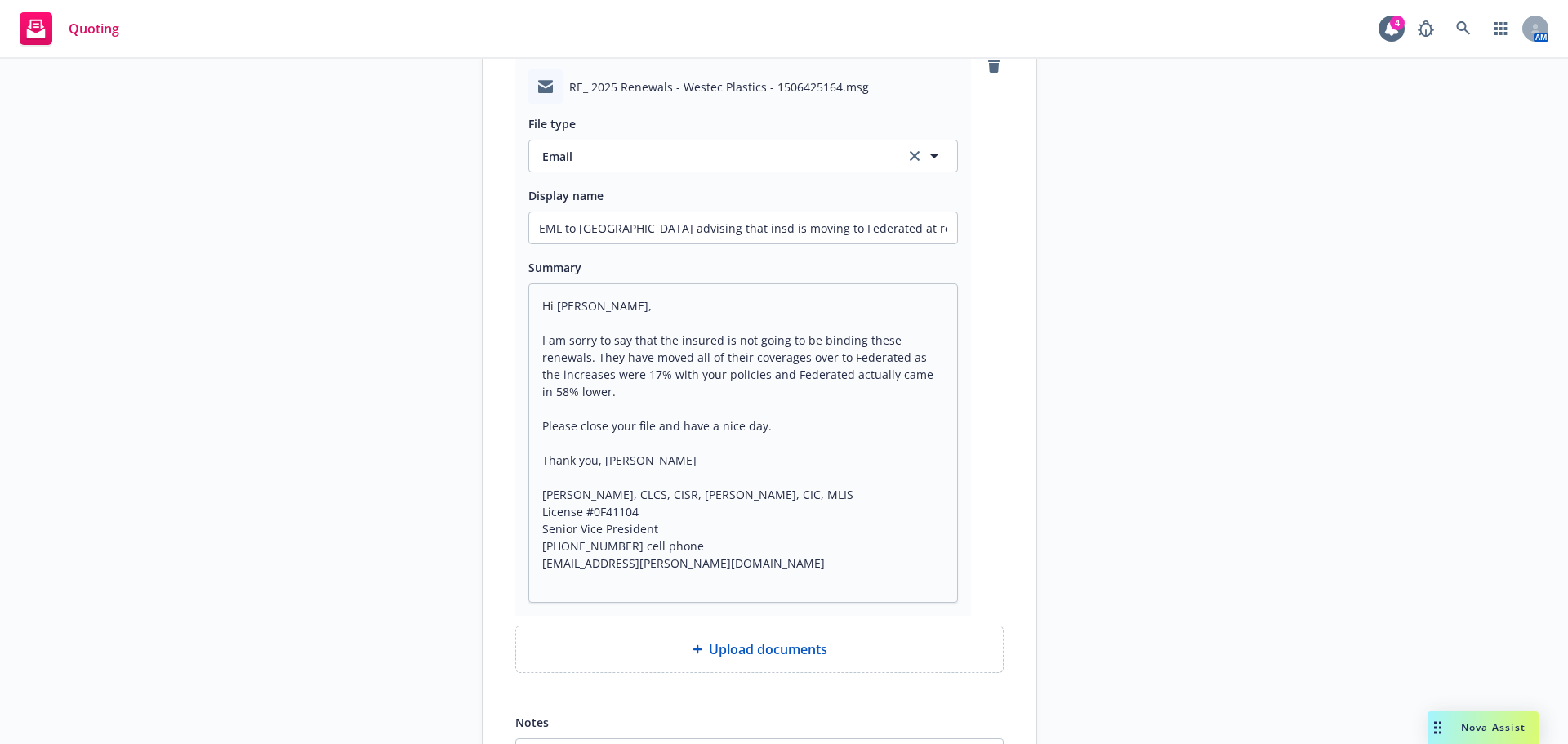
scroll to position [1048, 0]
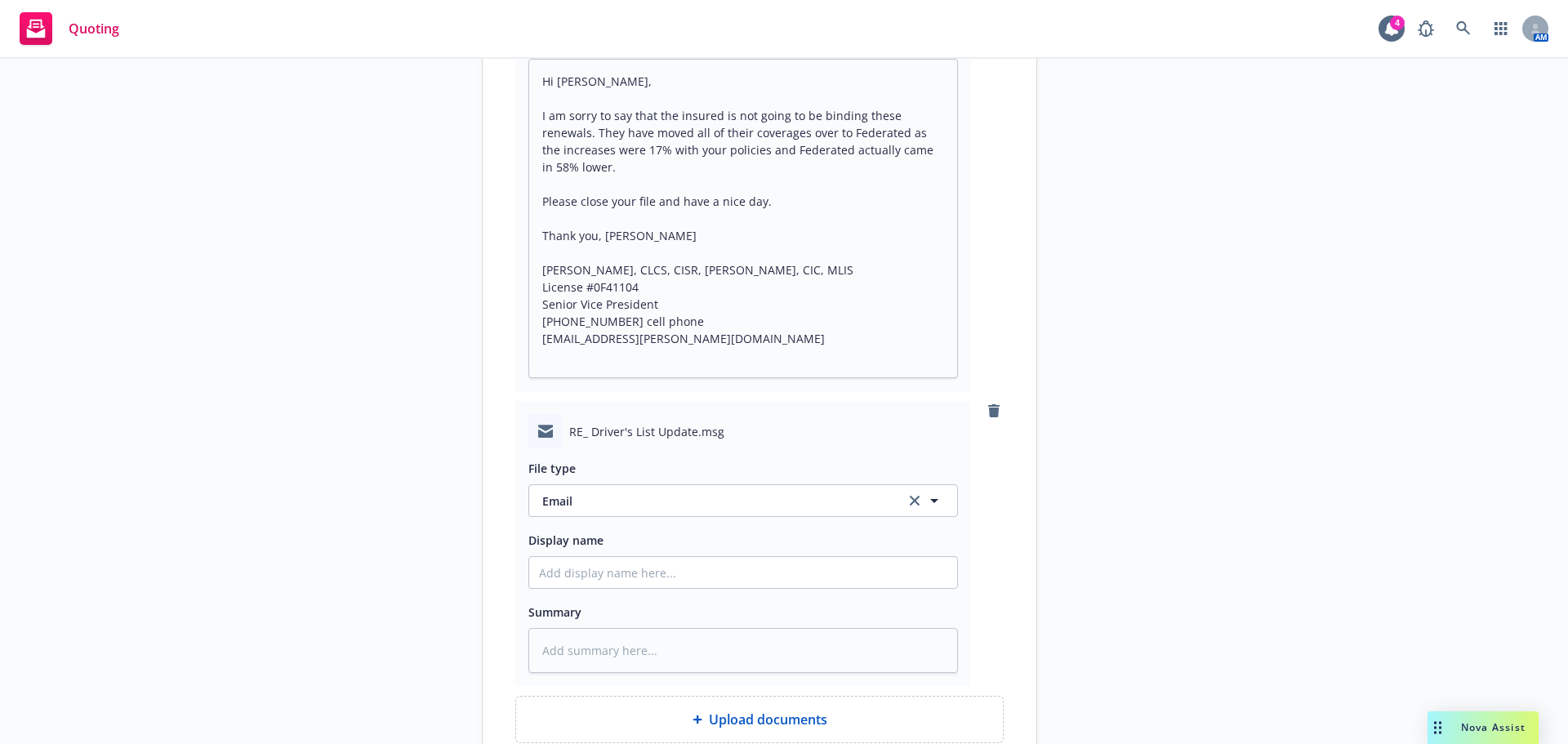
click at [601, 555] on div "Display name" at bounding box center [743, 559] width 429 height 59
click at [594, 572] on input "Display name" at bounding box center [743, 573] width 428 height 31
click at [583, 636] on textarea at bounding box center [743, 650] width 429 height 45
paste textarea "Hi [PERSON_NAME], Thank you for the phone call – I appreciate you taking the ti…"
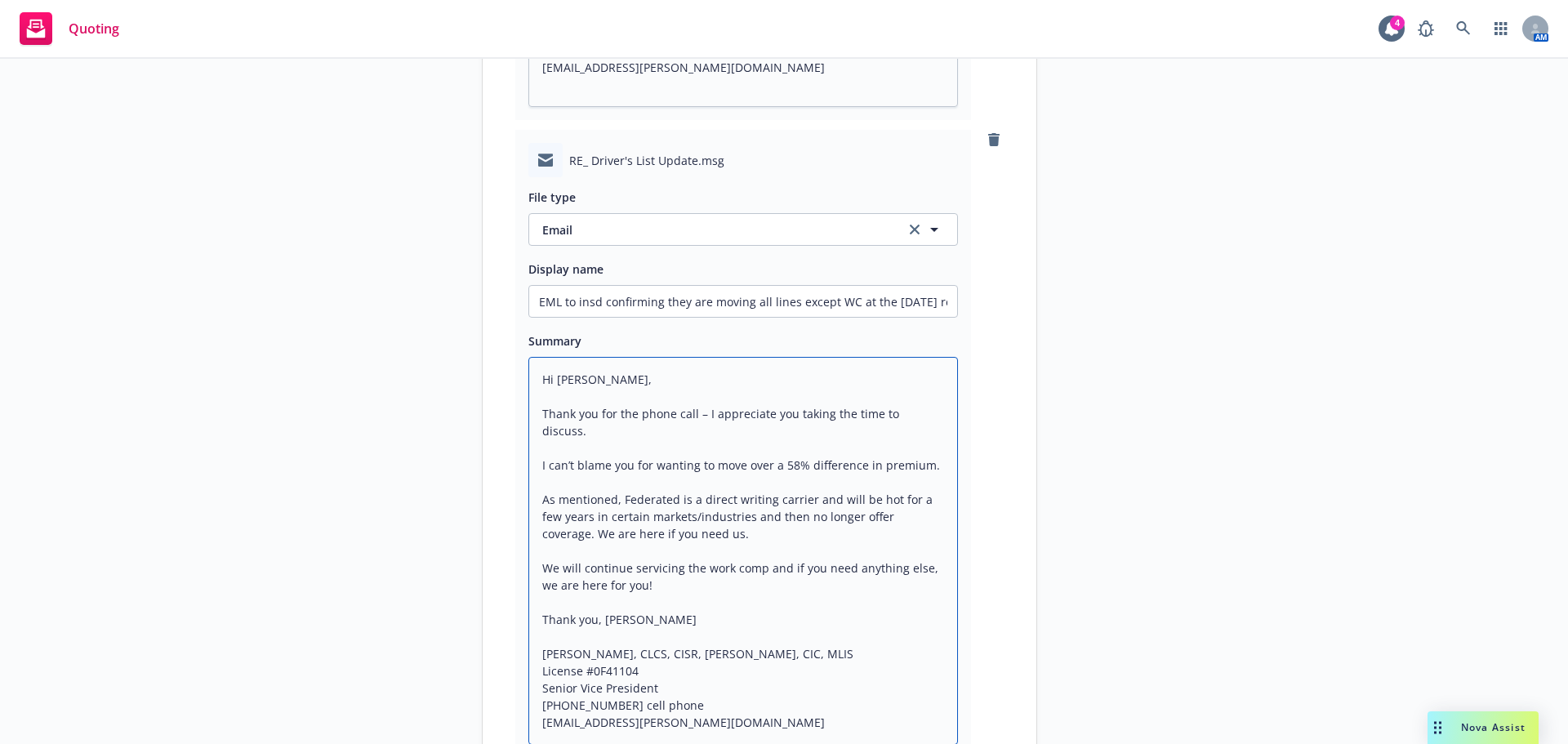
scroll to position [1687, 0]
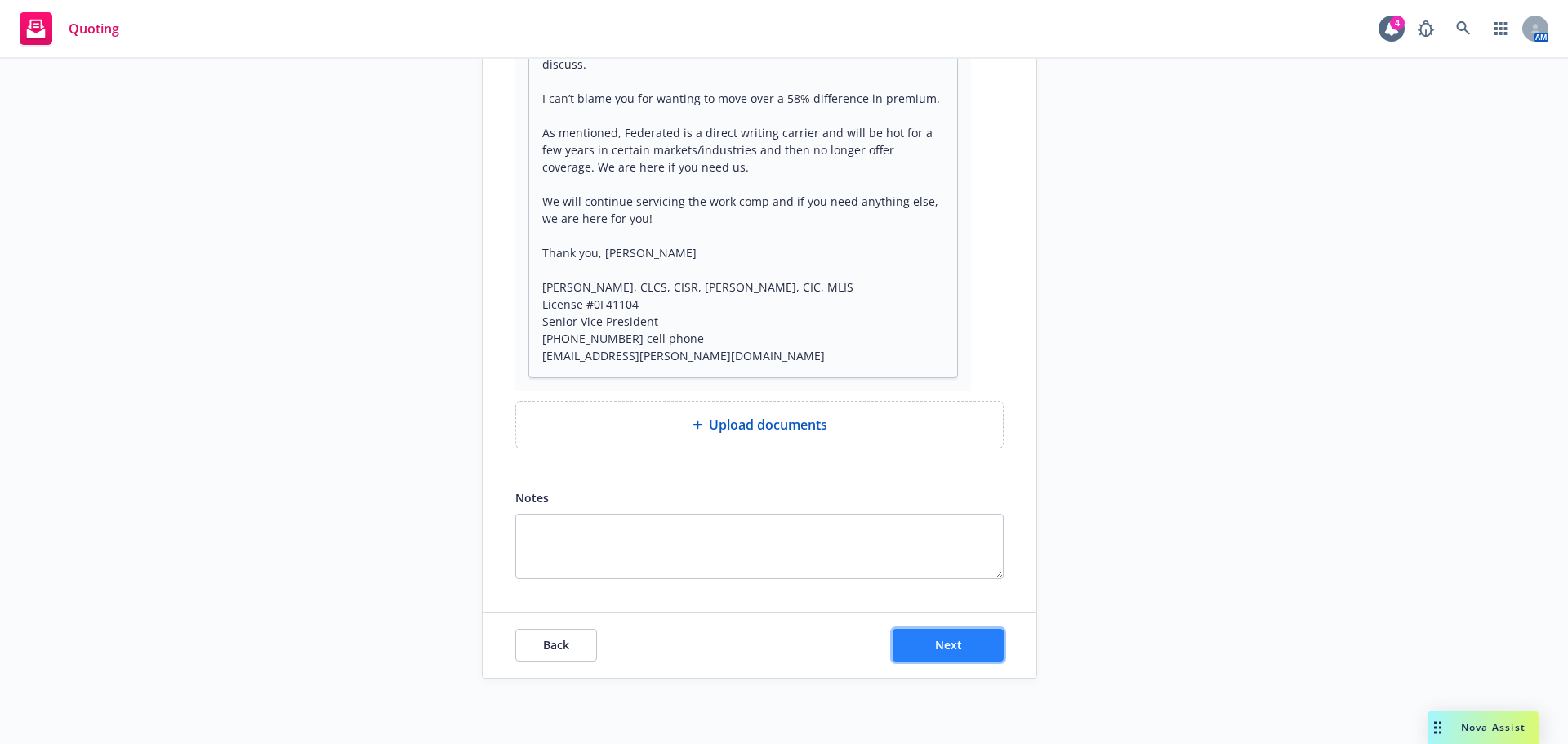
click at [971, 653] on button "Next" at bounding box center [949, 645] width 111 height 33
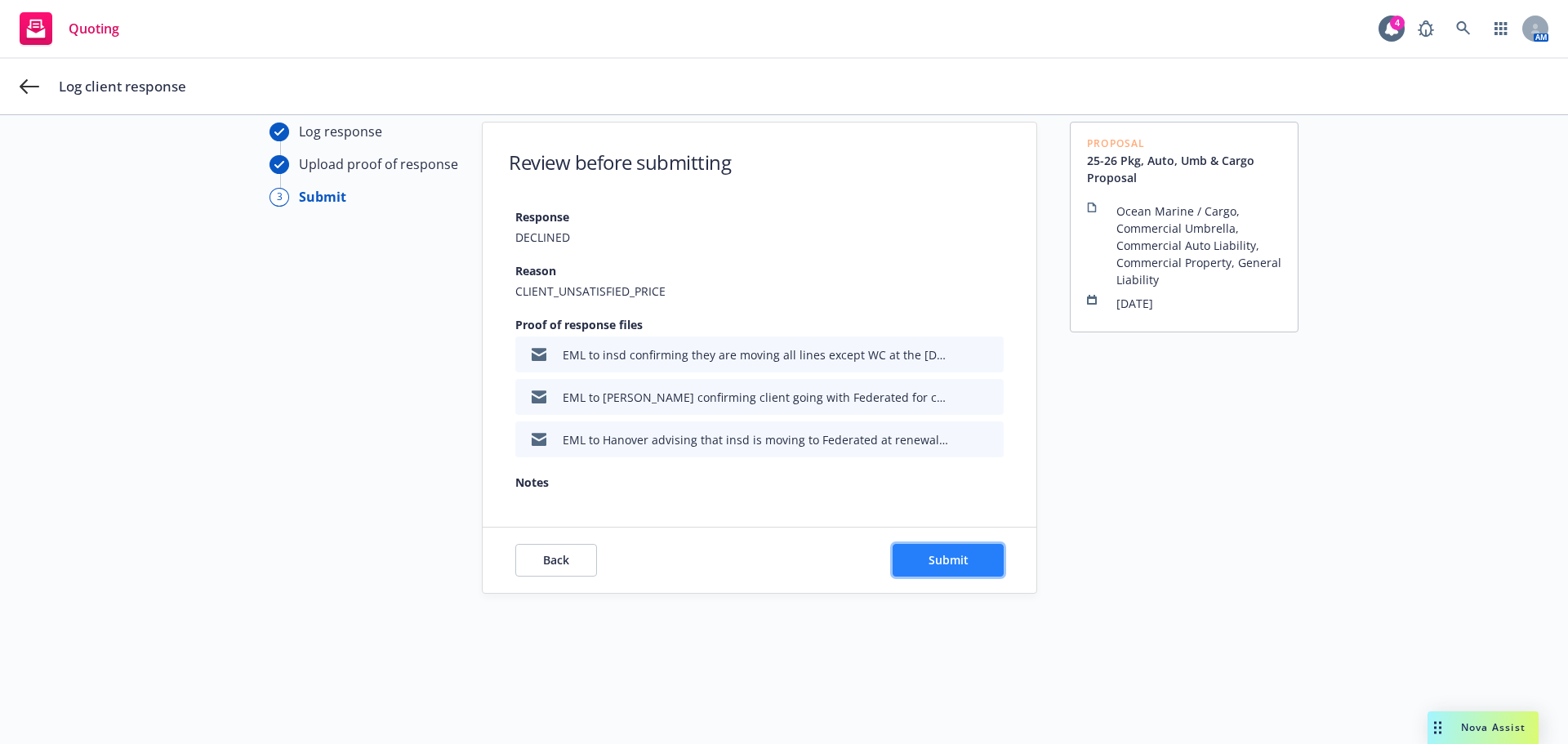
click at [949, 570] on button "Submit" at bounding box center [949, 560] width 111 height 33
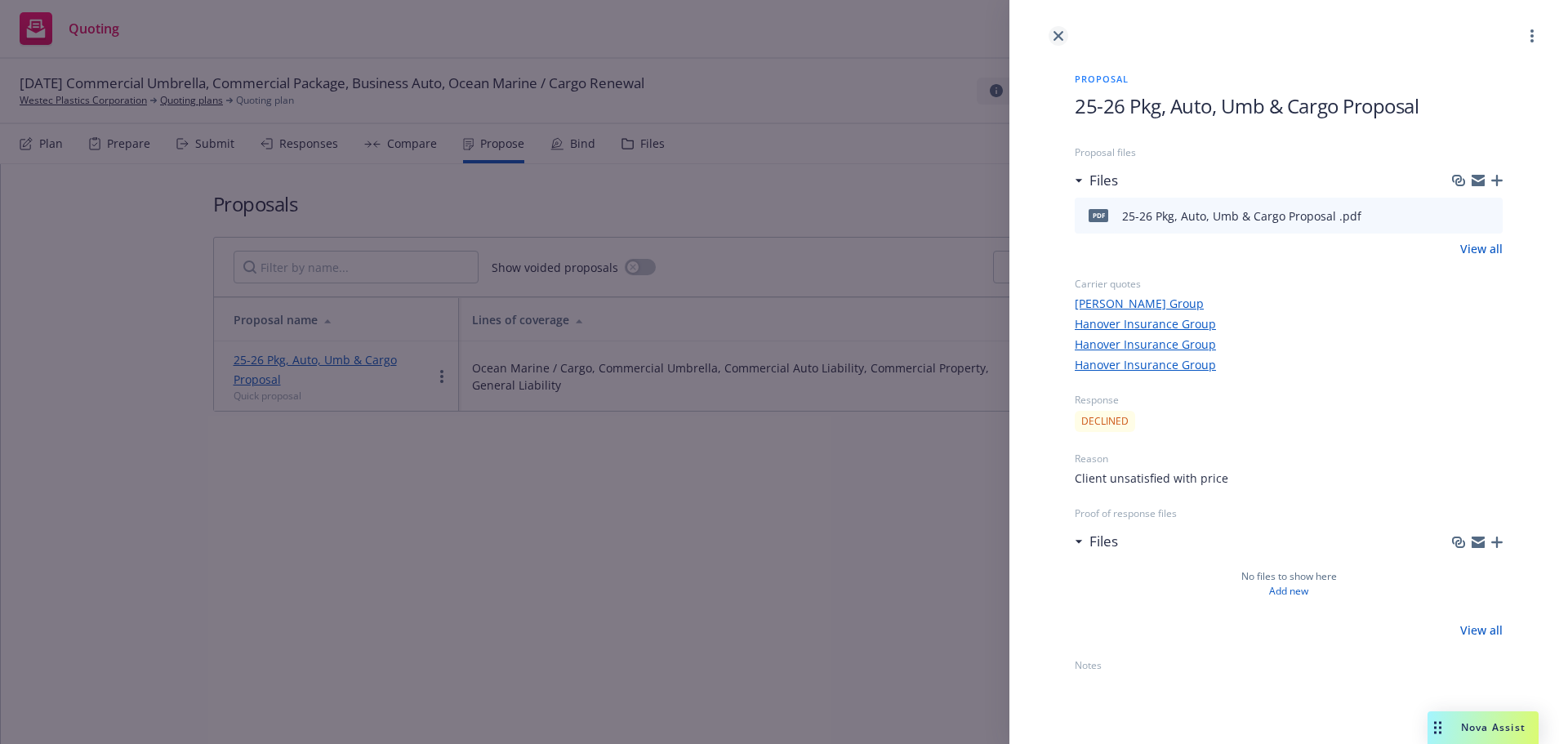
click at [1058, 38] on icon "close" at bounding box center [1058, 35] width 10 height 10
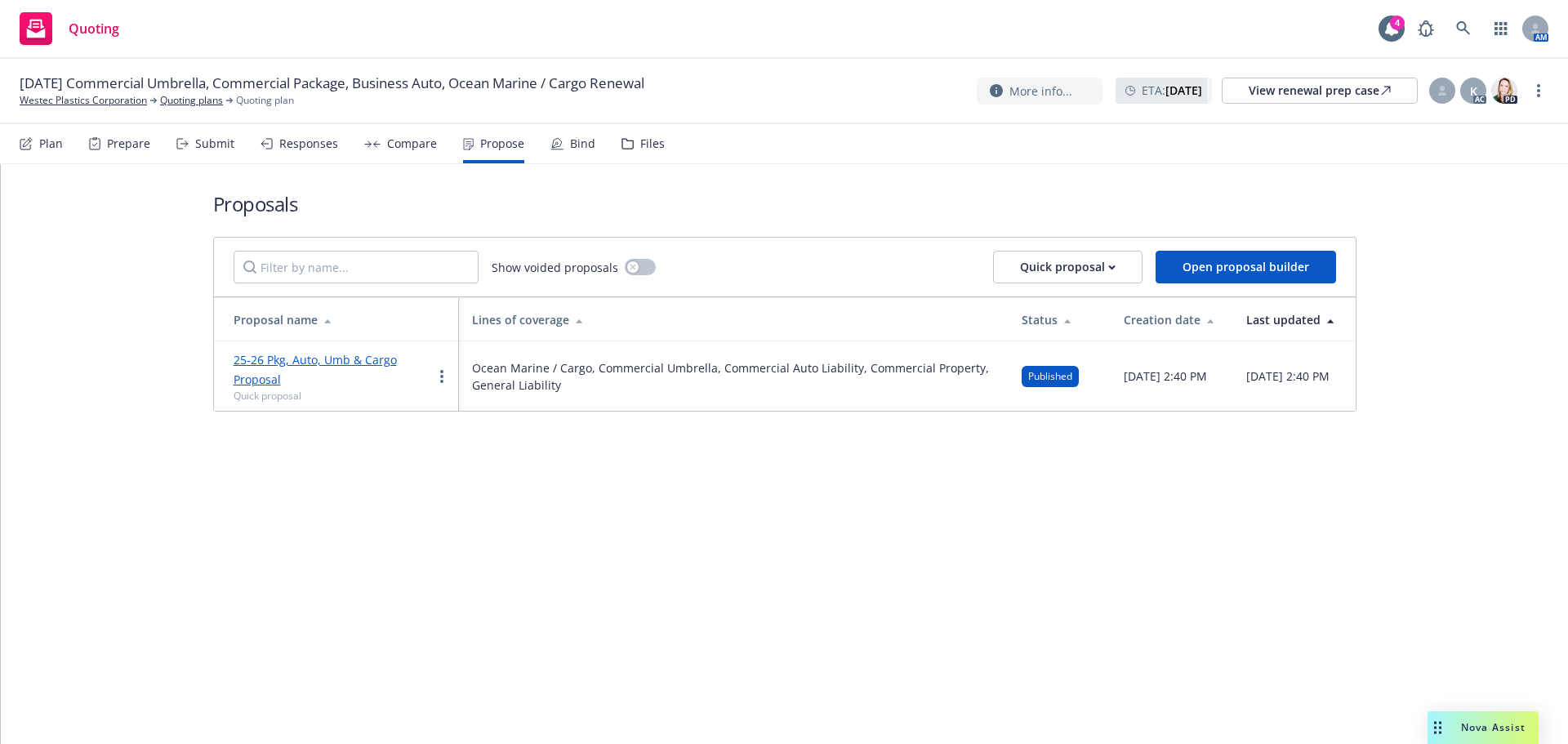
click at [573, 145] on div "Bind" at bounding box center [582, 143] width 26 height 13
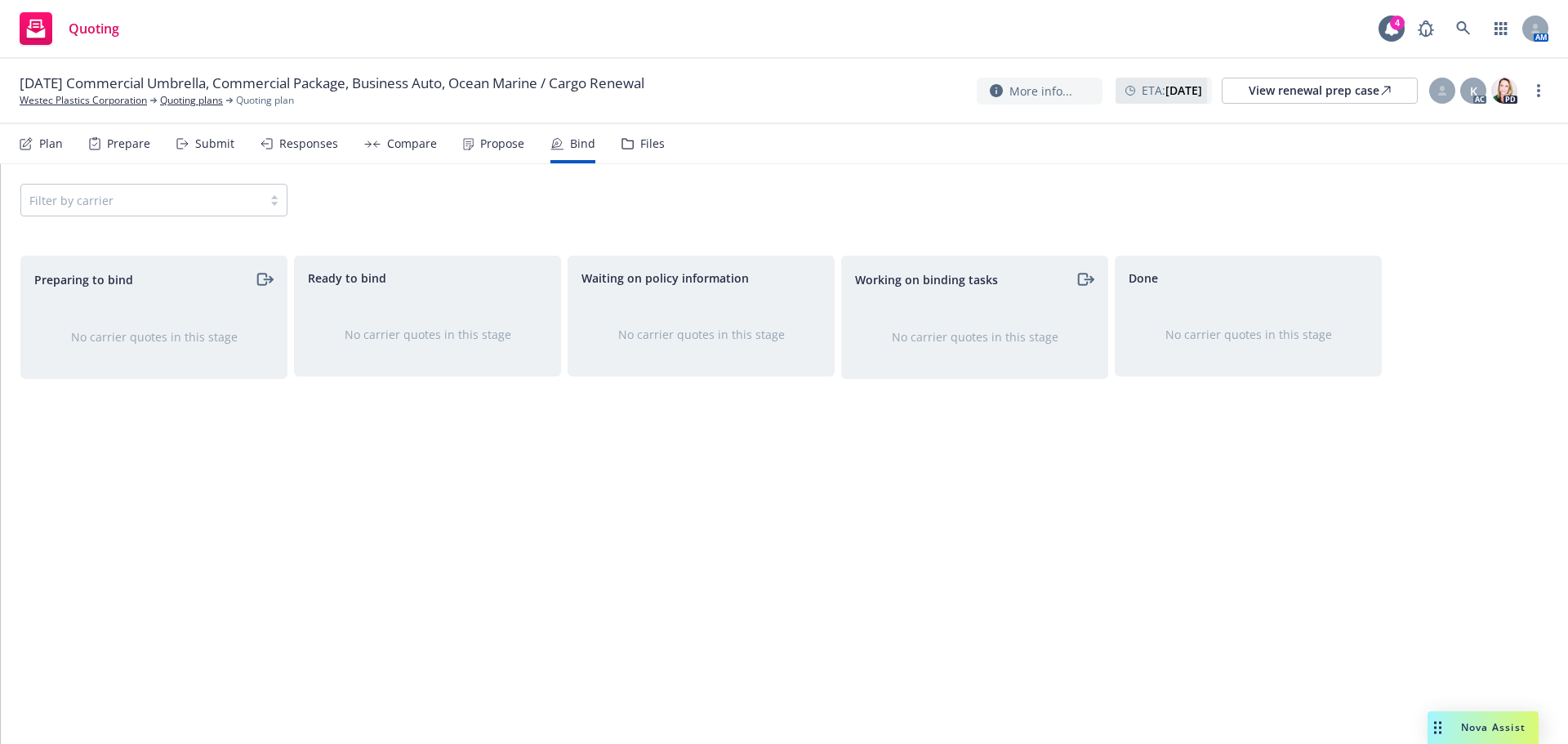
click at [214, 147] on div "Submit" at bounding box center [215, 143] width 39 height 13
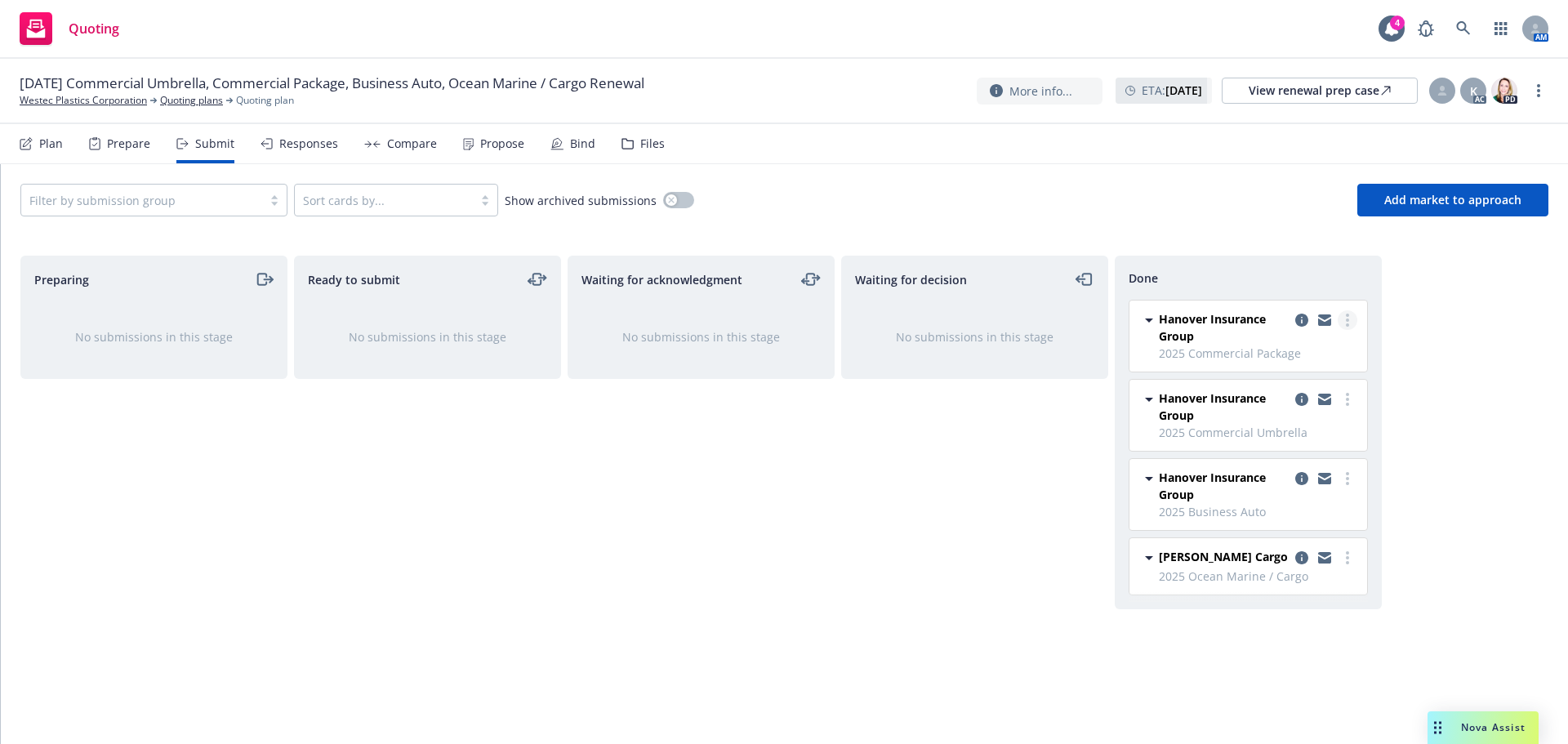
click at [1340, 323] on link "more" at bounding box center [1348, 320] width 19 height 19
click at [1345, 320] on link "more" at bounding box center [1348, 320] width 19 height 19
click at [1247, 234] on div "Filter by submission group Sort cards by... Show archived submissions Add marke…" at bounding box center [784, 200] width 1567 height 72
click at [1299, 318] on icon "copy logging email" at bounding box center [1302, 320] width 13 height 13
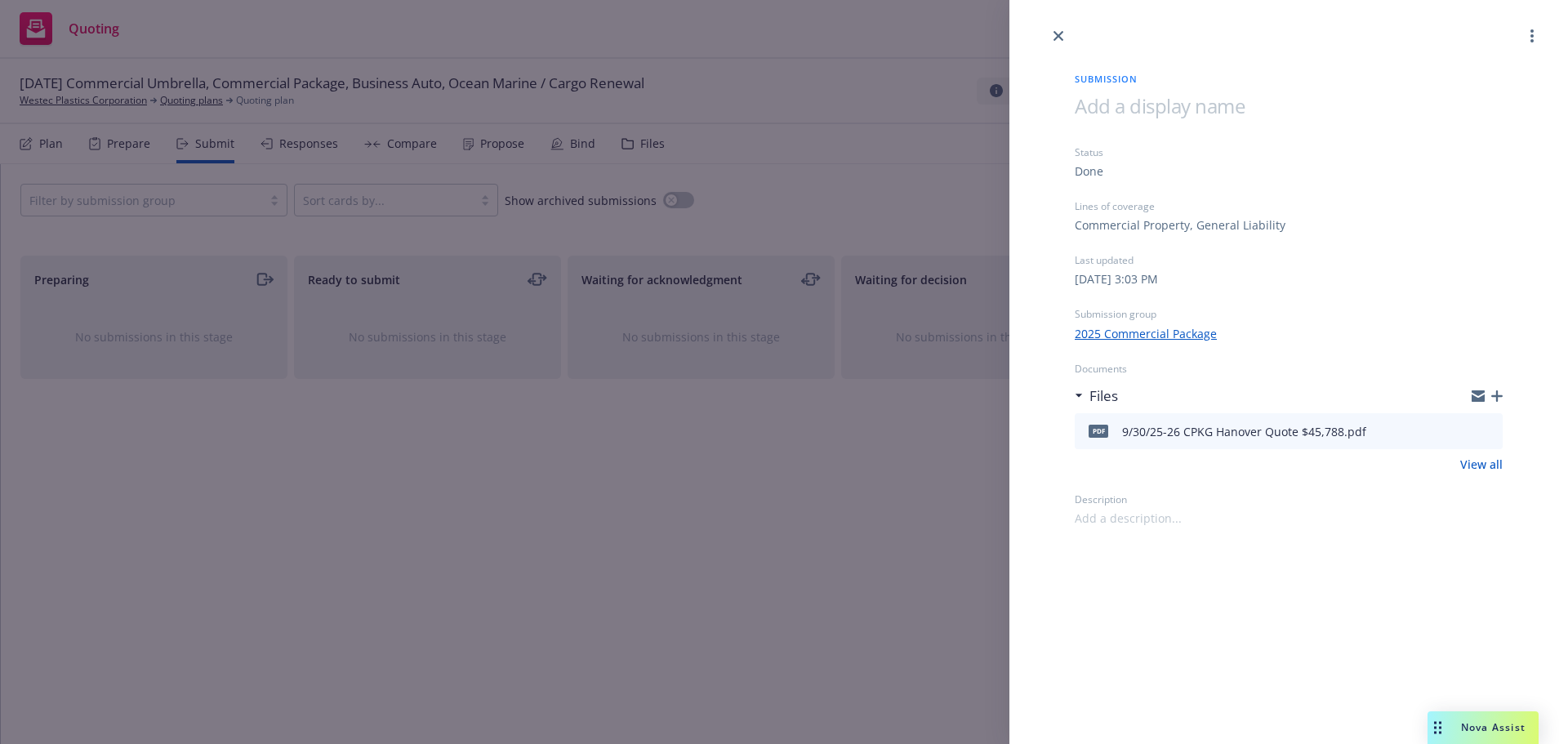
drag, startPoint x: 453, startPoint y: 569, endPoint x: 461, endPoint y: 556, distance: 15.3
click at [454, 566] on div "Submission Status Done Lines of coverage Commercial Property, General Liability…" at bounding box center [784, 372] width 1568 height 744
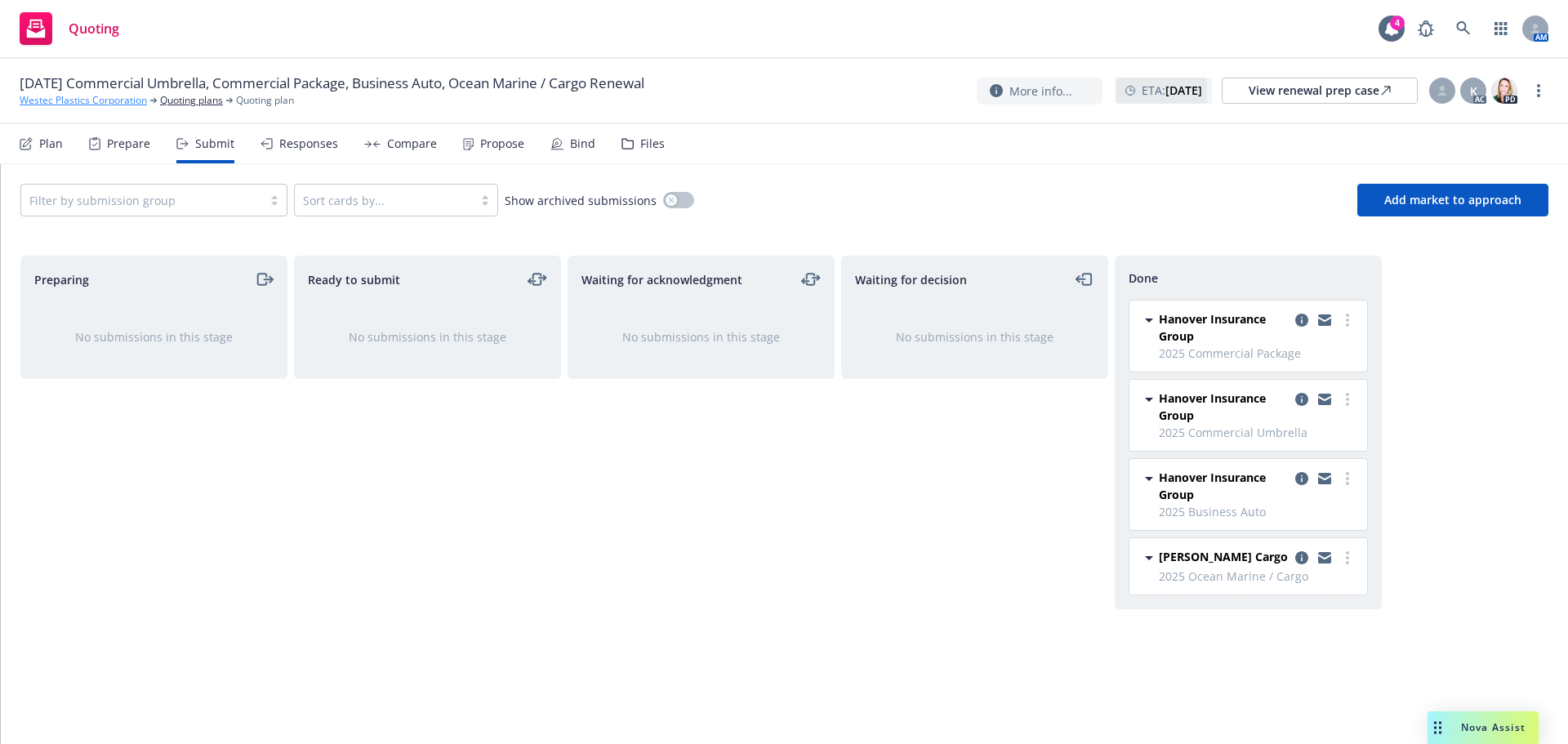
click at [65, 97] on link "Westec Plastics Corporation" at bounding box center [83, 100] width 127 height 15
